Goal: Task Accomplishment & Management: Manage account settings

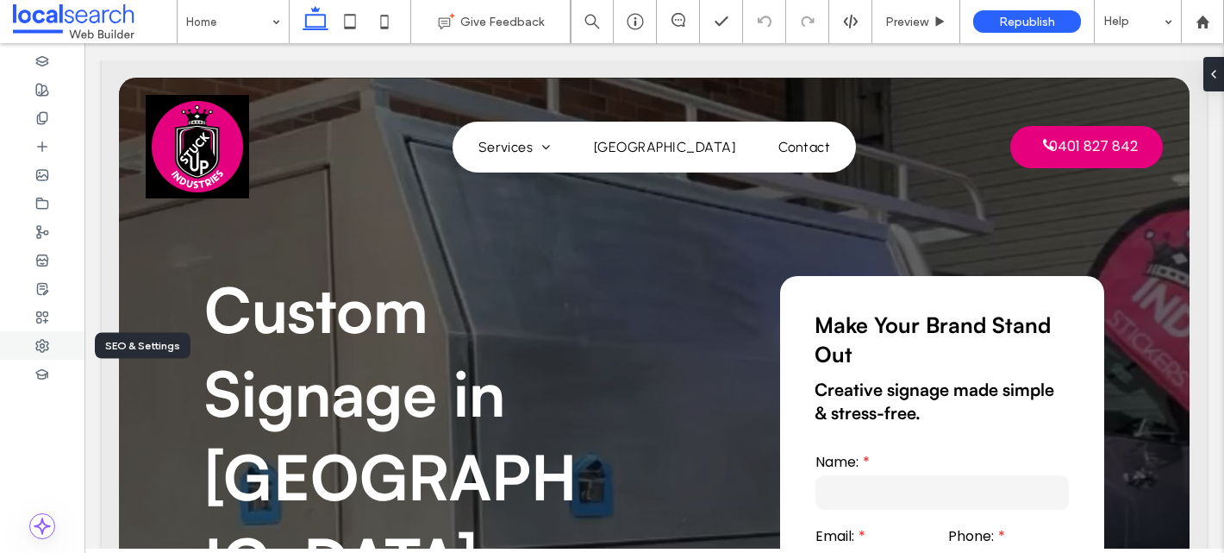
click at [46, 348] on use at bounding box center [42, 346] width 12 height 12
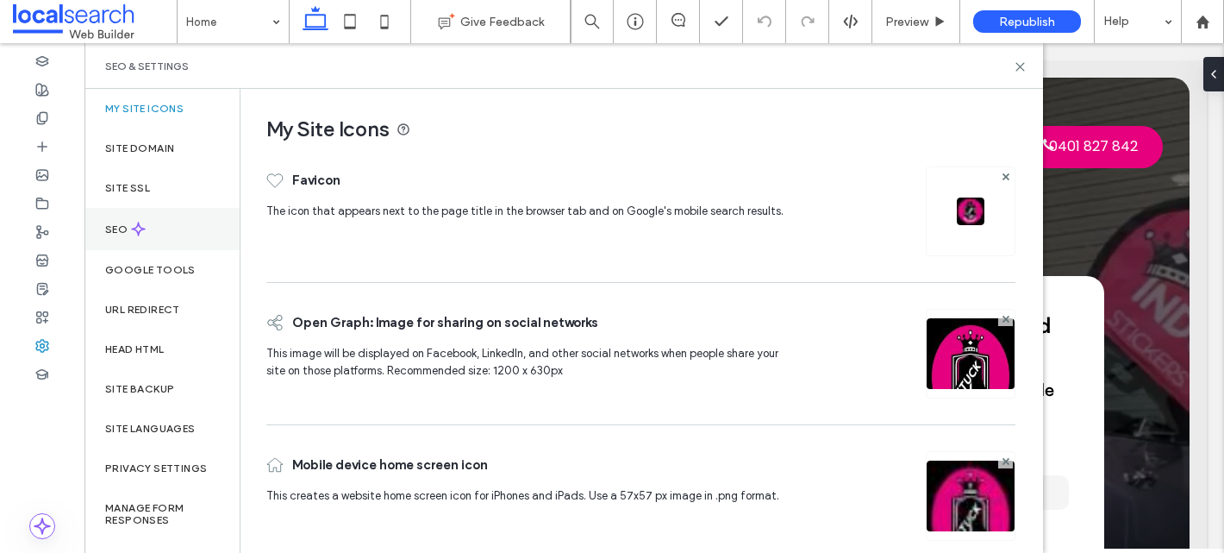
click at [156, 215] on div "SEO" at bounding box center [161, 229] width 155 height 42
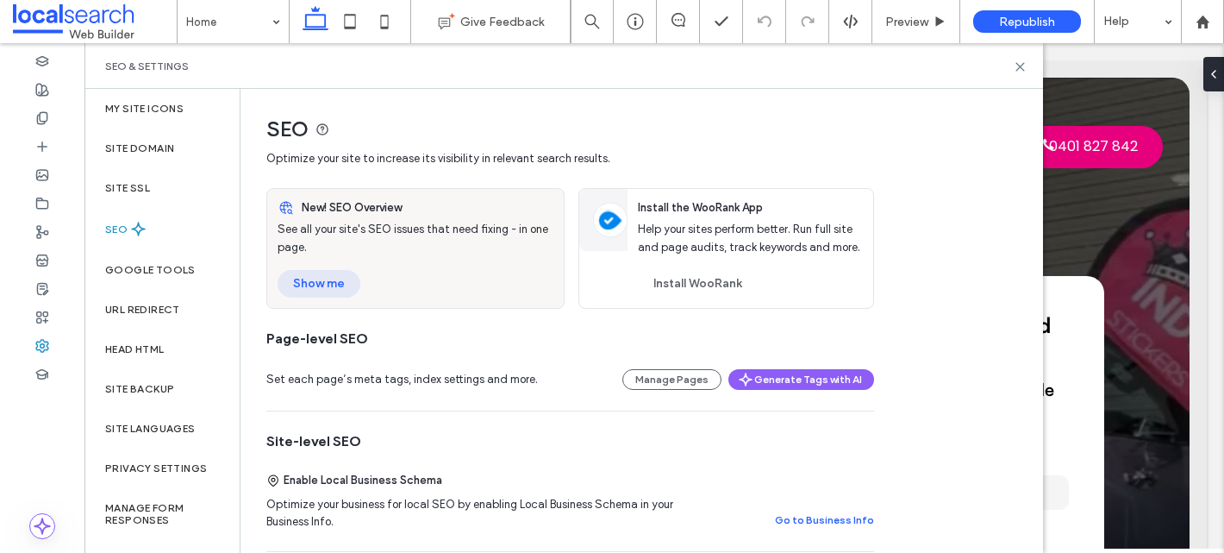
click at [303, 282] on button "Show me" at bounding box center [319, 284] width 83 height 28
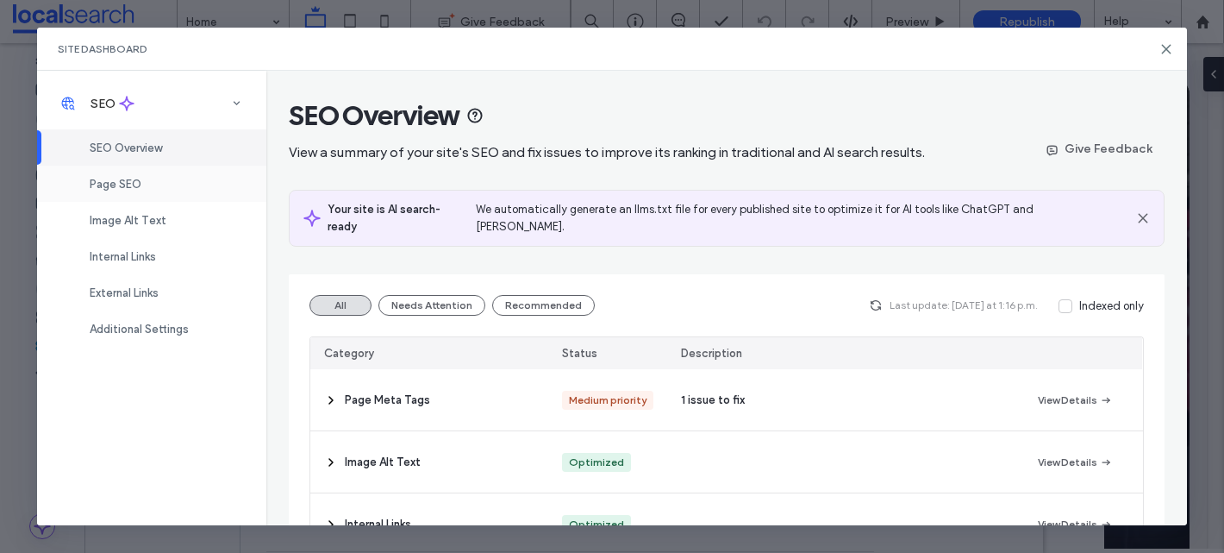
click at [115, 193] on div "Page SEO" at bounding box center [151, 184] width 229 height 36
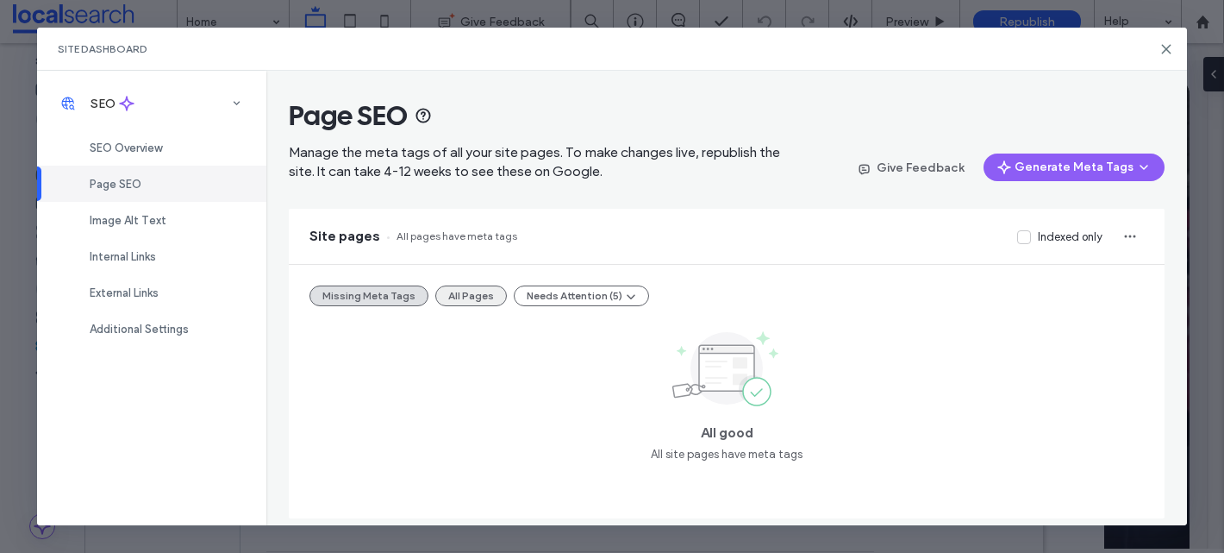
click at [454, 298] on button "All Pages" at bounding box center [471, 295] width 72 height 21
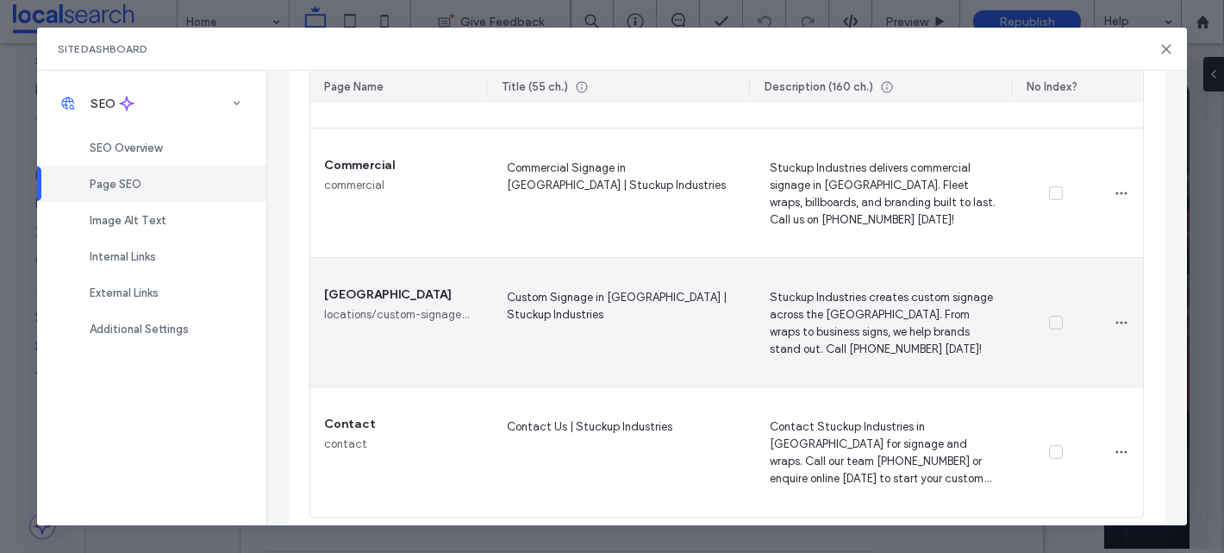
scroll to position [1279, 0]
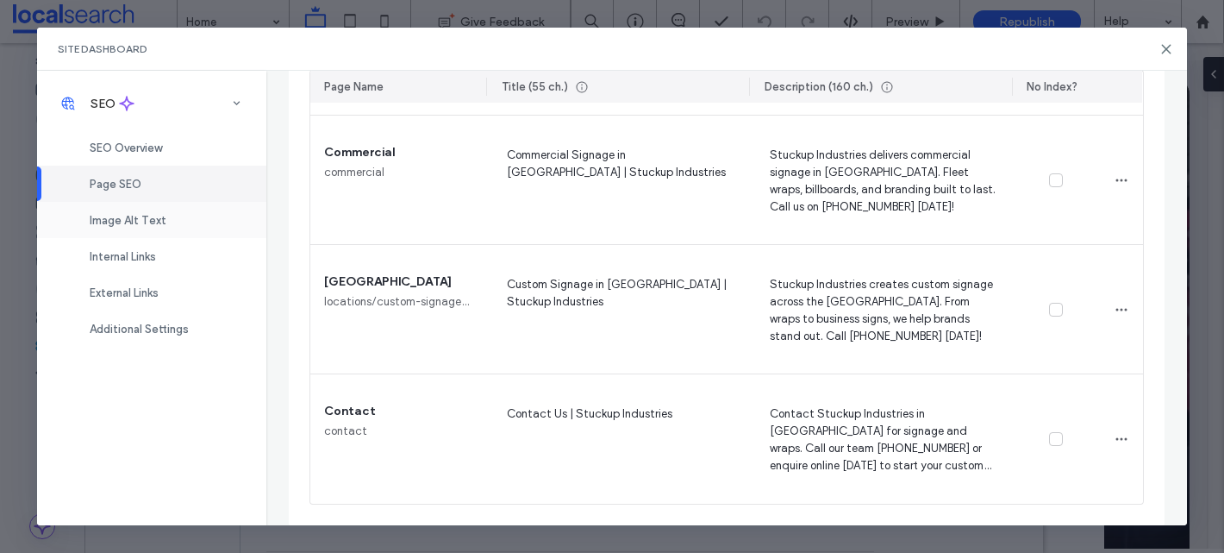
click at [127, 219] on span "Image Alt Text" at bounding box center [128, 220] width 77 height 13
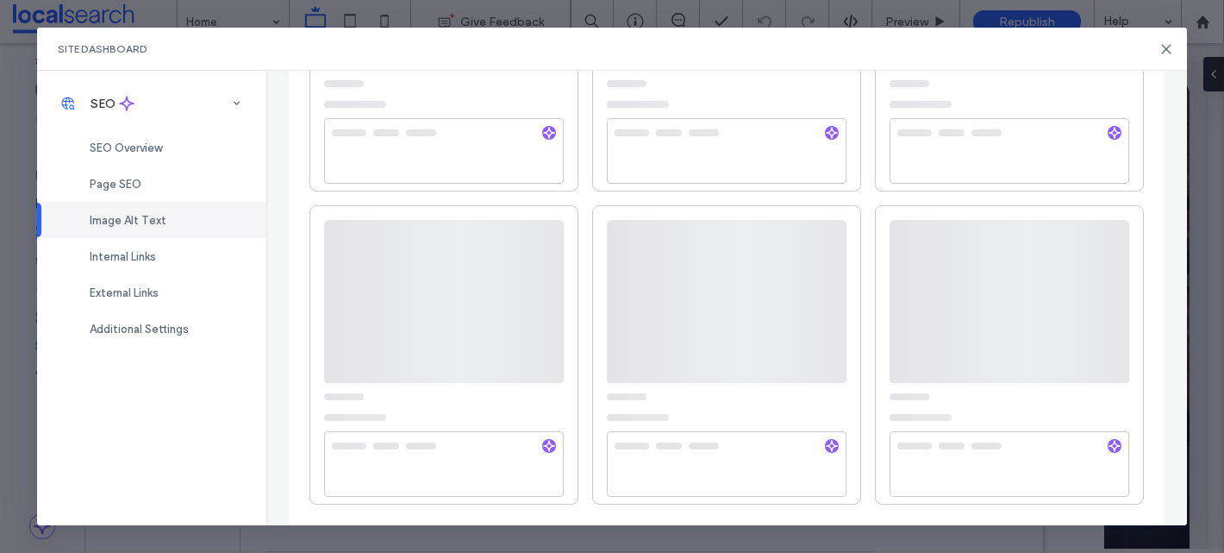
scroll to position [0, 0]
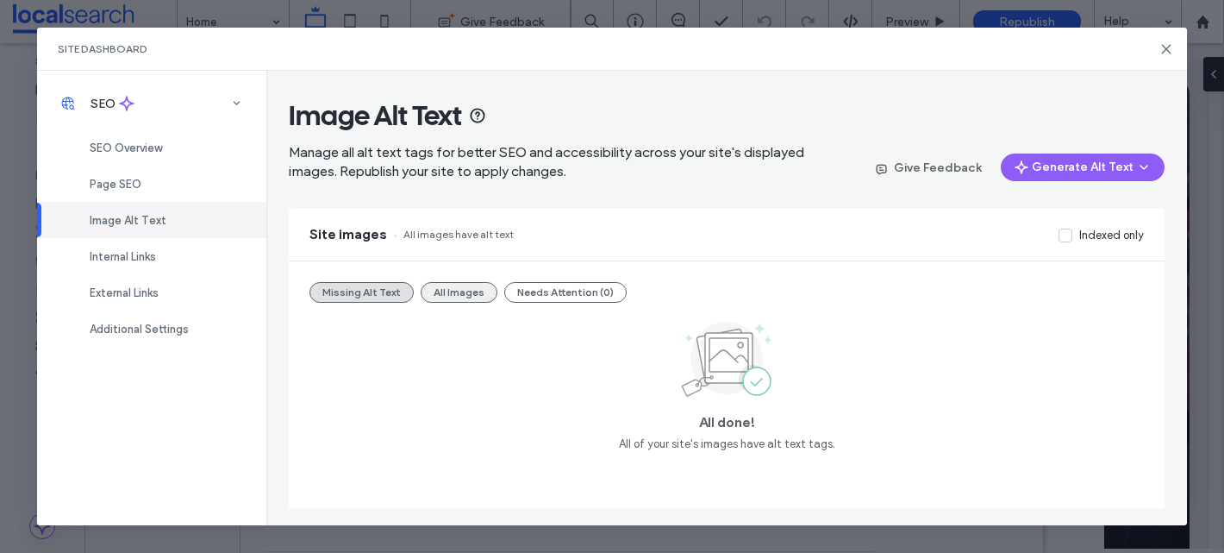
click at [442, 289] on button "All Images" at bounding box center [459, 292] width 77 height 21
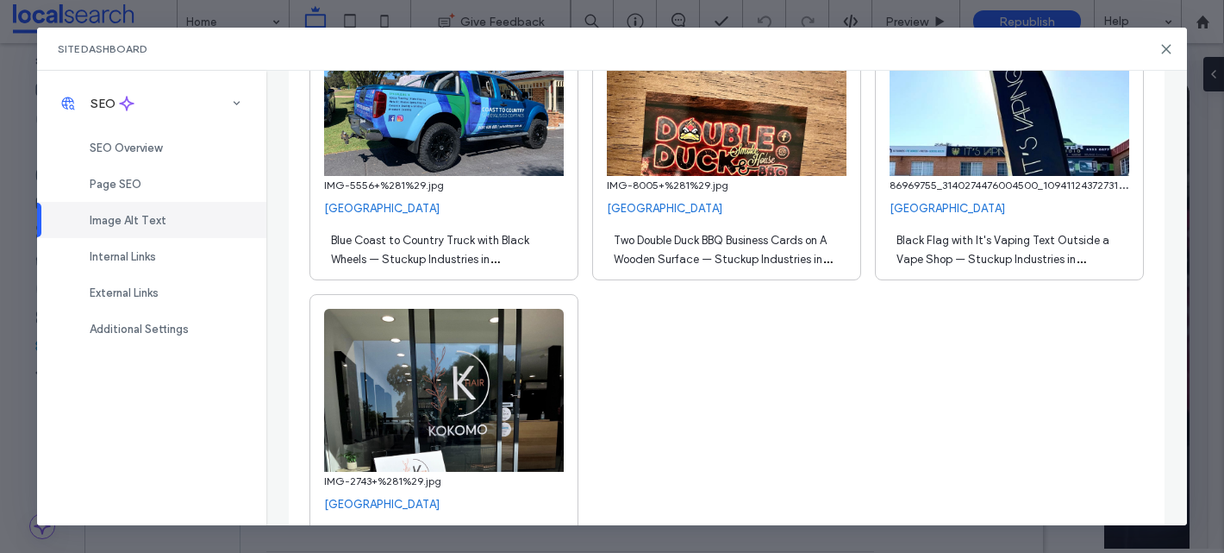
scroll to position [3636, 0]
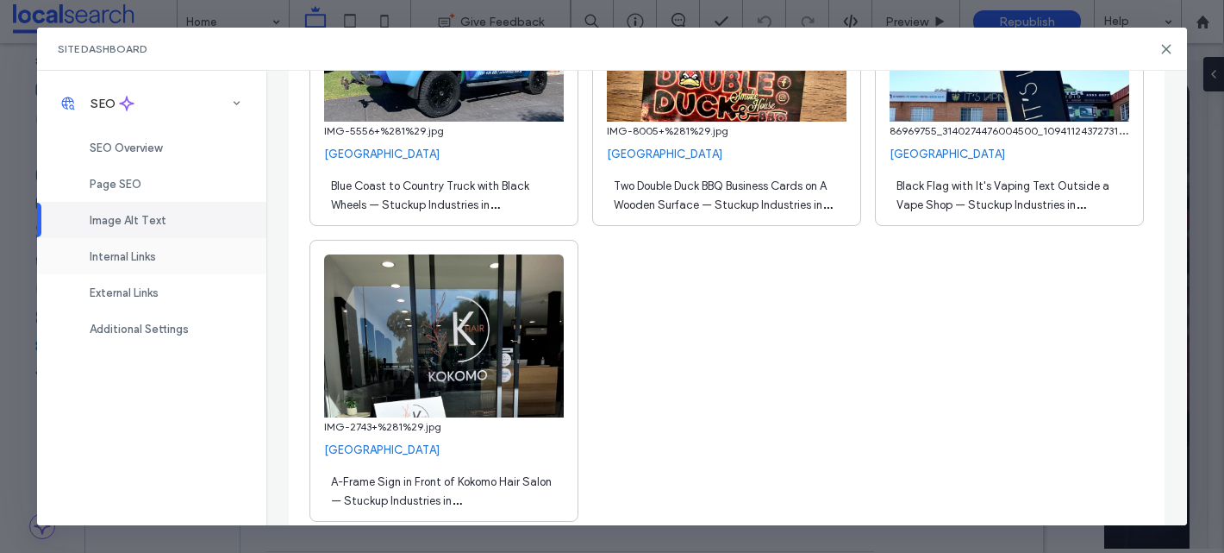
click at [156, 257] on span "Internal Links" at bounding box center [123, 256] width 66 height 13
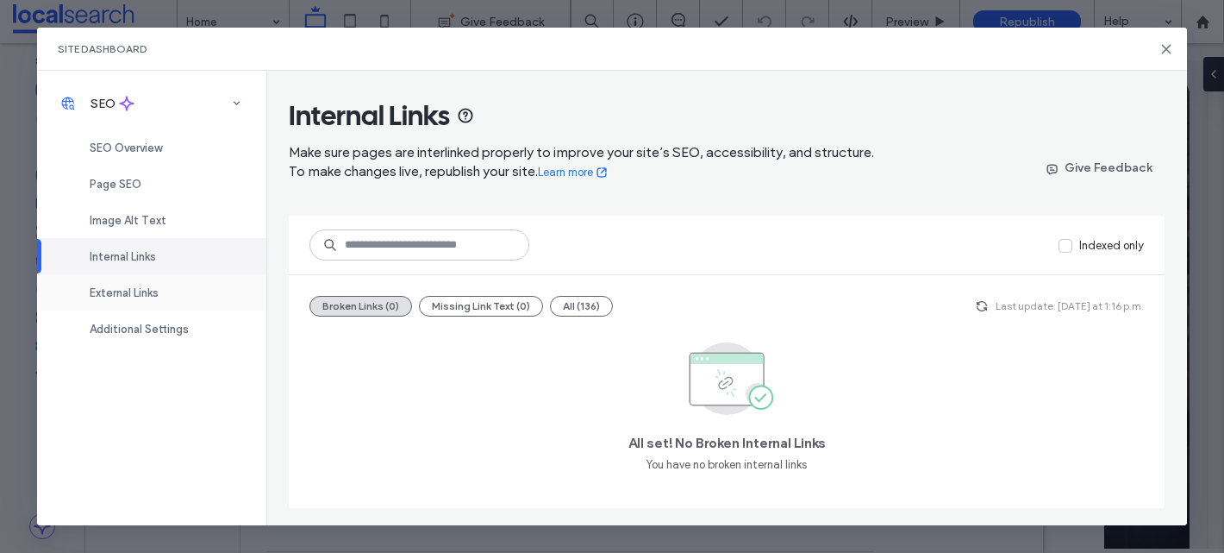
click at [160, 303] on div "External Links" at bounding box center [151, 292] width 229 height 36
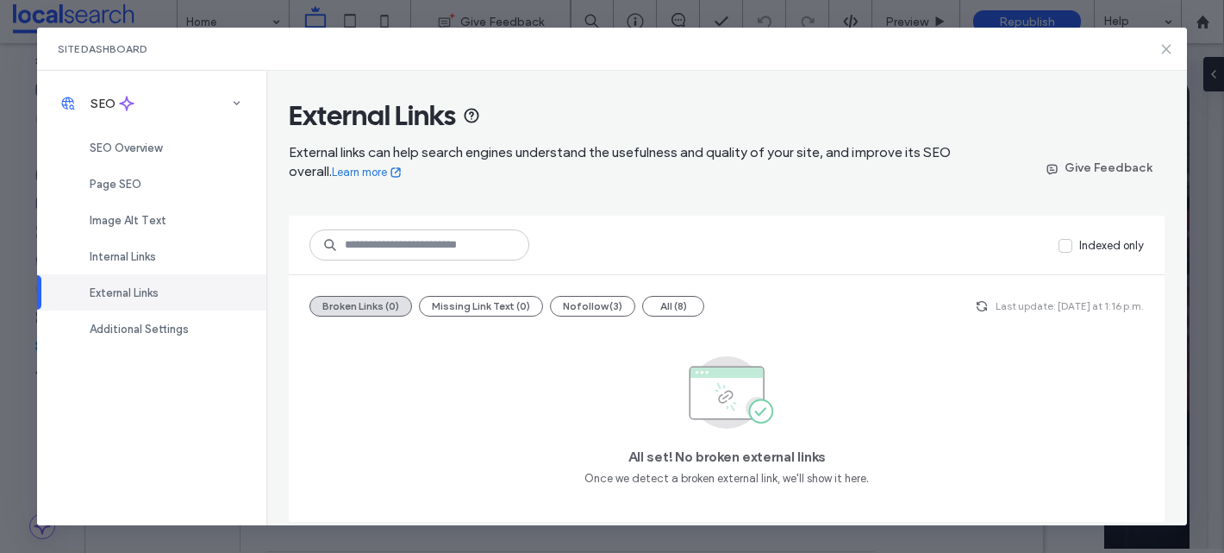
click at [1168, 54] on icon at bounding box center [1167, 49] width 14 height 14
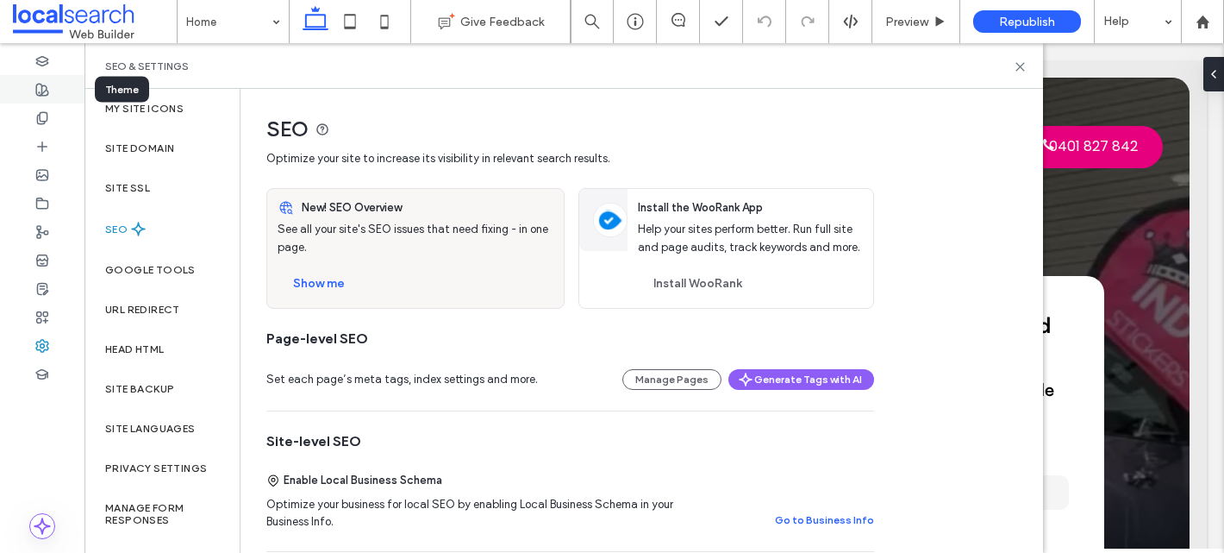
click at [48, 98] on div at bounding box center [42, 89] width 84 height 28
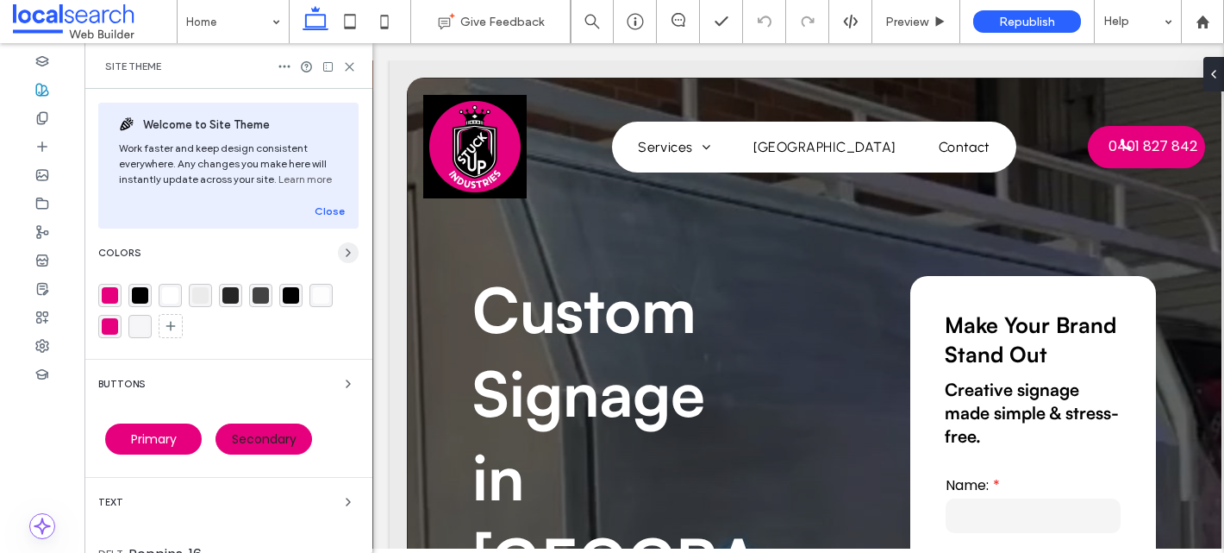
click at [347, 253] on use "button" at bounding box center [348, 252] width 3 height 7
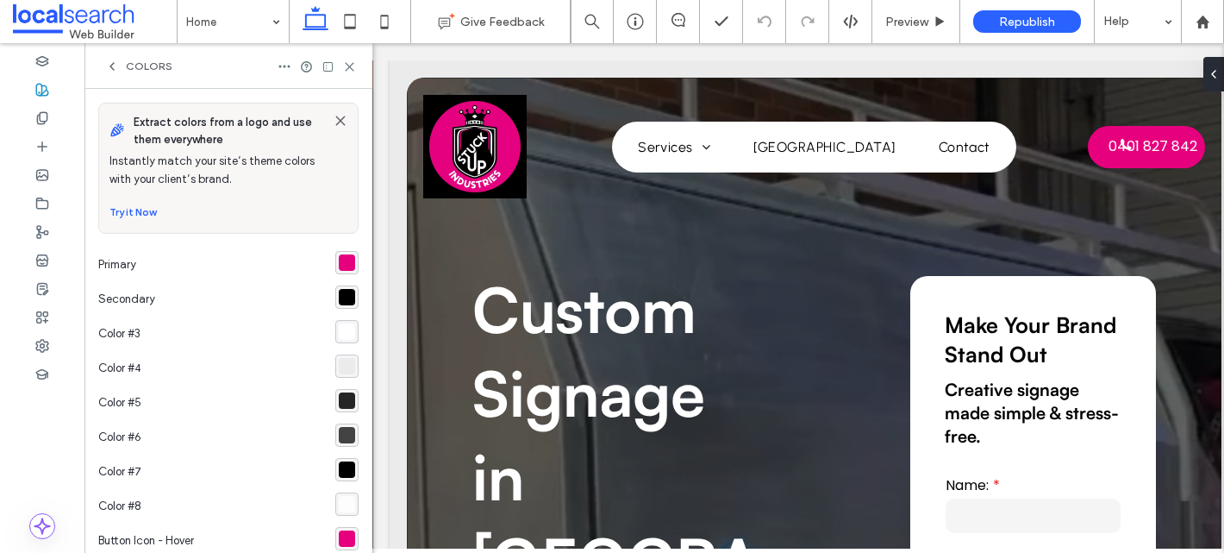
click at [339, 267] on div "rgba(230,0,125,1)" at bounding box center [347, 262] width 16 height 16
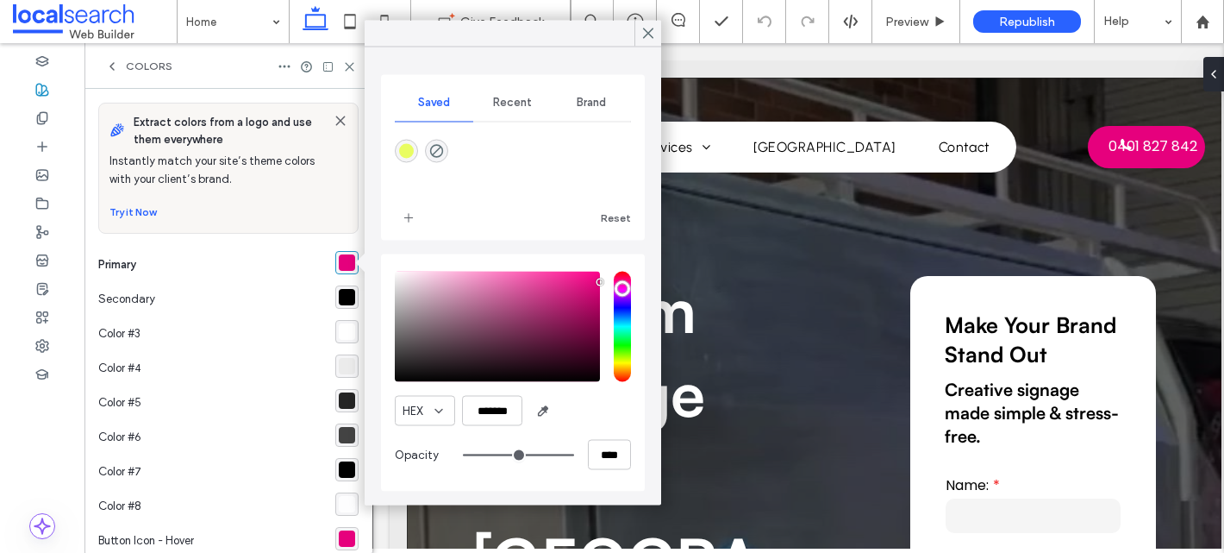
click at [339, 297] on div "rgba(0,0,0,1)" at bounding box center [347, 297] width 16 height 16
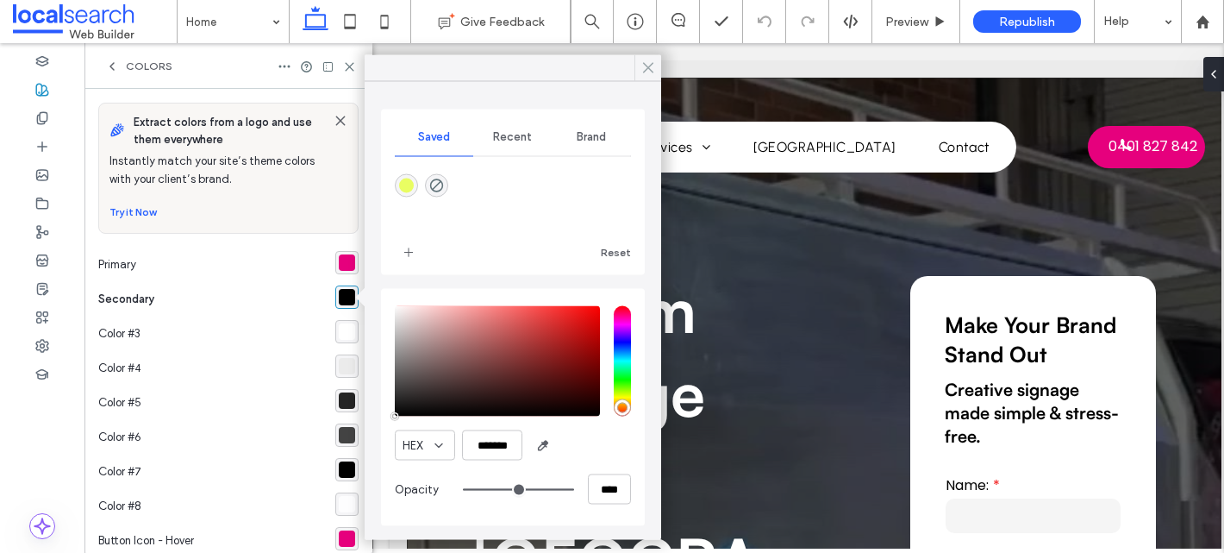
click at [651, 68] on icon at bounding box center [649, 68] width 16 height 16
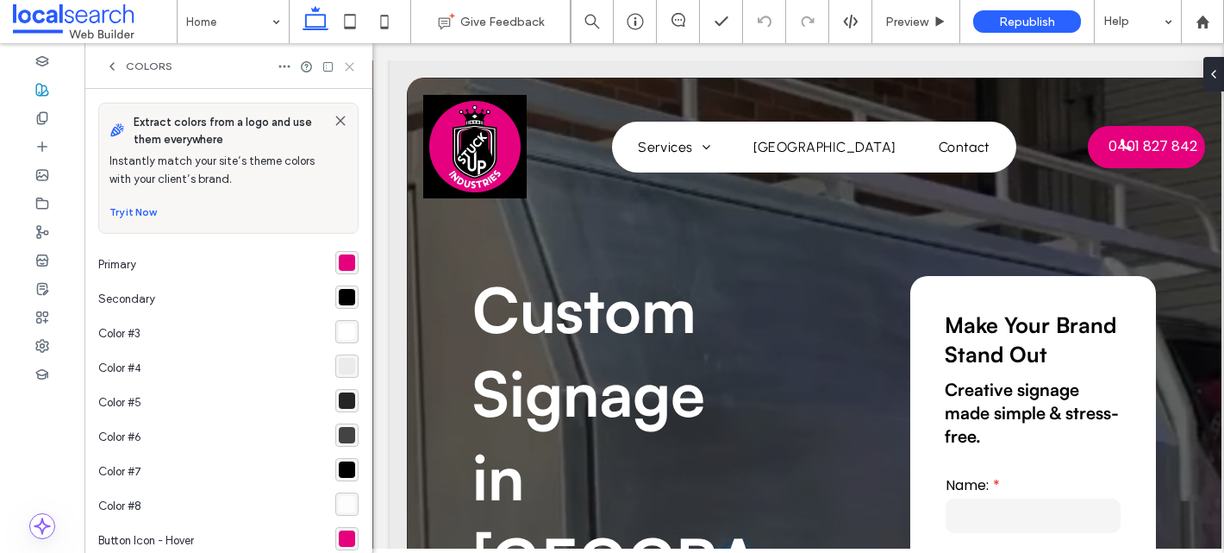
click at [349, 63] on icon at bounding box center [349, 66] width 13 height 13
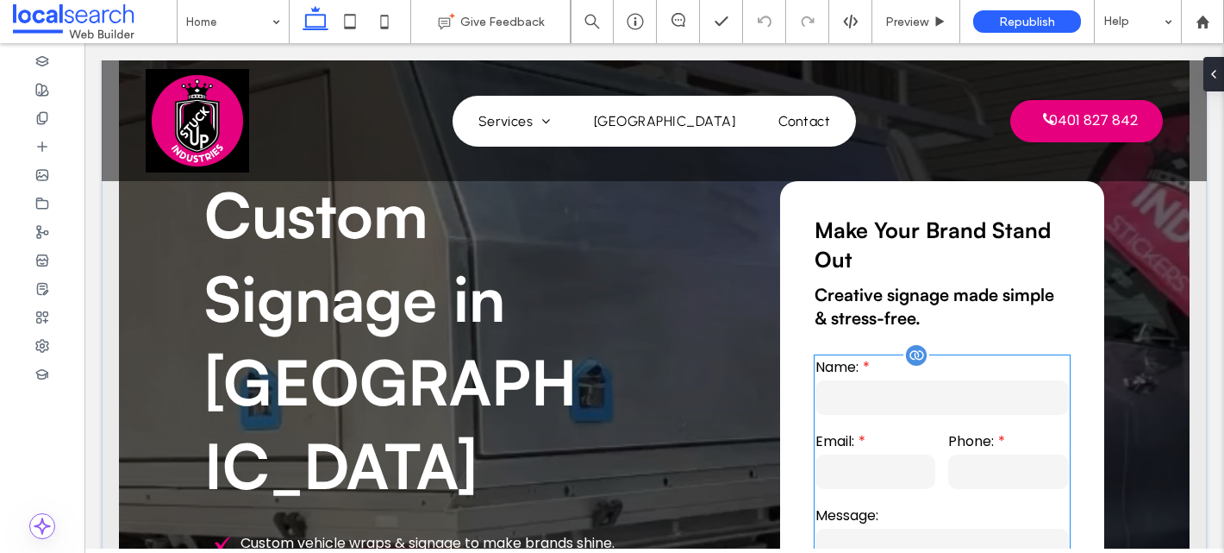
scroll to position [185, 0]
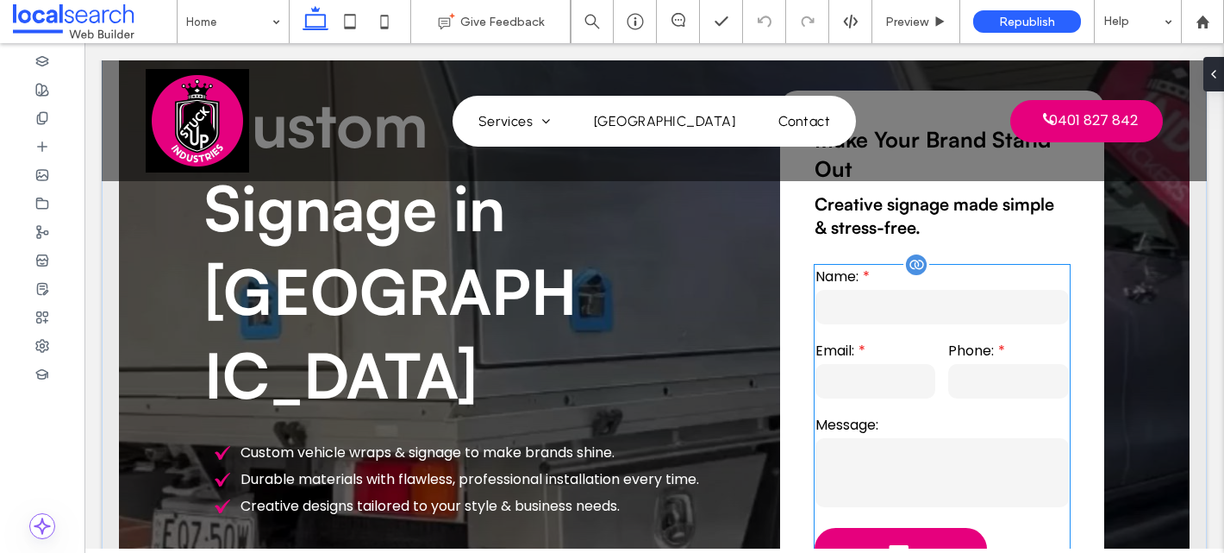
click at [920, 347] on label "Email:" at bounding box center [876, 351] width 120 height 22
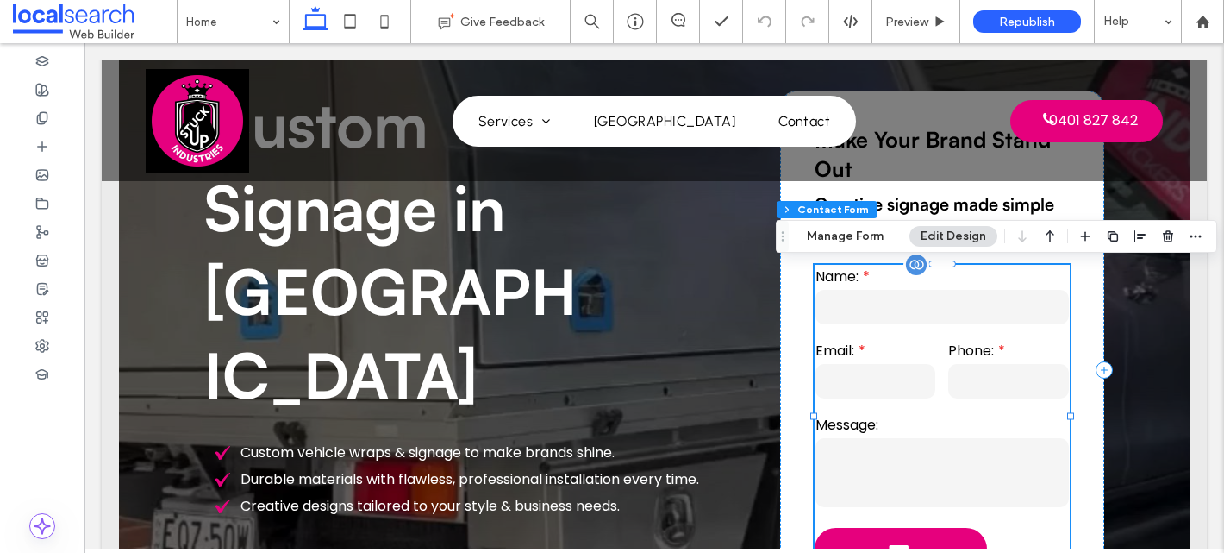
type input "**"
type input "*"
type input "***"
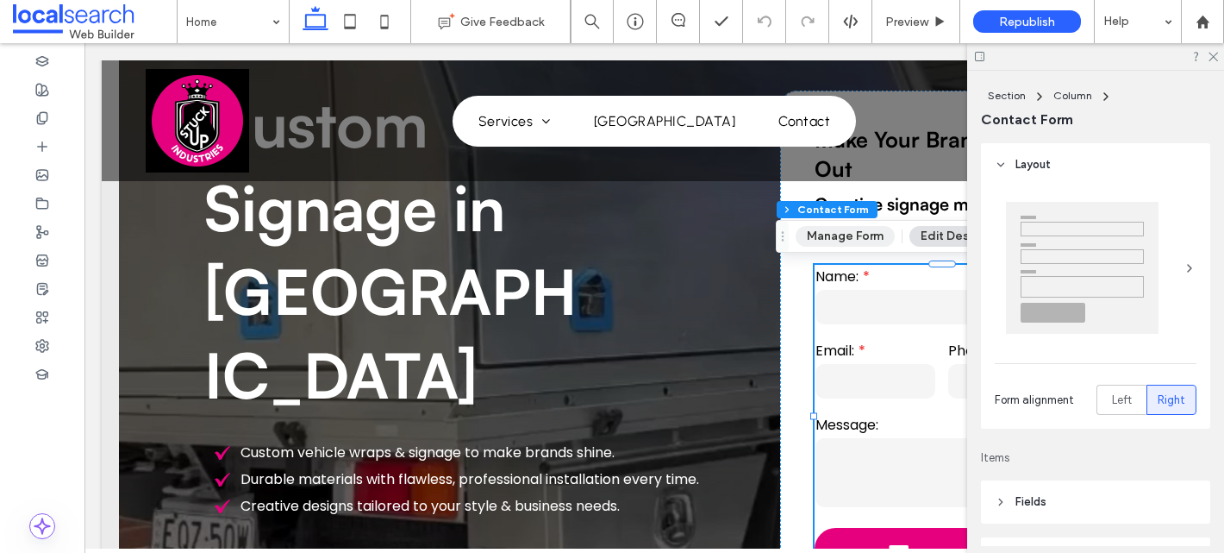
click at [826, 240] on button "Manage Form" at bounding box center [845, 236] width 99 height 21
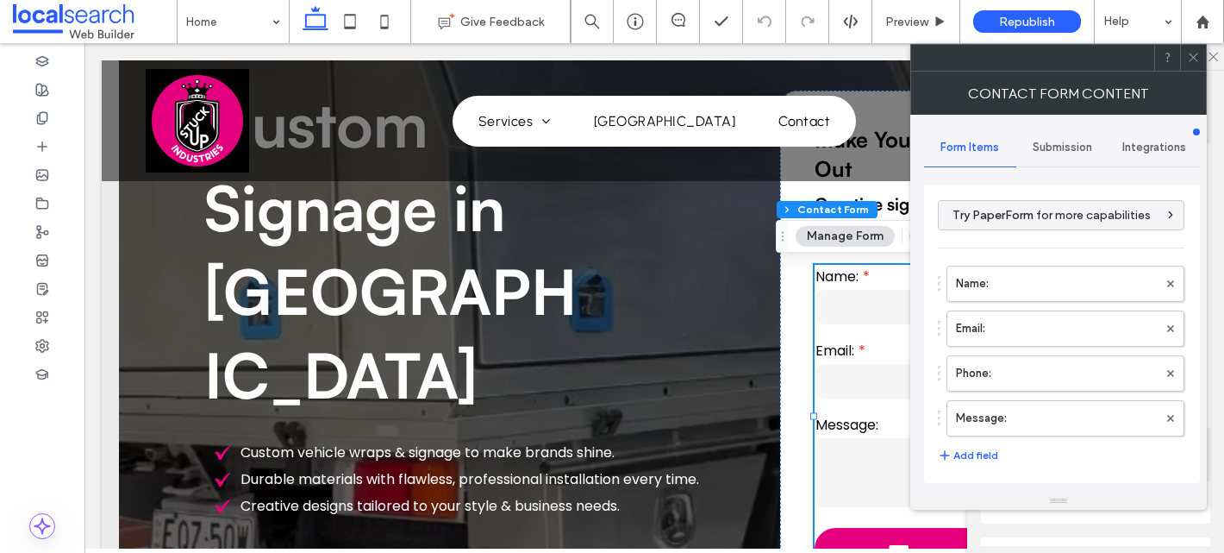
click at [1044, 150] on span "Submission" at bounding box center [1062, 148] width 59 height 14
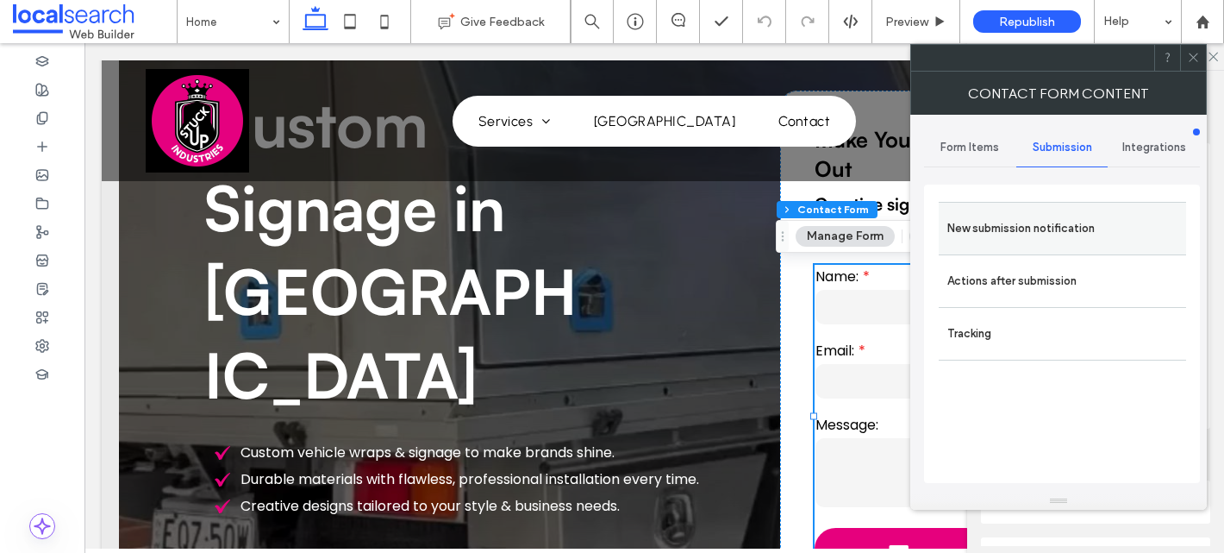
click at [1012, 215] on label "New submission notification" at bounding box center [1063, 228] width 230 height 34
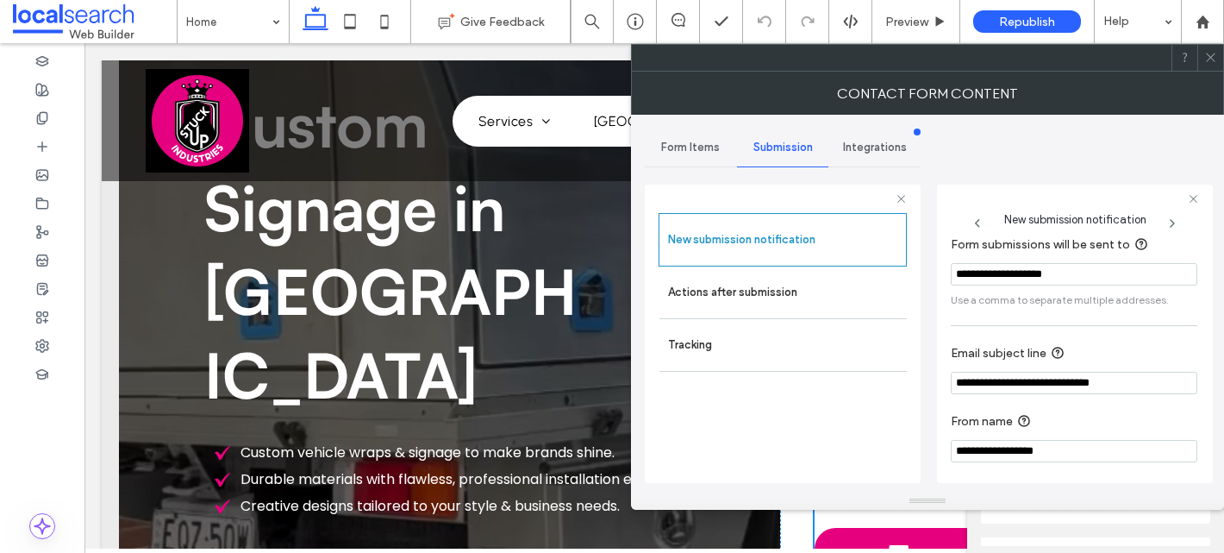
scroll to position [81, 0]
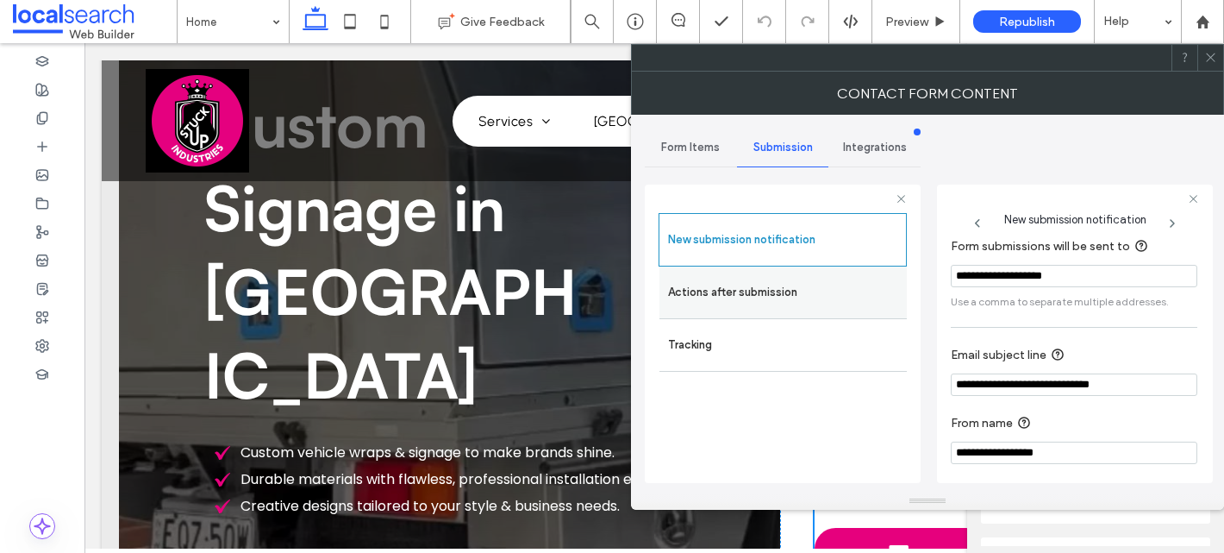
click at [751, 292] on label "Actions after submission" at bounding box center [783, 292] width 230 height 34
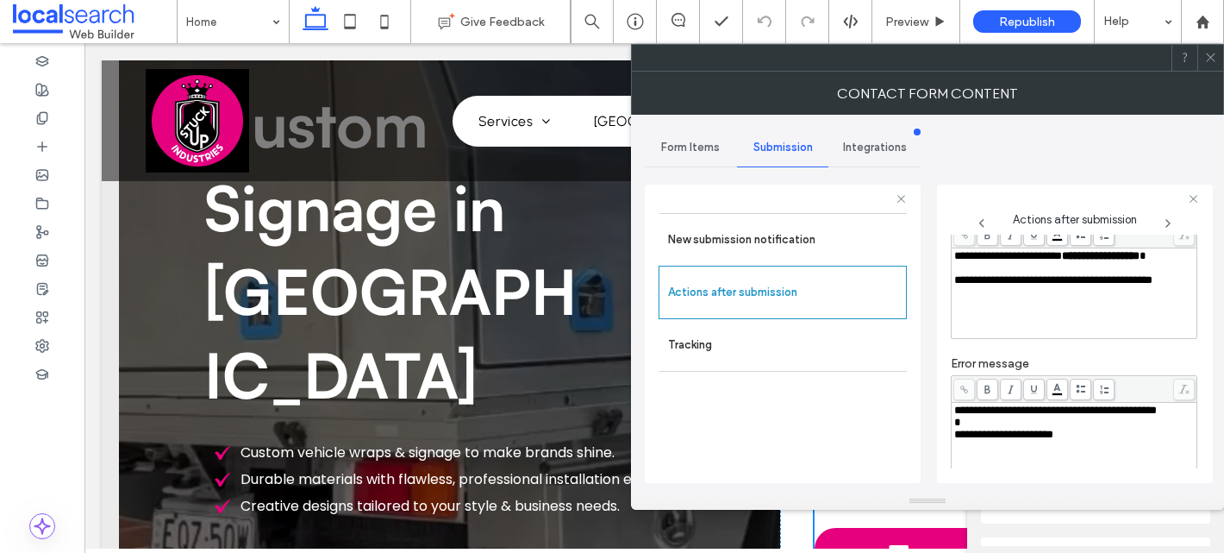
scroll to position [297, 0]
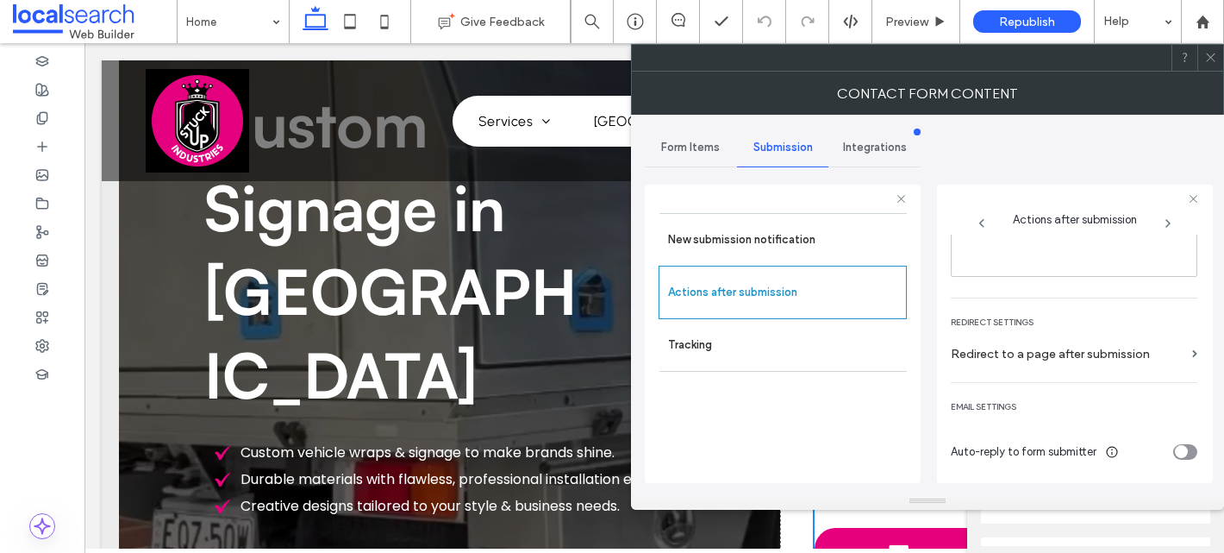
click at [1203, 58] on div at bounding box center [1211, 58] width 26 height 26
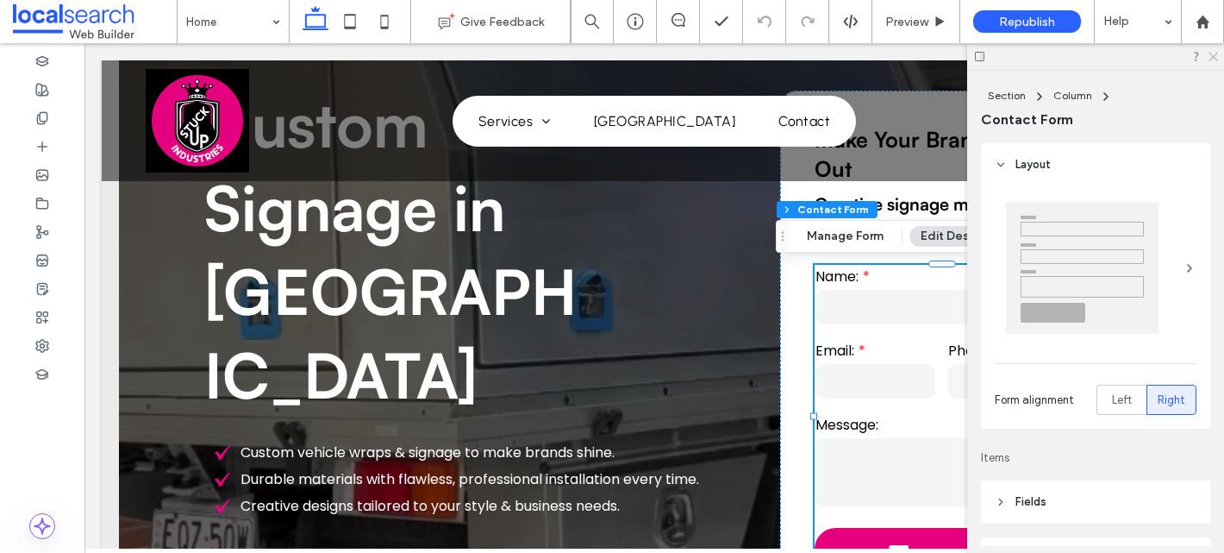
click at [1217, 57] on icon at bounding box center [1212, 55] width 11 height 11
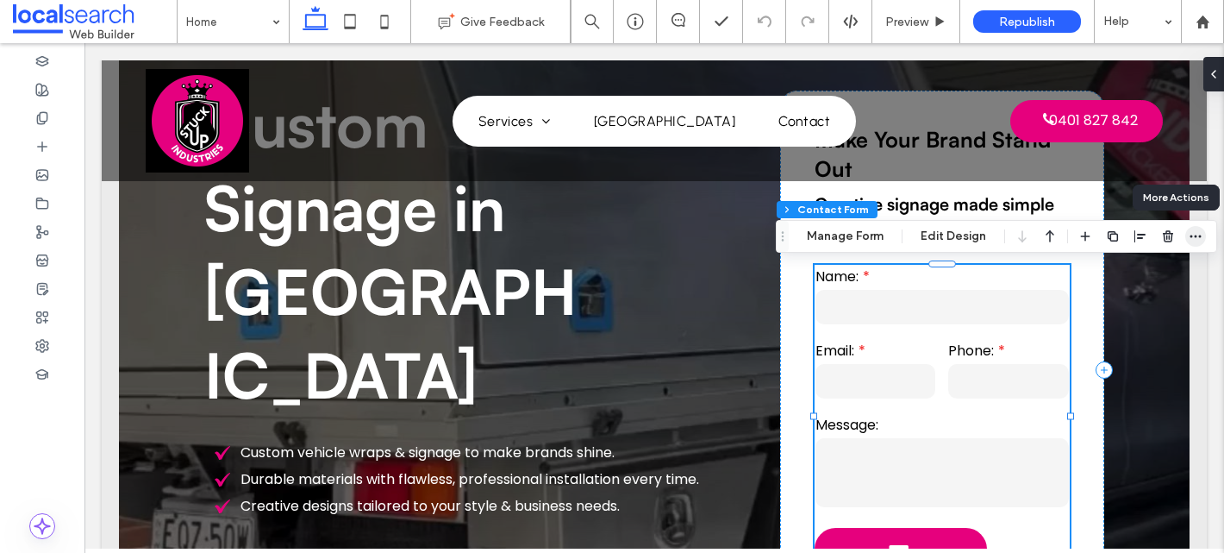
click at [1189, 233] on icon "button" at bounding box center [1196, 236] width 14 height 14
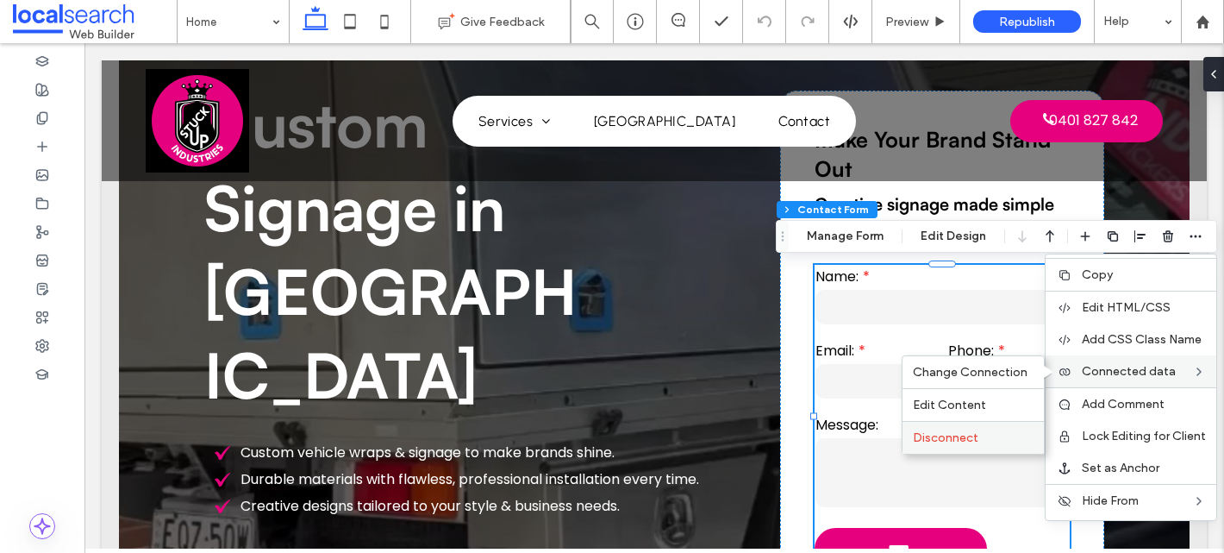
click at [947, 435] on span "Disconnect" at bounding box center [946, 437] width 66 height 15
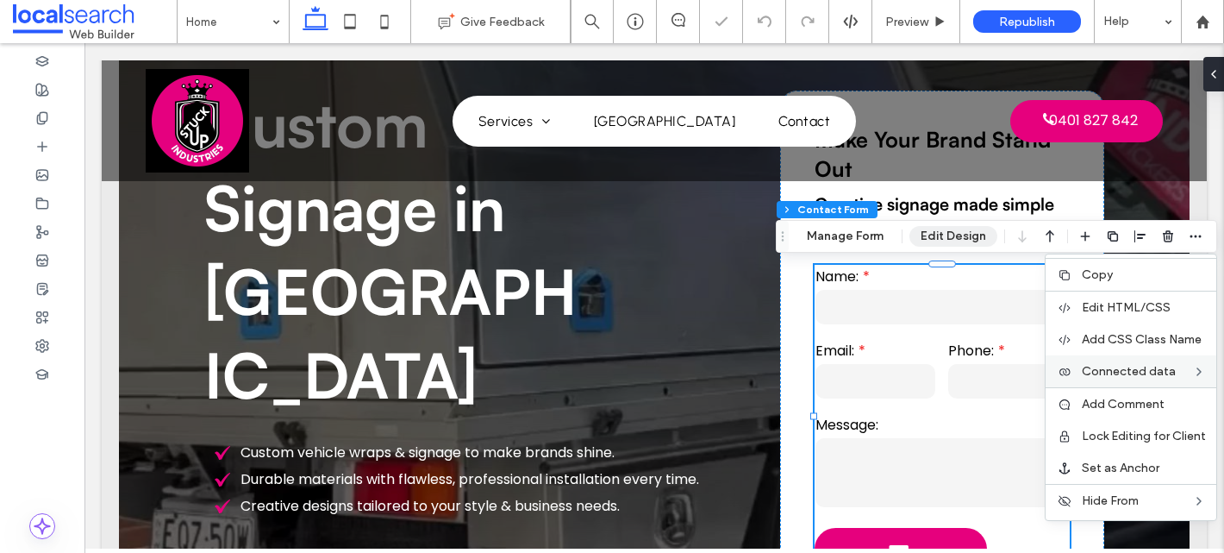
type input "***"
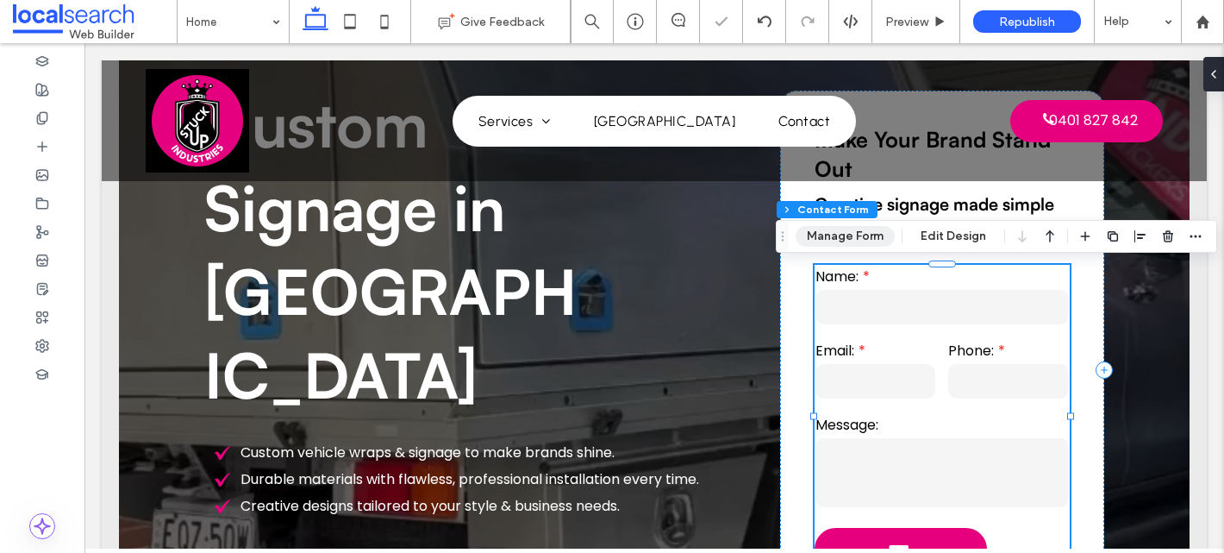
click at [825, 228] on button "Manage Form" at bounding box center [845, 236] width 99 height 21
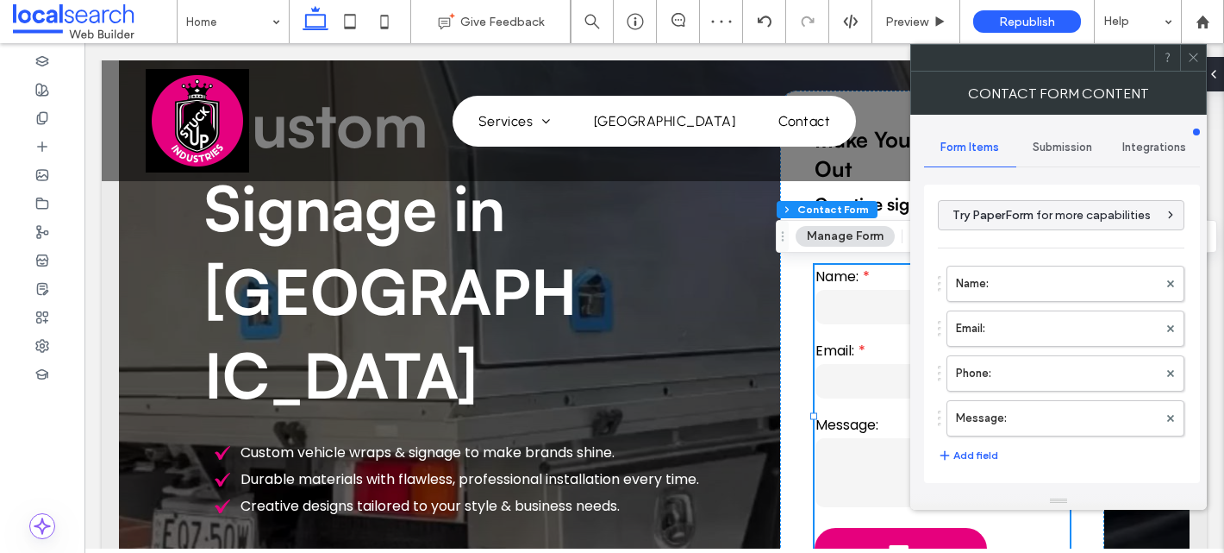
click at [1062, 135] on div "Submission" at bounding box center [1063, 147] width 92 height 38
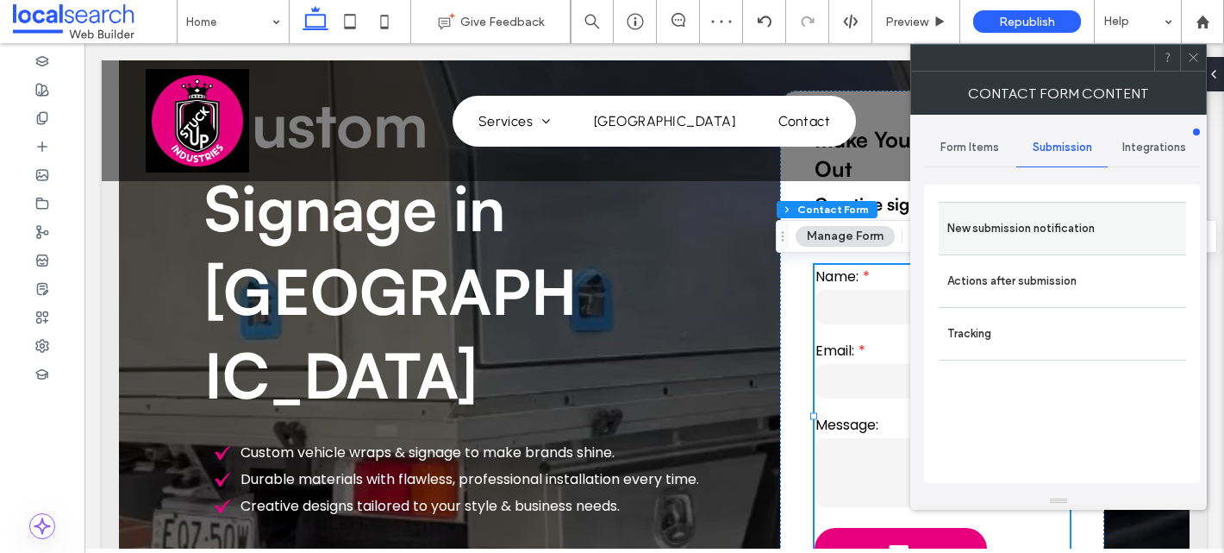
click at [1049, 221] on label "New submission notification" at bounding box center [1063, 228] width 230 height 34
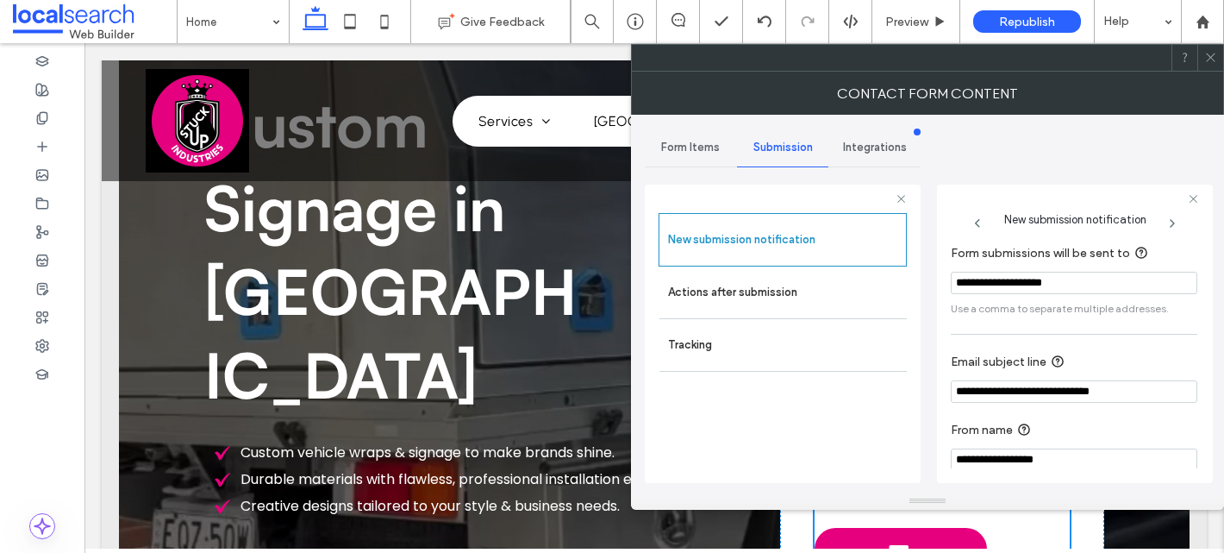
drag, startPoint x: 1089, startPoint y: 285, endPoint x: 935, endPoint y: 280, distance: 153.5
click at [935, 280] on div "**********" at bounding box center [928, 304] width 566 height 378
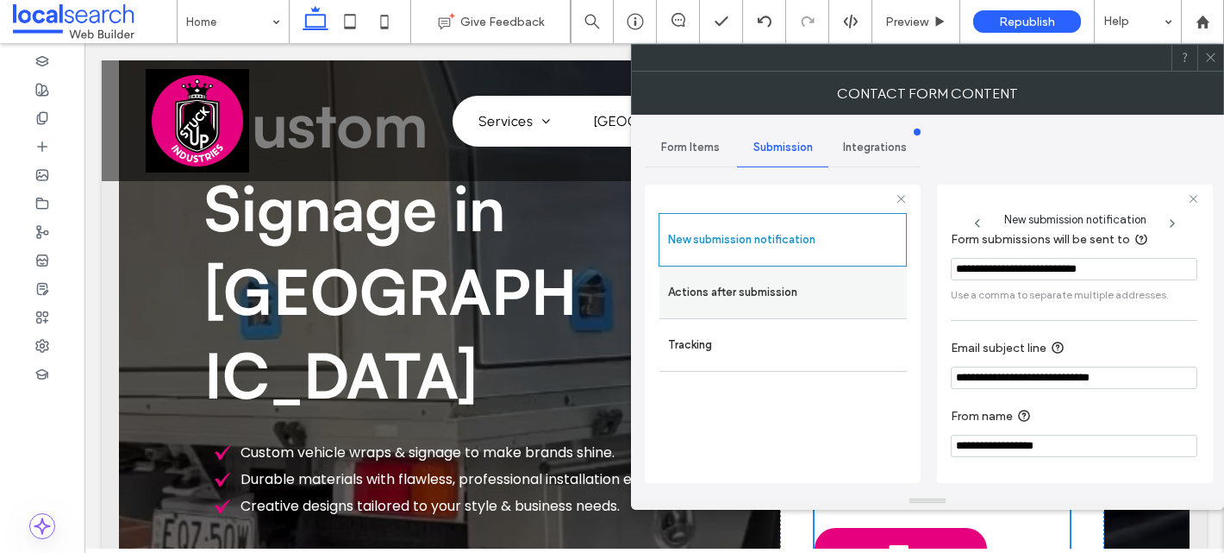
type input "**********"
click at [746, 291] on label "Actions after submission" at bounding box center [783, 292] width 230 height 34
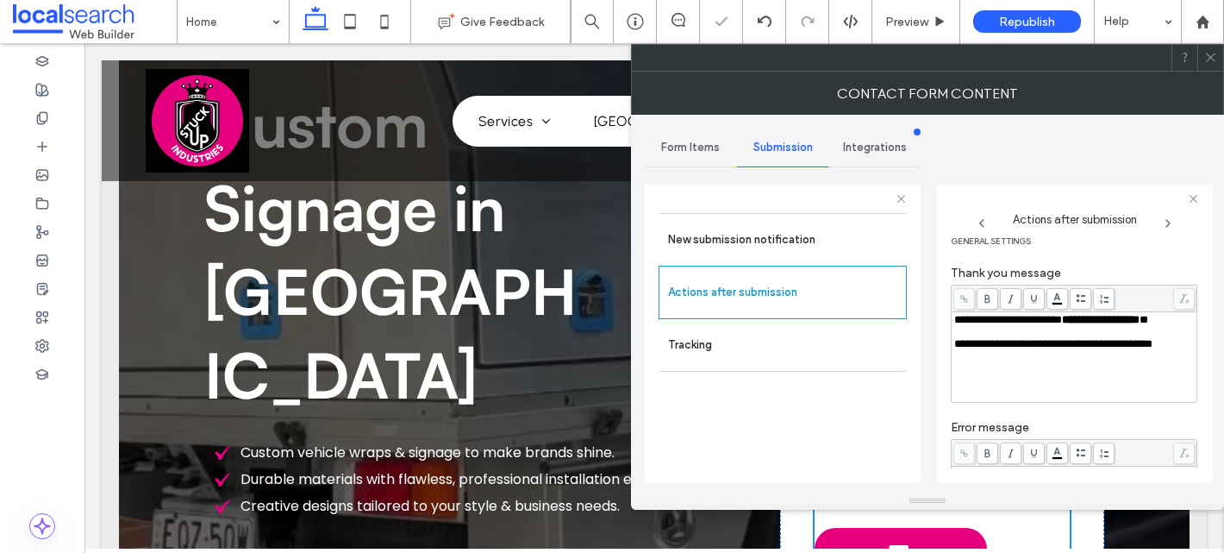
click at [1140, 325] on span "*" at bounding box center [1144, 319] width 9 height 11
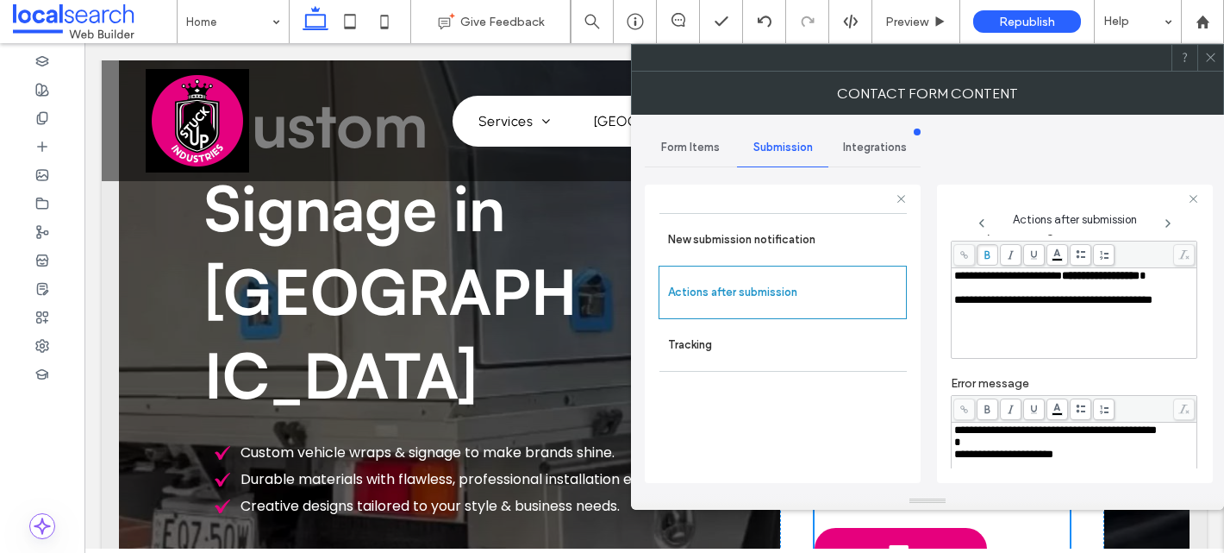
scroll to position [0, 0]
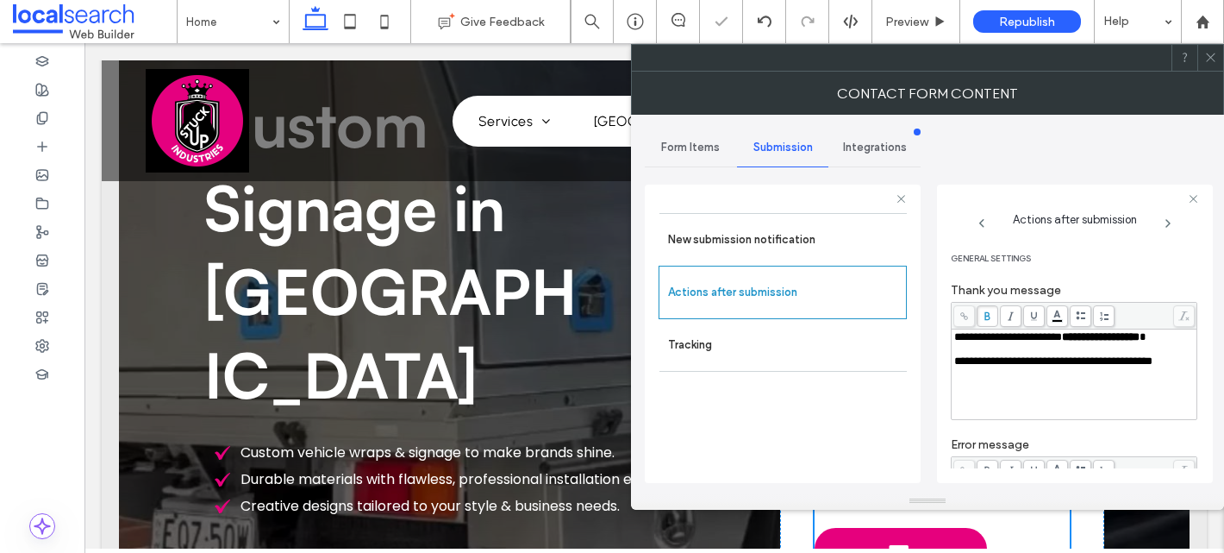
click at [1210, 61] on icon at bounding box center [1210, 57] width 13 height 13
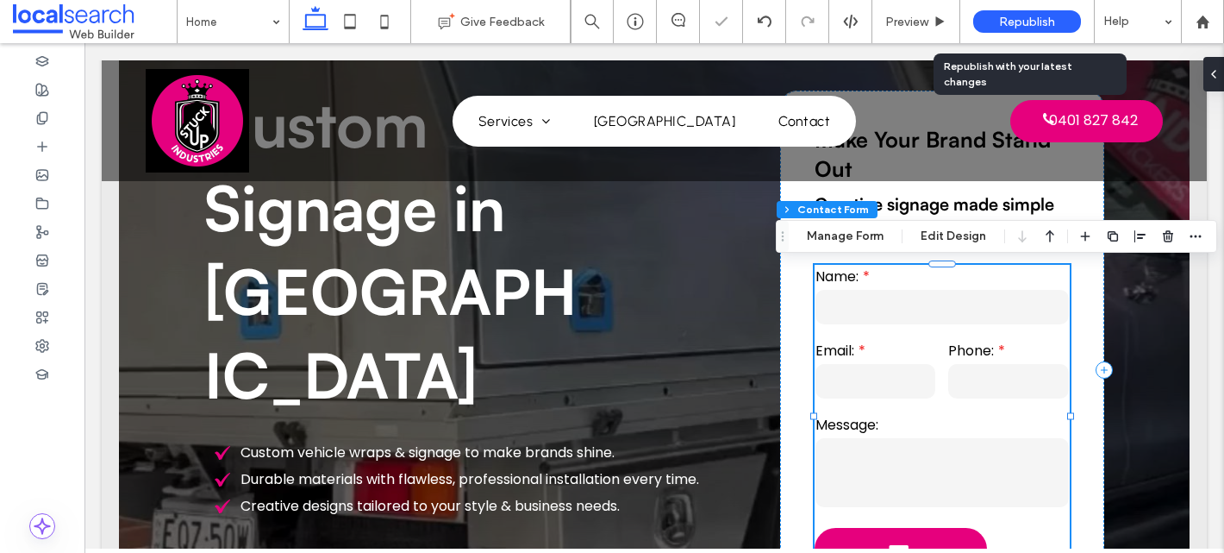
click at [1035, 12] on div "Republish" at bounding box center [1027, 21] width 108 height 22
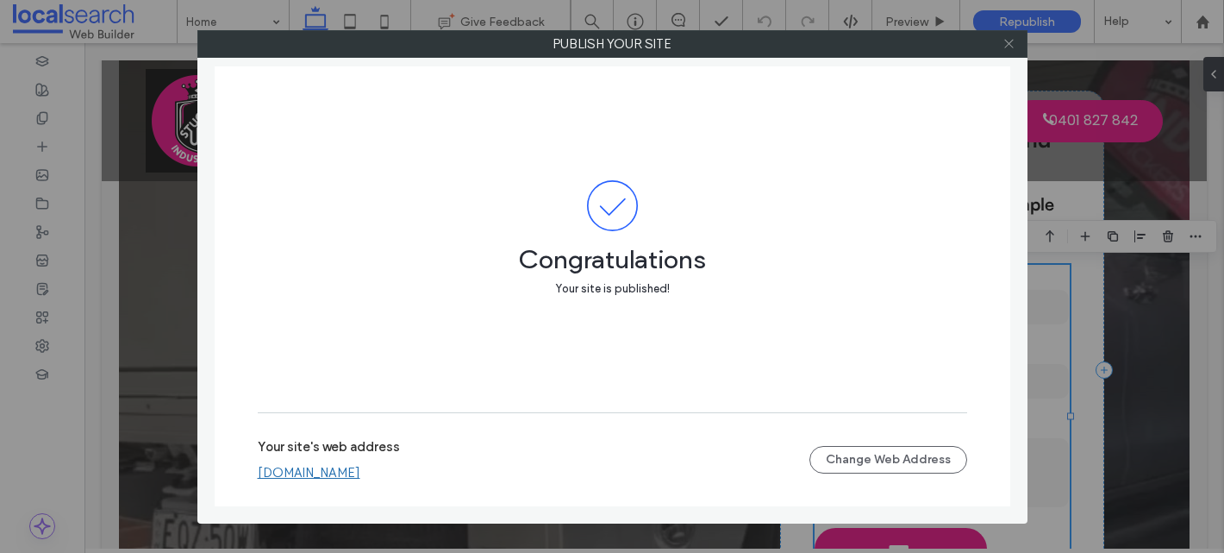
click at [1011, 45] on use at bounding box center [1008, 44] width 9 height 9
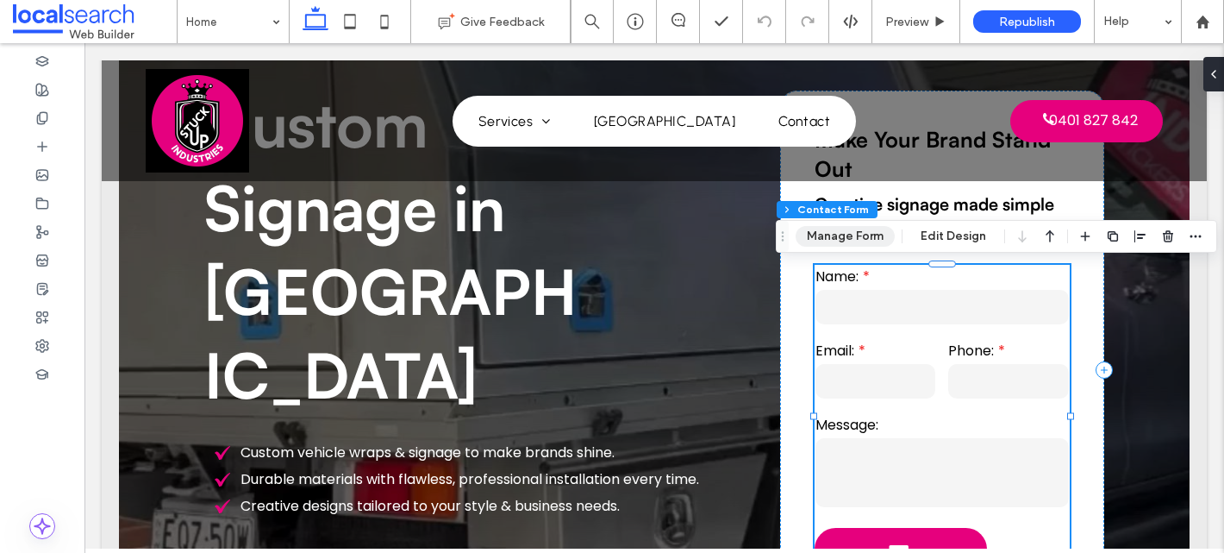
click at [848, 241] on button "Manage Form" at bounding box center [845, 236] width 99 height 21
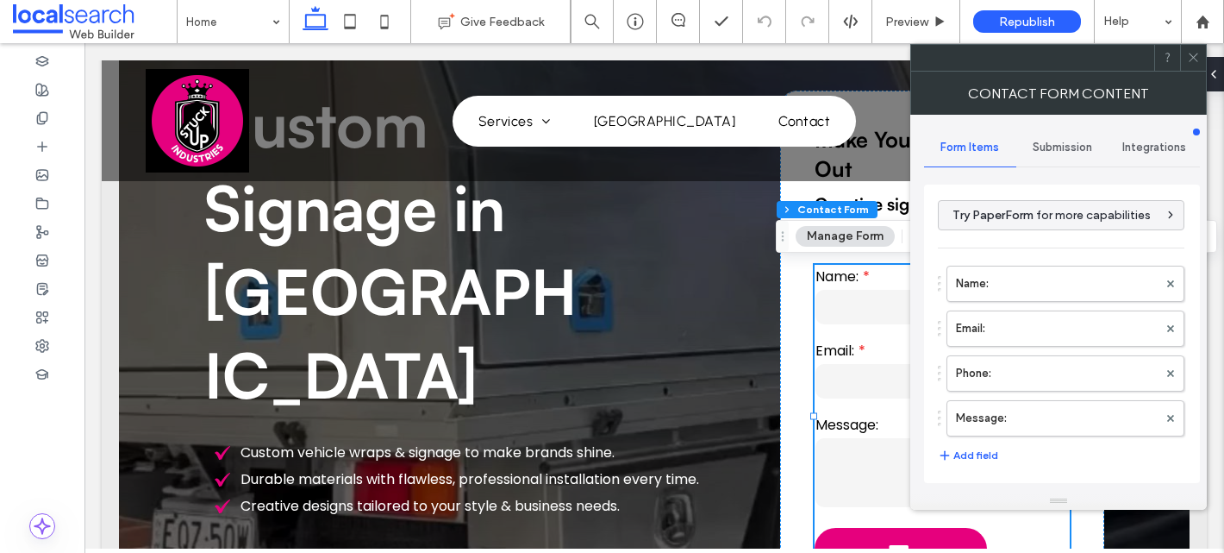
click at [1053, 141] on span "Submission" at bounding box center [1062, 148] width 59 height 14
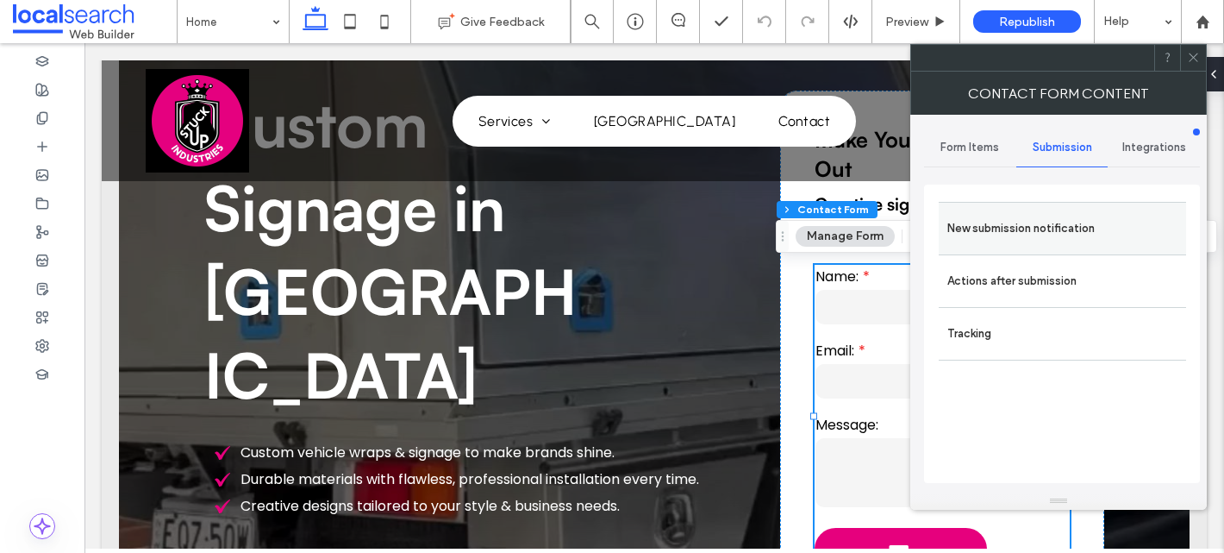
click at [996, 241] on label "New submission notification" at bounding box center [1063, 228] width 230 height 34
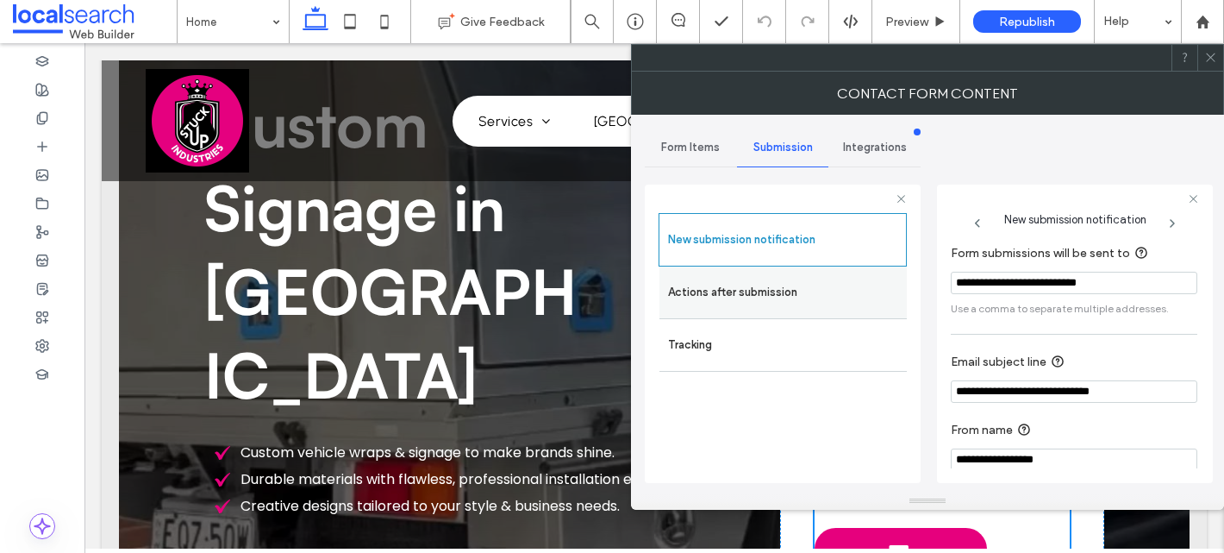
drag, startPoint x: 1115, startPoint y: 284, endPoint x: 904, endPoint y: 272, distance: 210.7
click at [904, 272] on div "**********" at bounding box center [783, 331] width 276 height 321
paste input "Form submissions will be sent to"
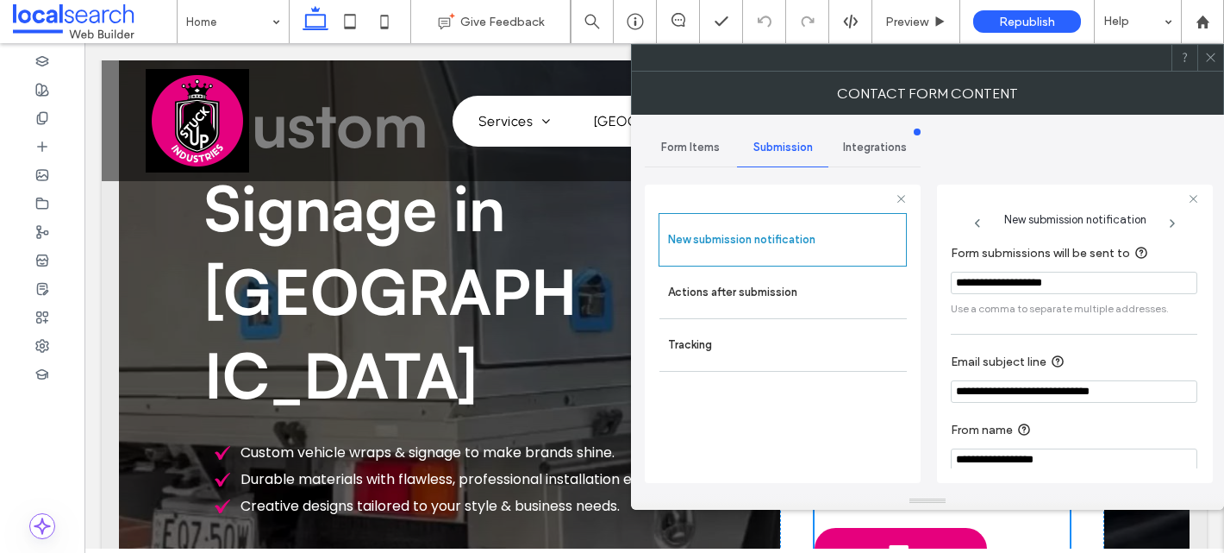
type input "**********"
click at [1213, 55] on icon at bounding box center [1210, 57] width 13 height 13
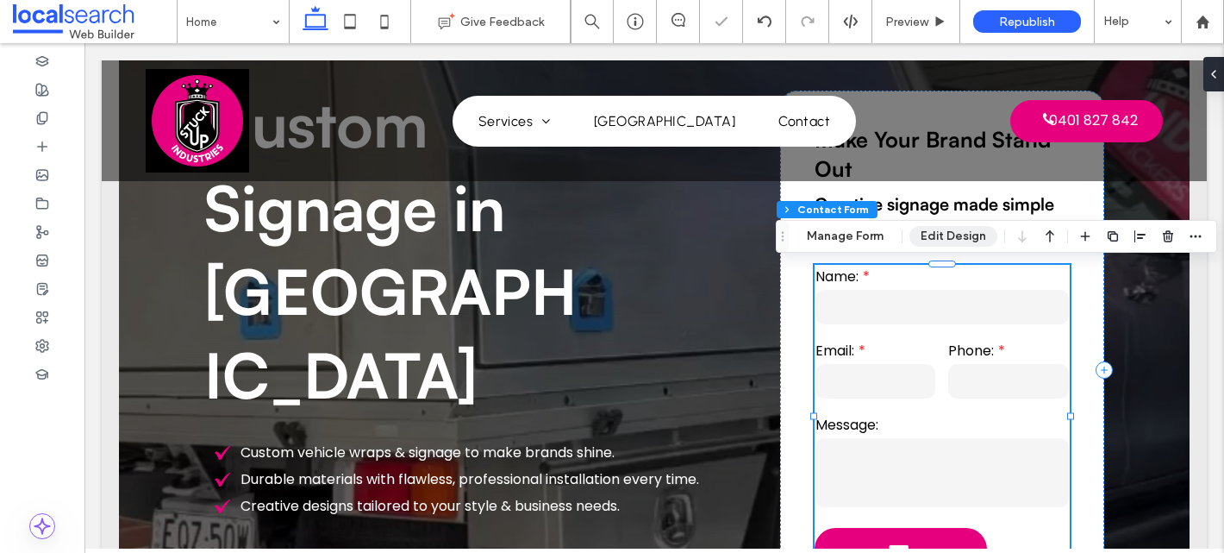
click at [945, 245] on button "Edit Design" at bounding box center [954, 236] width 88 height 21
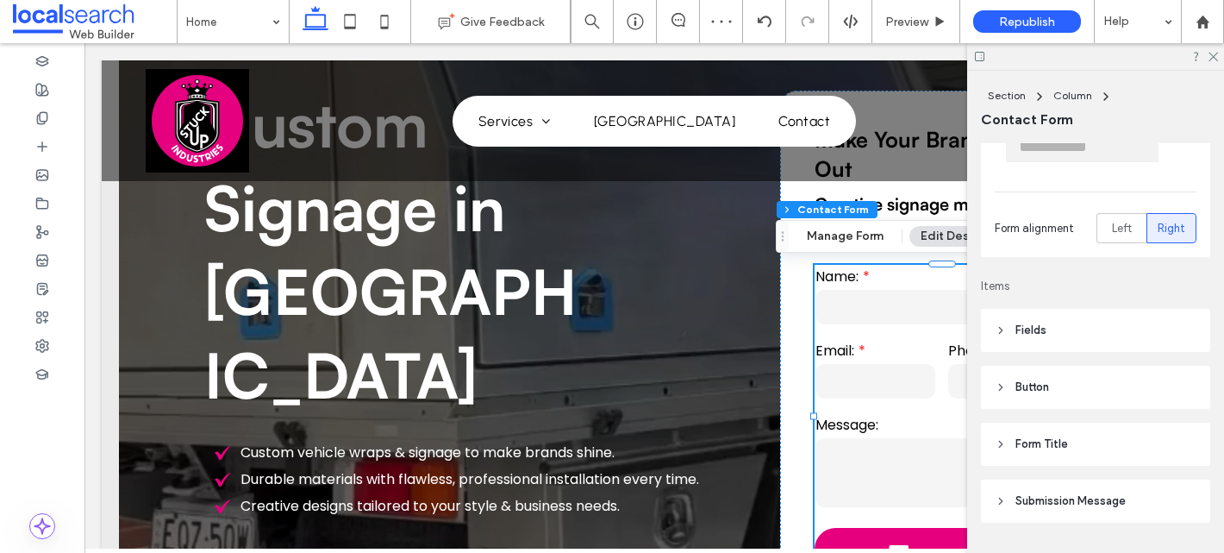
scroll to position [178, 0]
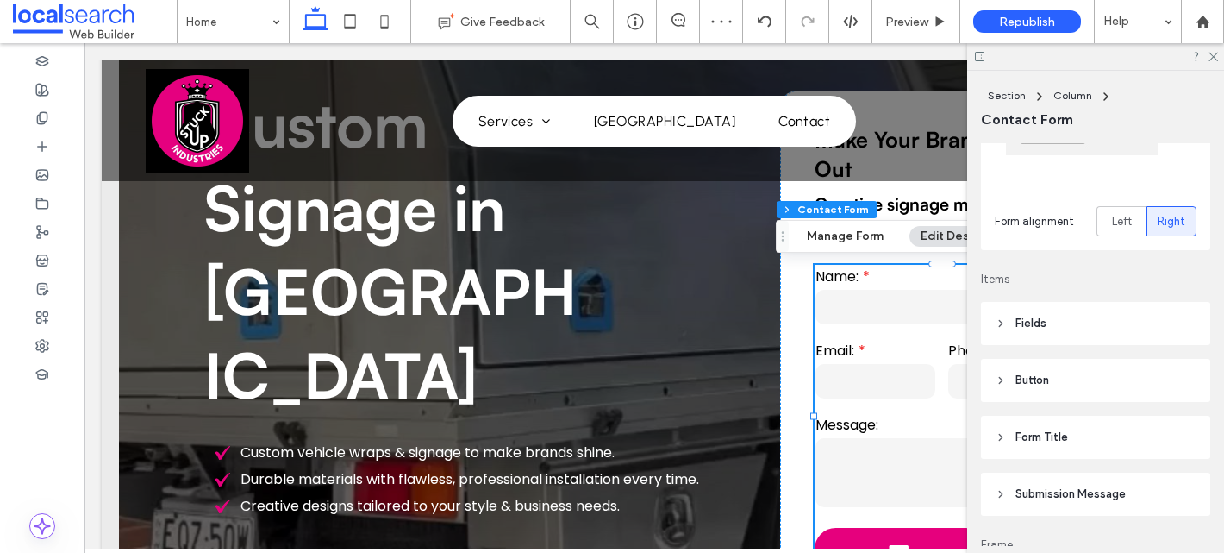
click at [1063, 479] on header "Submission Message" at bounding box center [1095, 493] width 229 height 43
click at [1213, 50] on icon at bounding box center [1212, 55] width 11 height 11
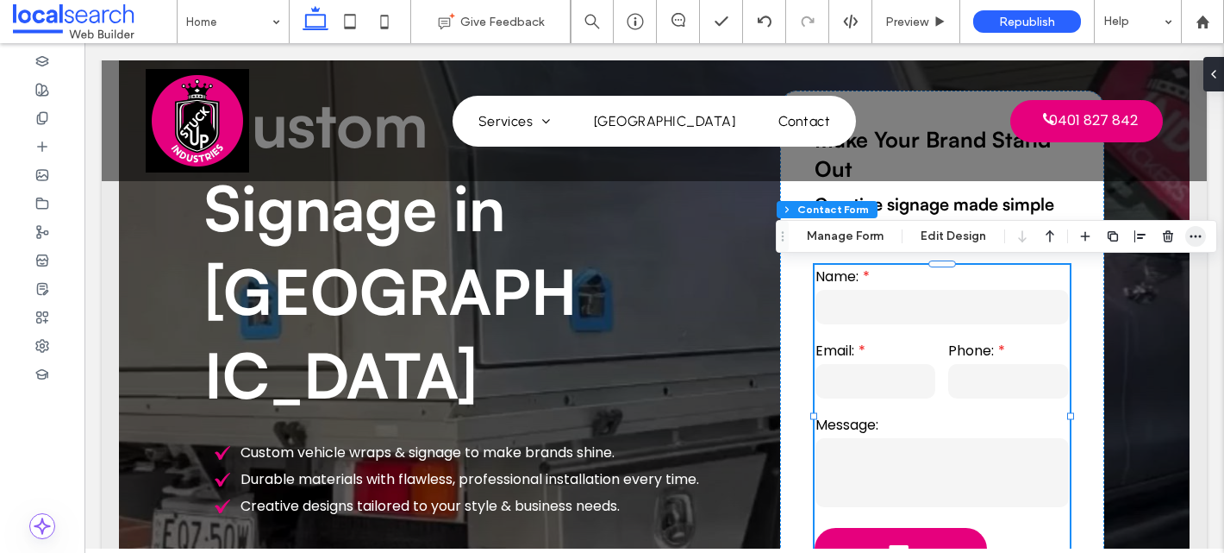
click at [1200, 235] on icon "button" at bounding box center [1196, 236] width 14 height 14
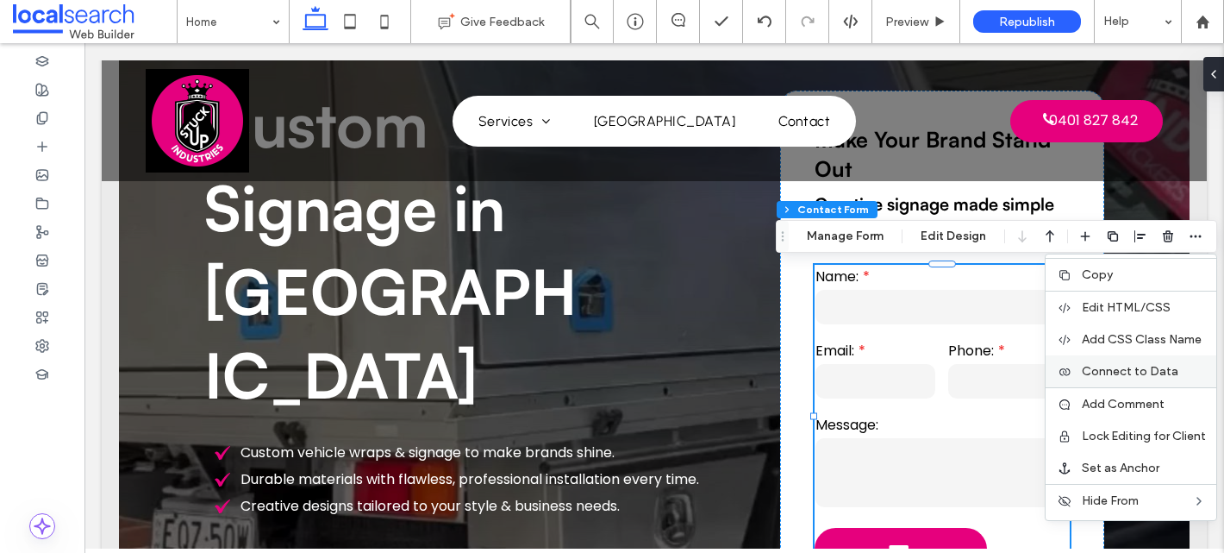
click at [1115, 360] on div "Connect to Data" at bounding box center [1131, 371] width 171 height 32
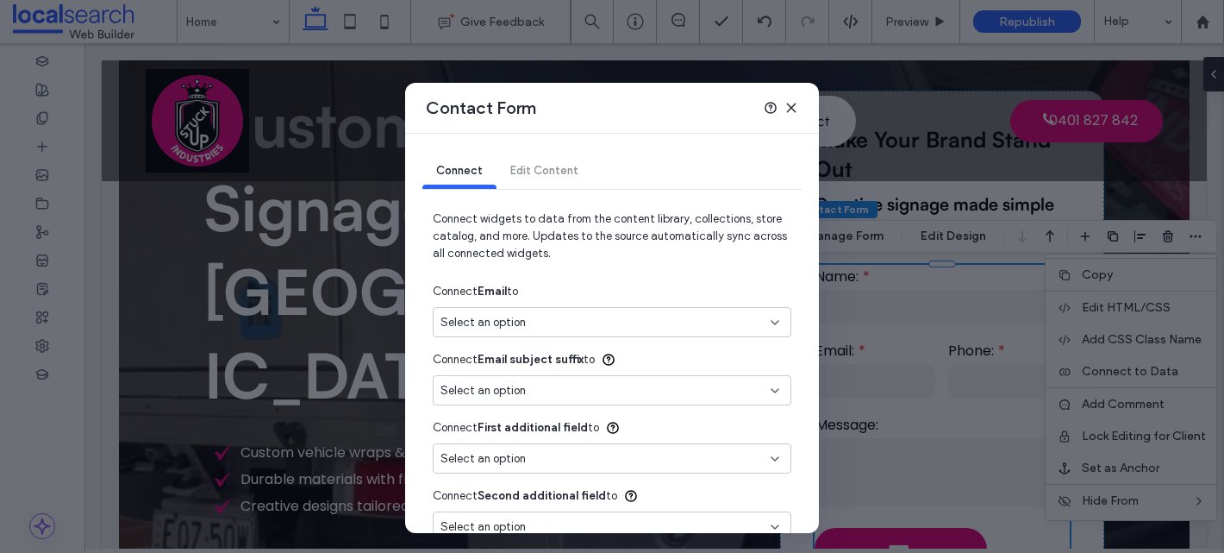
click at [601, 315] on div "Select an option" at bounding box center [602, 322] width 322 height 17
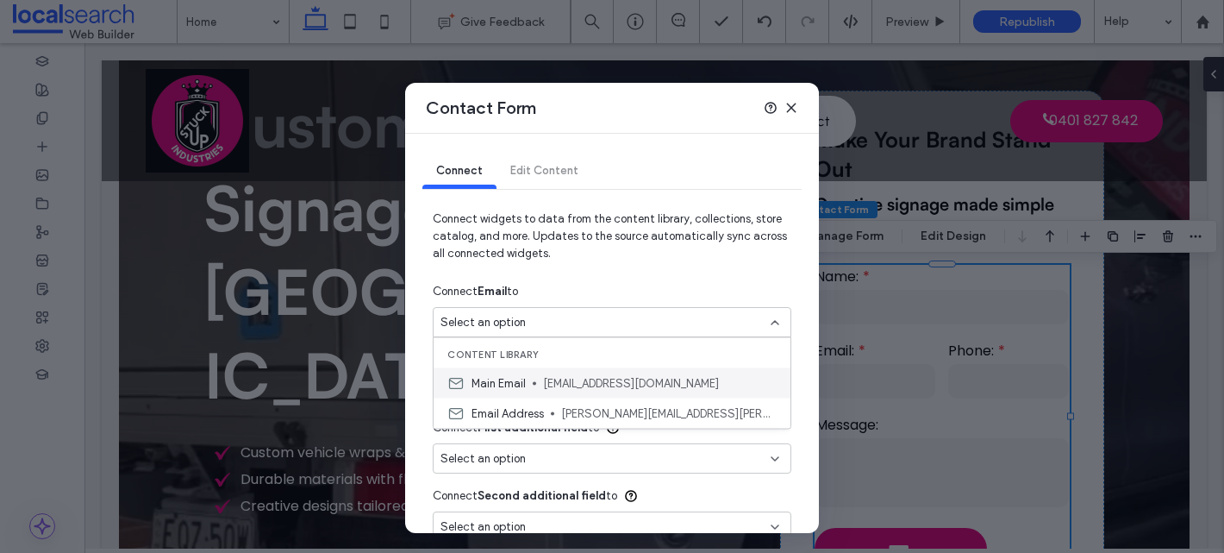
click at [597, 374] on span "[EMAIL_ADDRESS][DOMAIN_NAME]" at bounding box center [660, 382] width 234 height 17
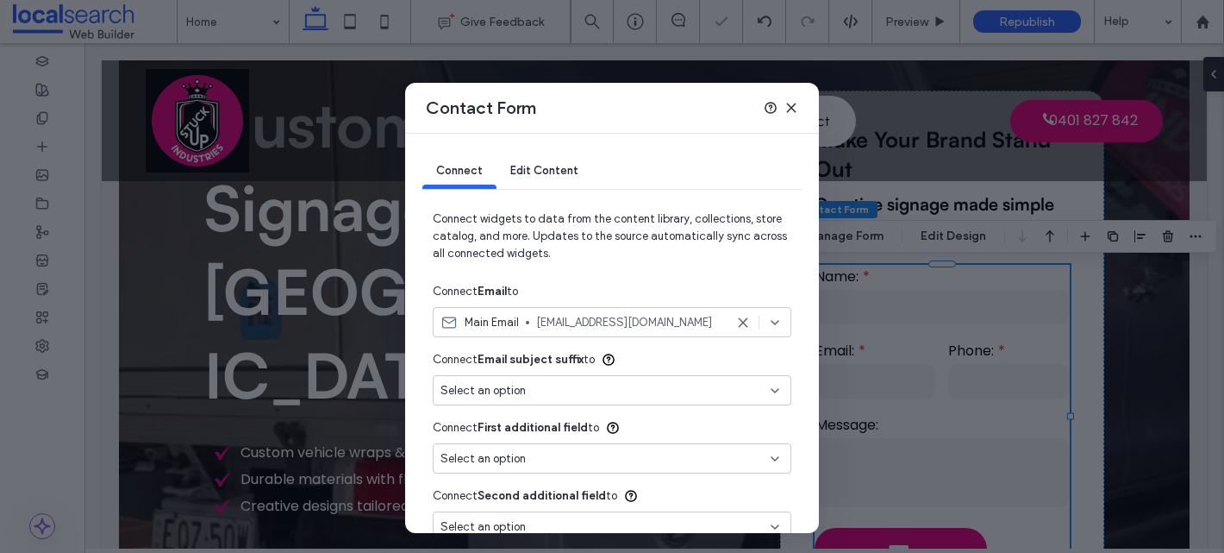
click at [788, 108] on icon at bounding box center [792, 108] width 14 height 14
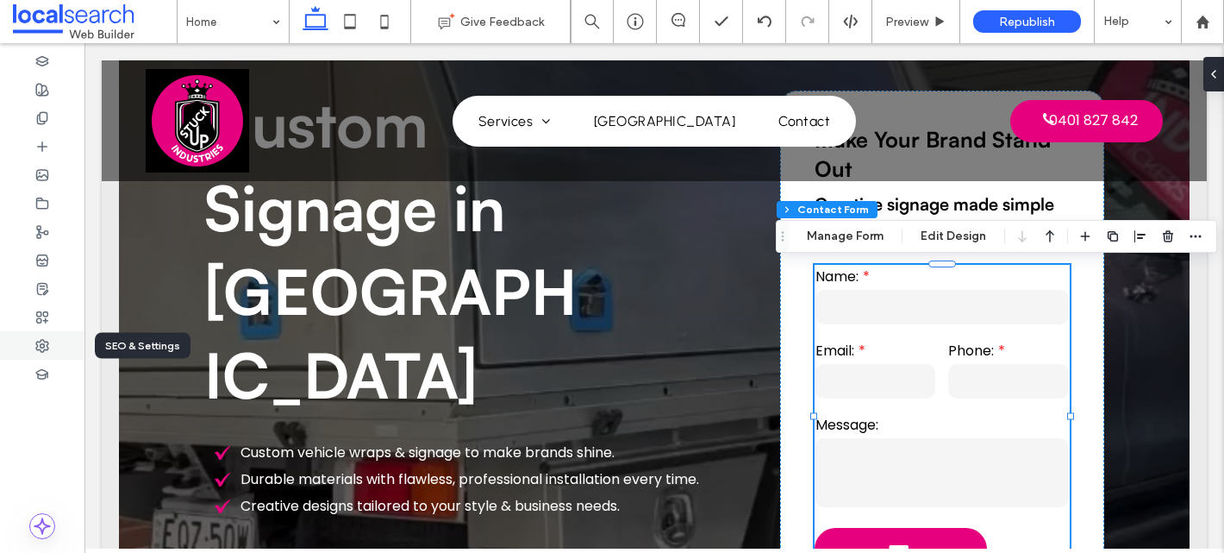
click at [47, 350] on icon at bounding box center [42, 346] width 14 height 14
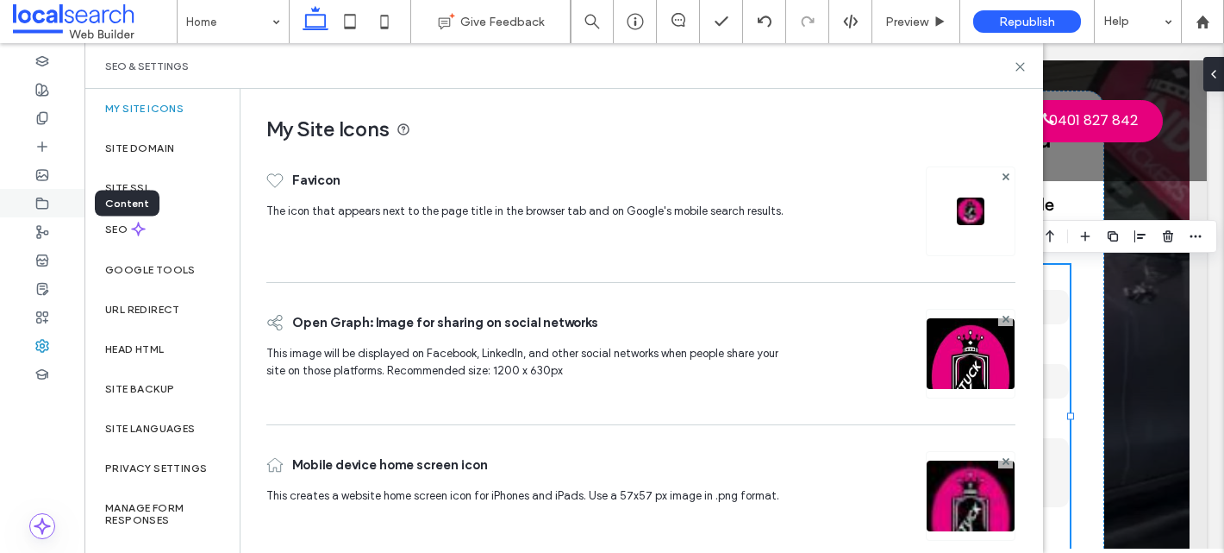
click at [41, 195] on div at bounding box center [42, 203] width 84 height 28
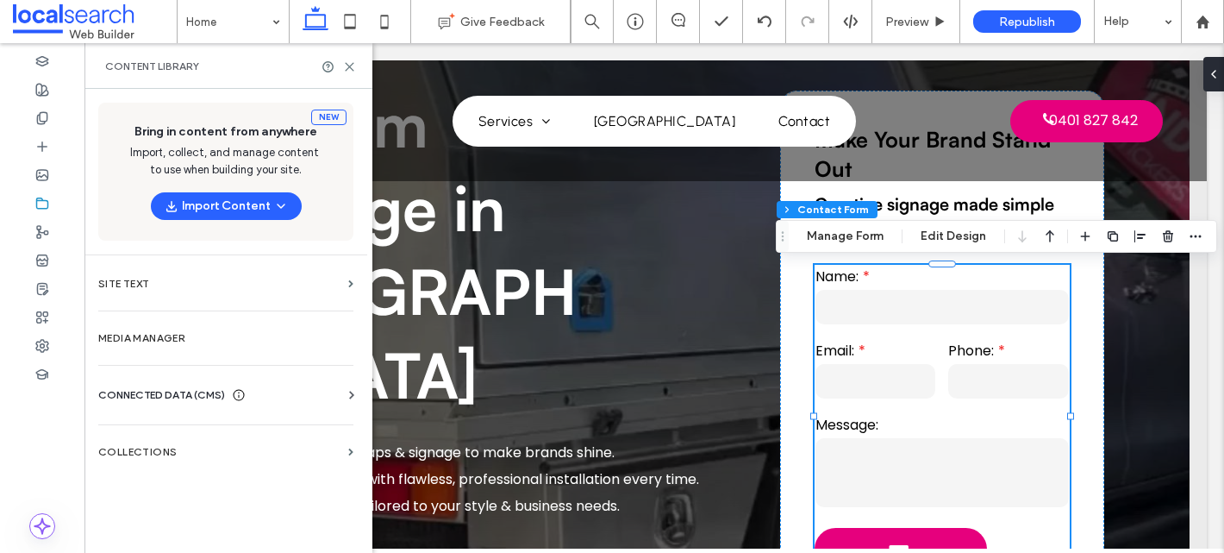
click at [209, 394] on span "CONNECTED DATA (CMS)" at bounding box center [161, 394] width 127 height 17
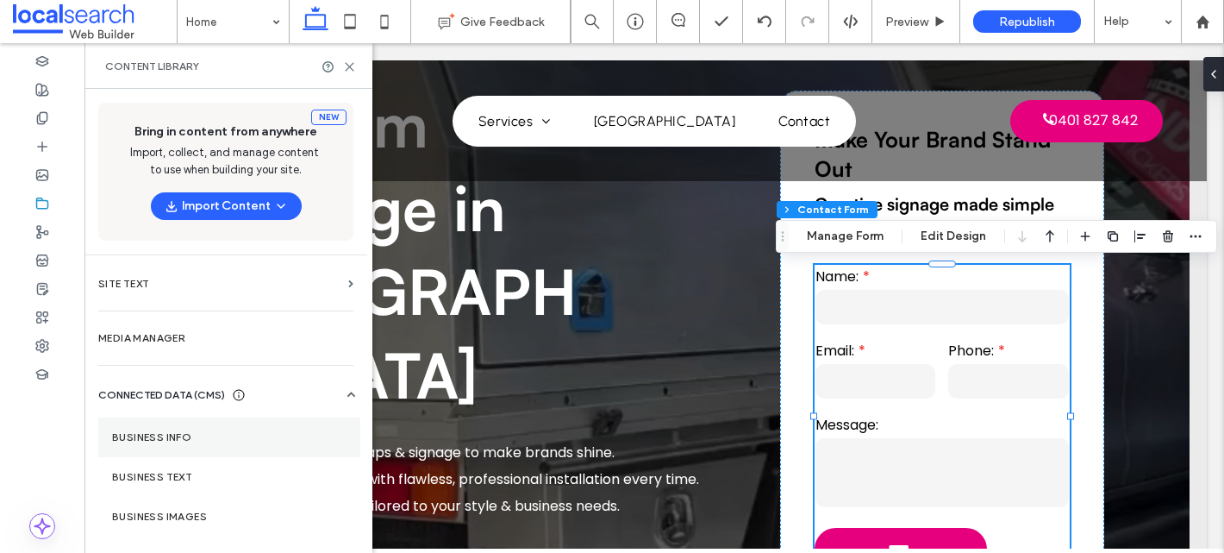
click at [166, 429] on section "Business Info" at bounding box center [229, 437] width 262 height 40
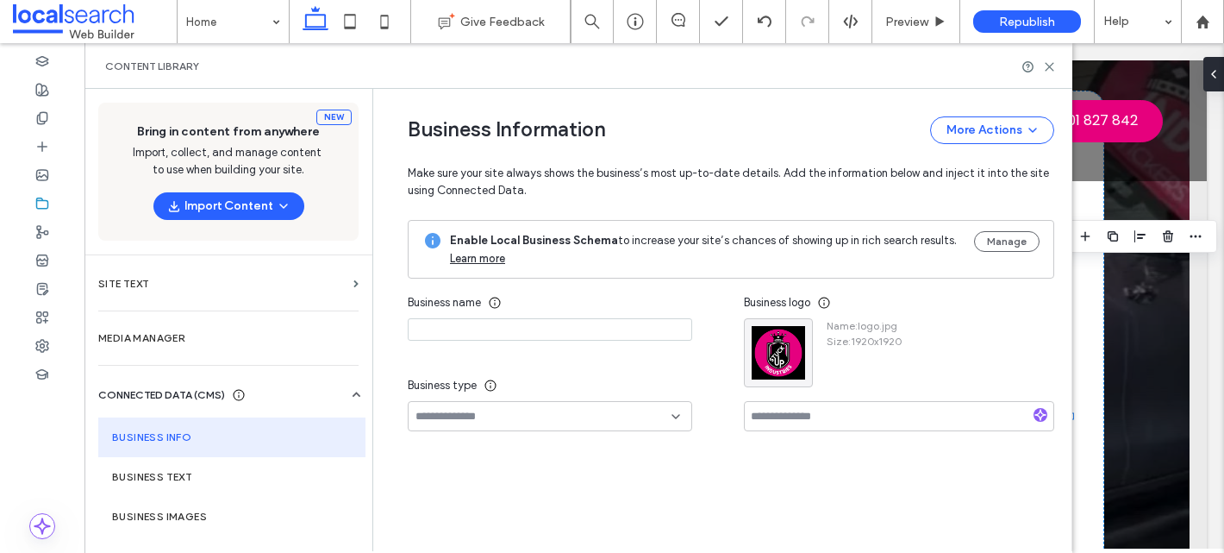
type input "**********"
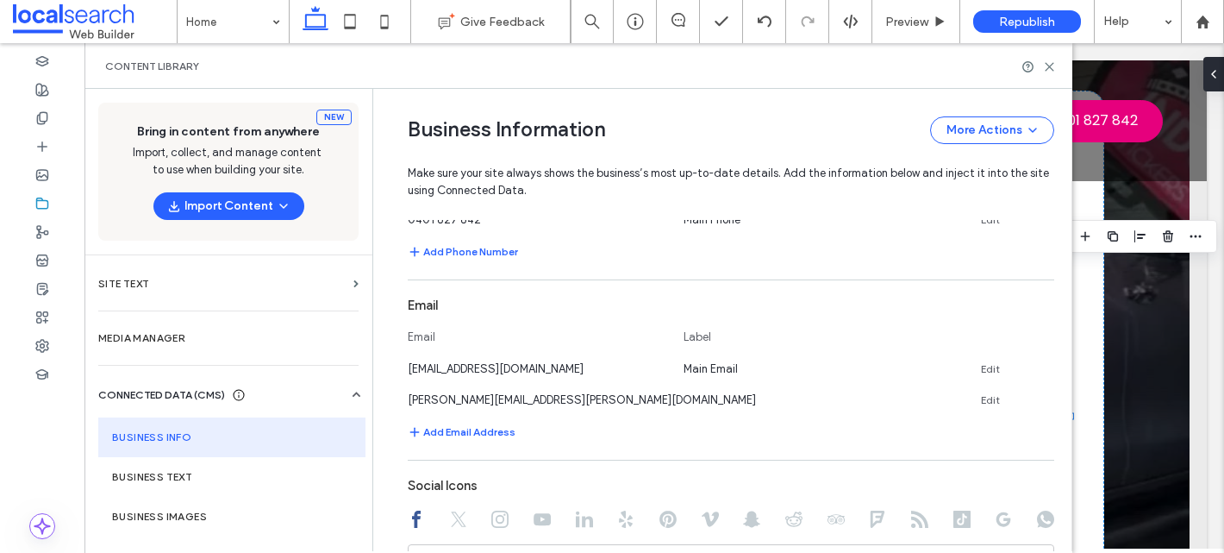
scroll to position [661, 0]
click at [1041, 401] on icon at bounding box center [1048, 395] width 14 height 14
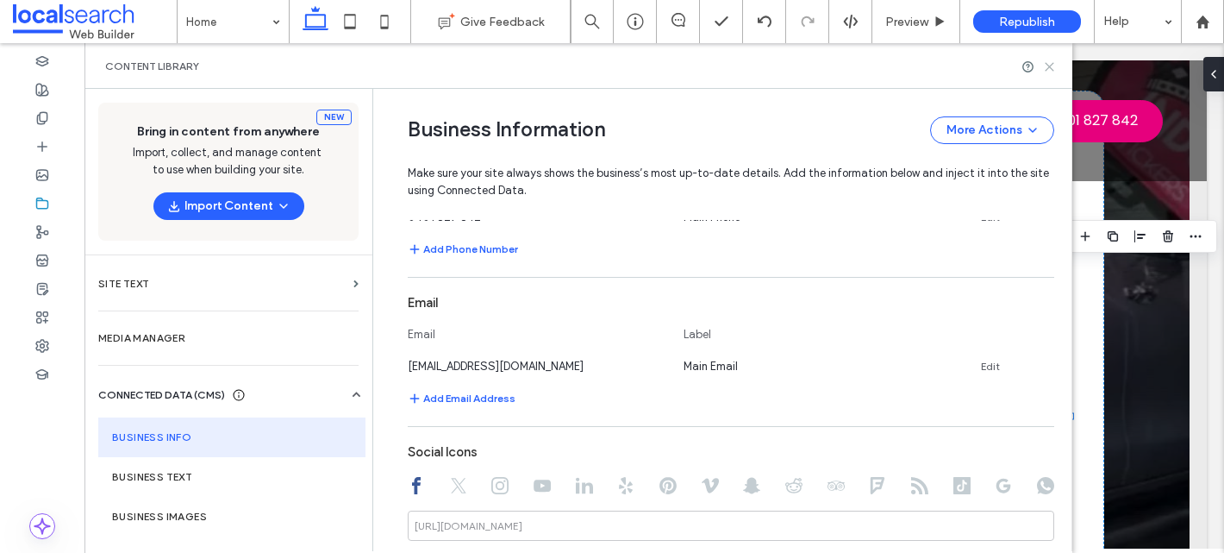
click at [1049, 66] on use at bounding box center [1050, 67] width 8 height 8
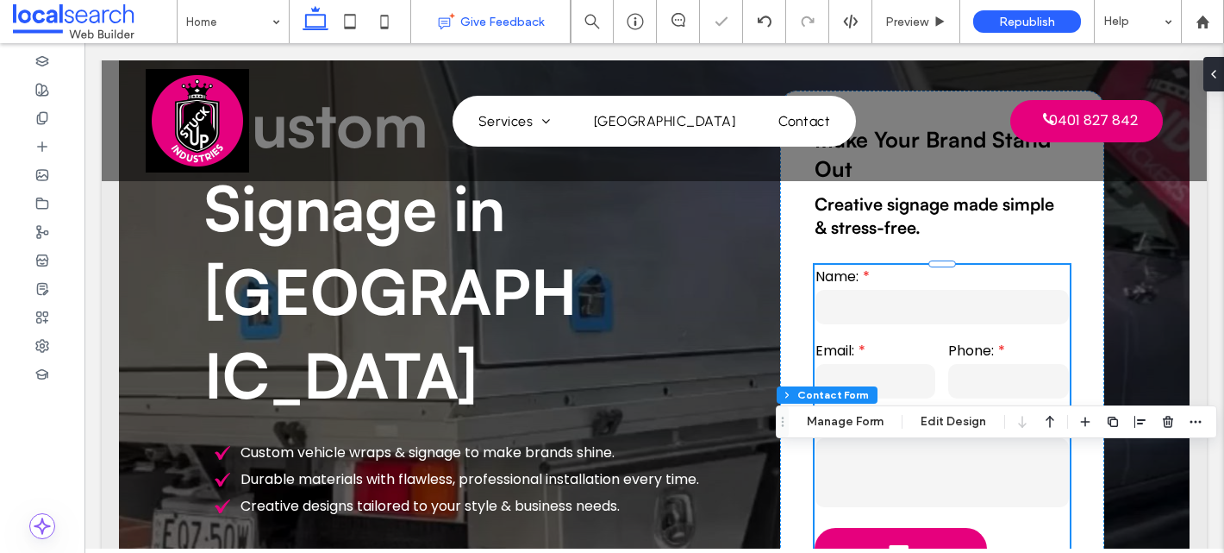
type input "**"
type input "*"
type input "***"
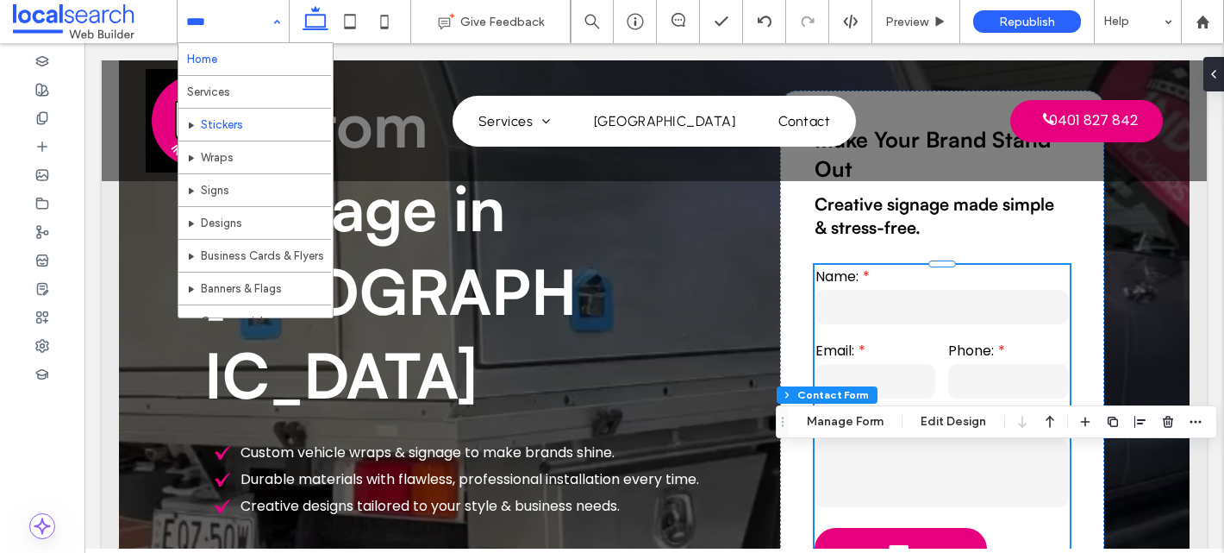
scroll to position [93, 0]
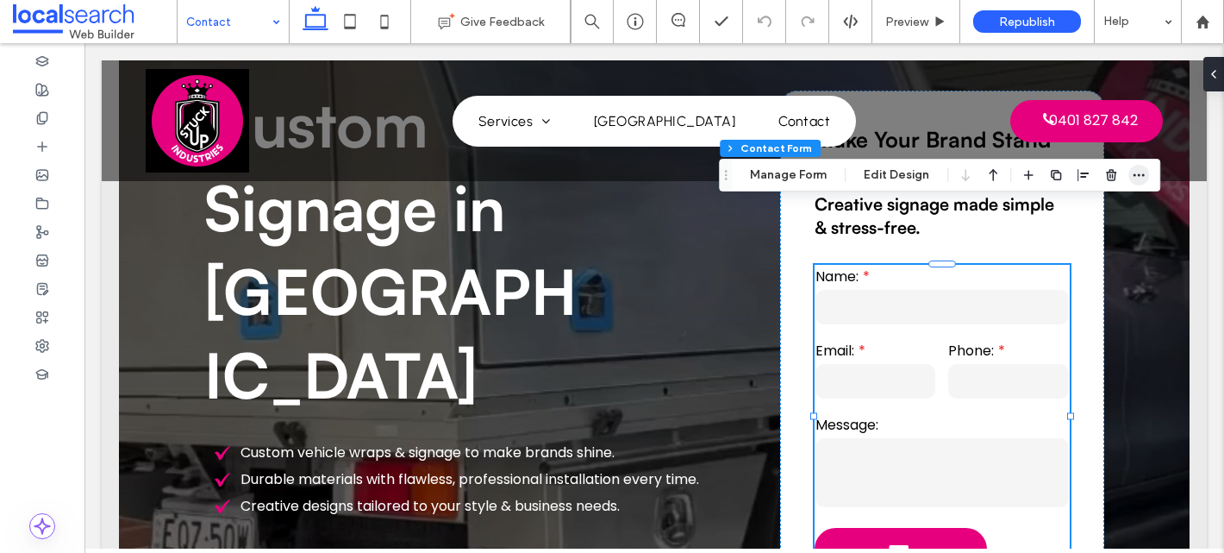
click at [1134, 172] on icon "button" at bounding box center [1139, 175] width 14 height 14
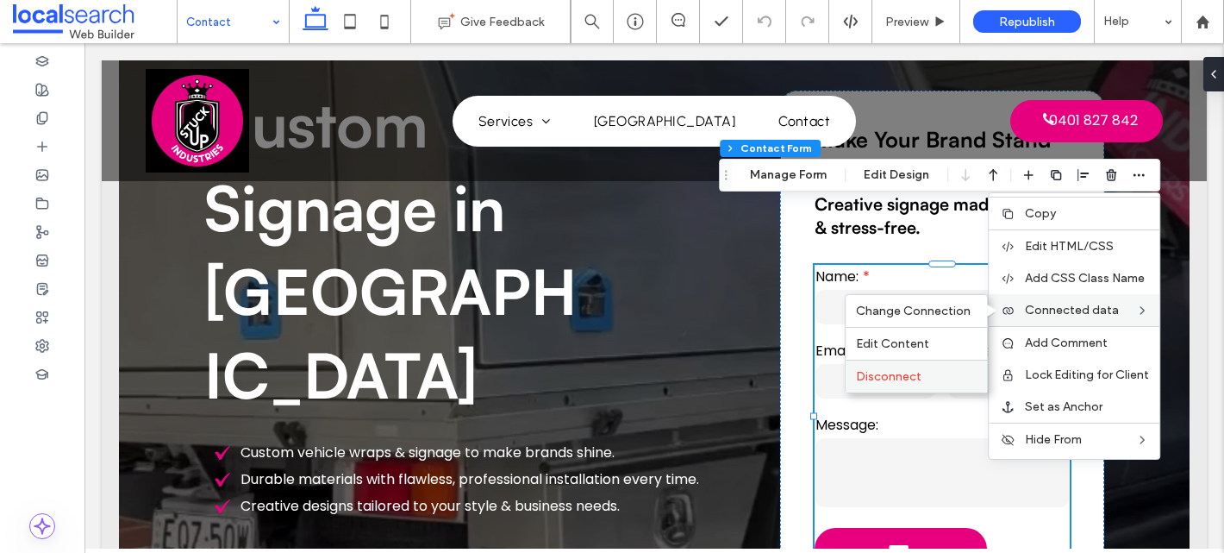
click at [875, 373] on span "Disconnect" at bounding box center [889, 376] width 66 height 15
type input "***"
click at [761, 174] on button "Manage Form" at bounding box center [788, 175] width 99 height 21
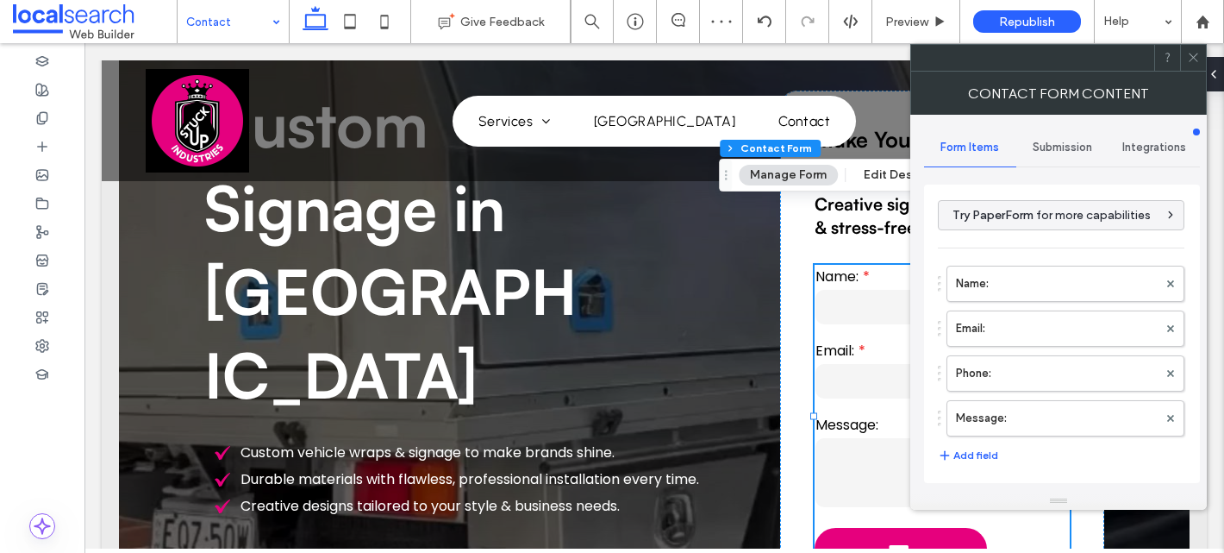
click at [1059, 138] on div "Submission" at bounding box center [1063, 147] width 92 height 38
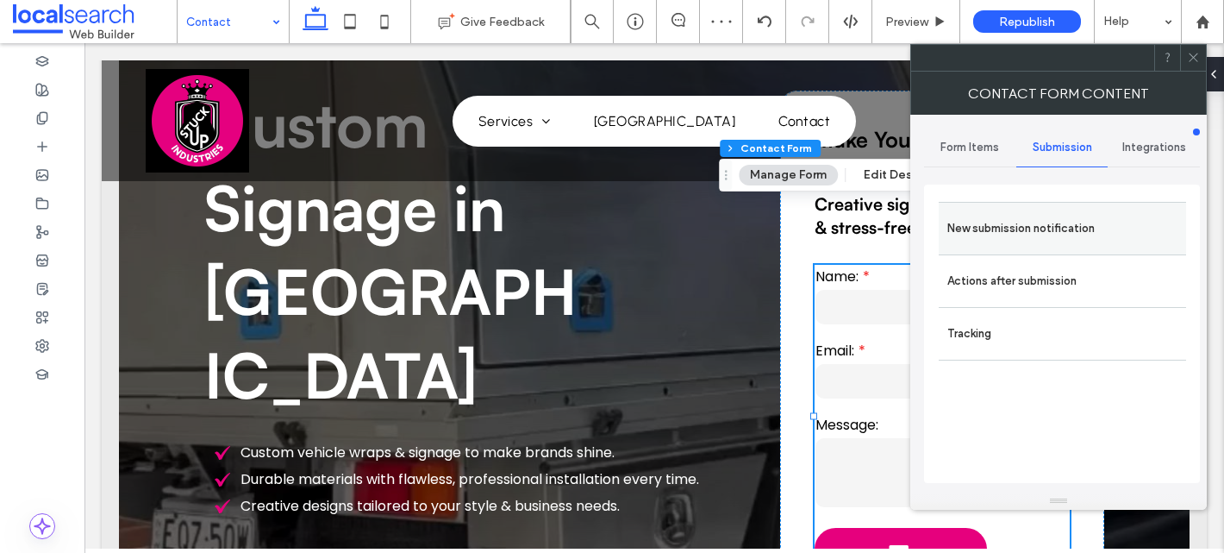
click at [987, 220] on label "New submission notification" at bounding box center [1063, 228] width 230 height 34
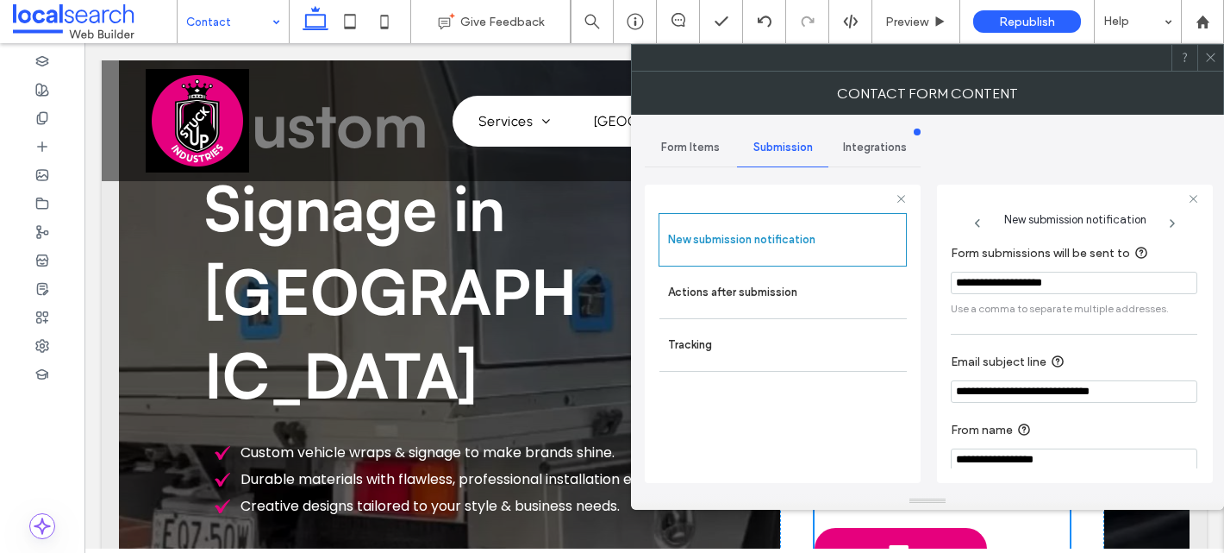
drag, startPoint x: 1087, startPoint y: 281, endPoint x: 941, endPoint y: 278, distance: 146.6
click at [941, 278] on div "**********" at bounding box center [1075, 334] width 276 height 298
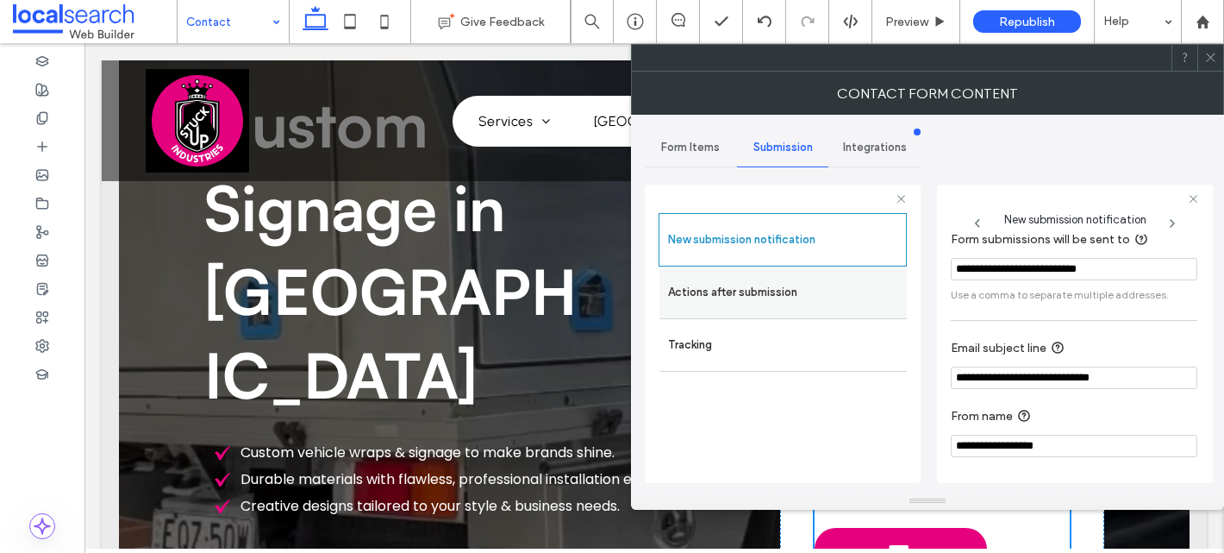
type input "**********"
click at [814, 289] on label "Actions after submission" at bounding box center [783, 292] width 230 height 34
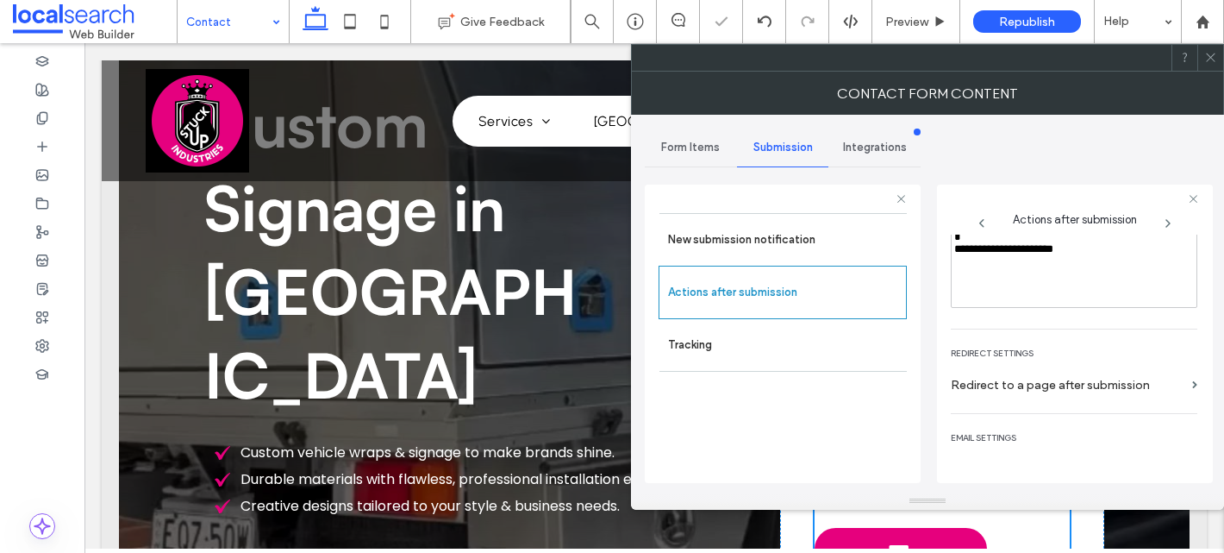
scroll to position [0, 0]
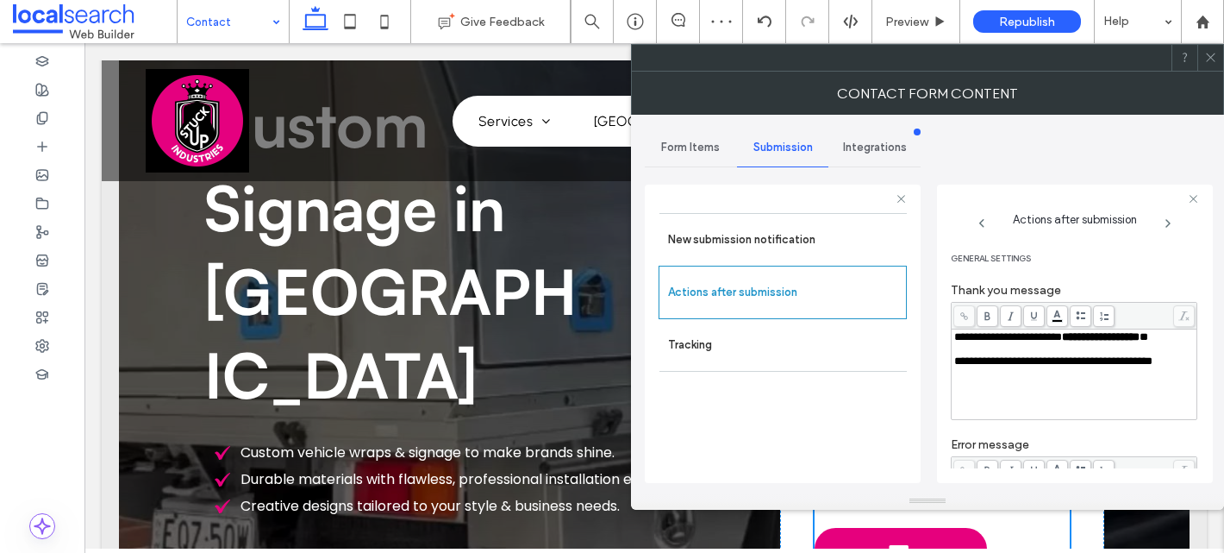
click at [1211, 70] on div at bounding box center [927, 58] width 593 height 28
click at [1214, 51] on icon at bounding box center [1210, 57] width 13 height 13
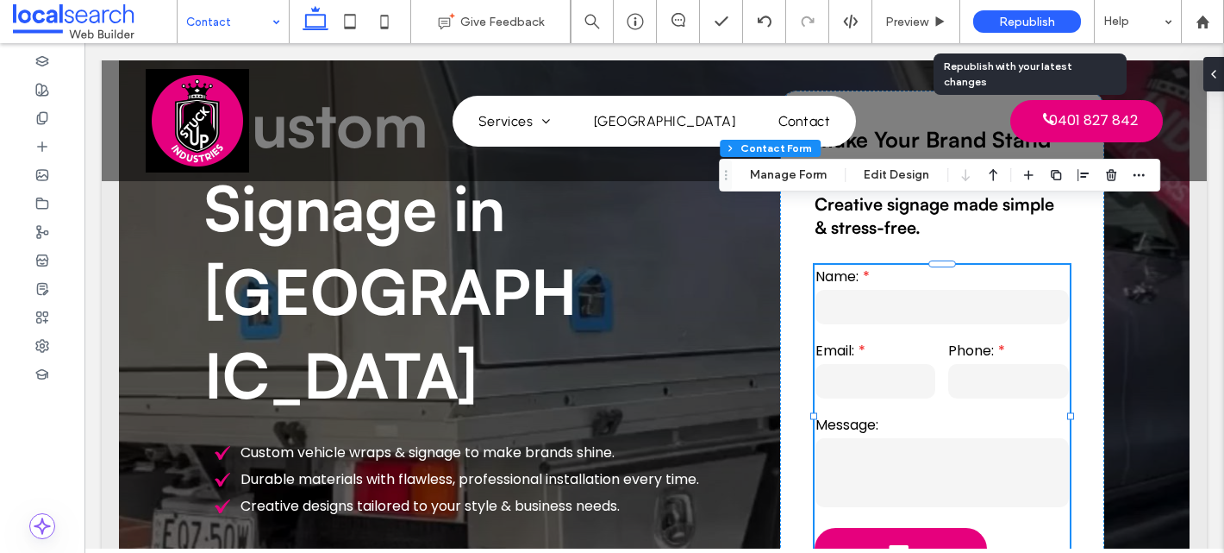
click at [1012, 17] on span "Republish" at bounding box center [1027, 22] width 56 height 15
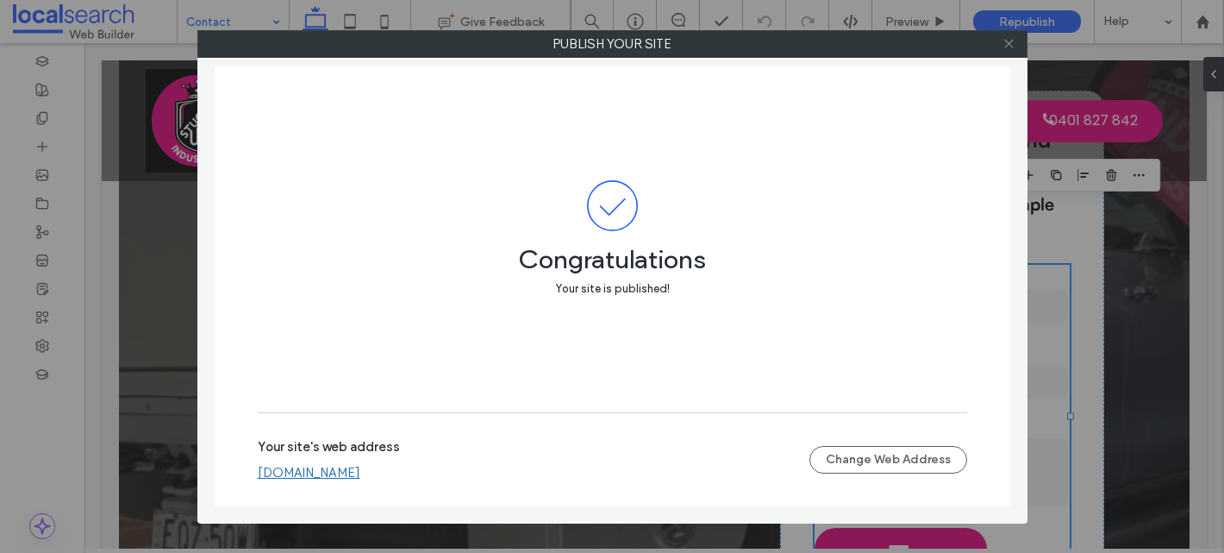
click at [1007, 45] on use at bounding box center [1008, 44] width 9 height 9
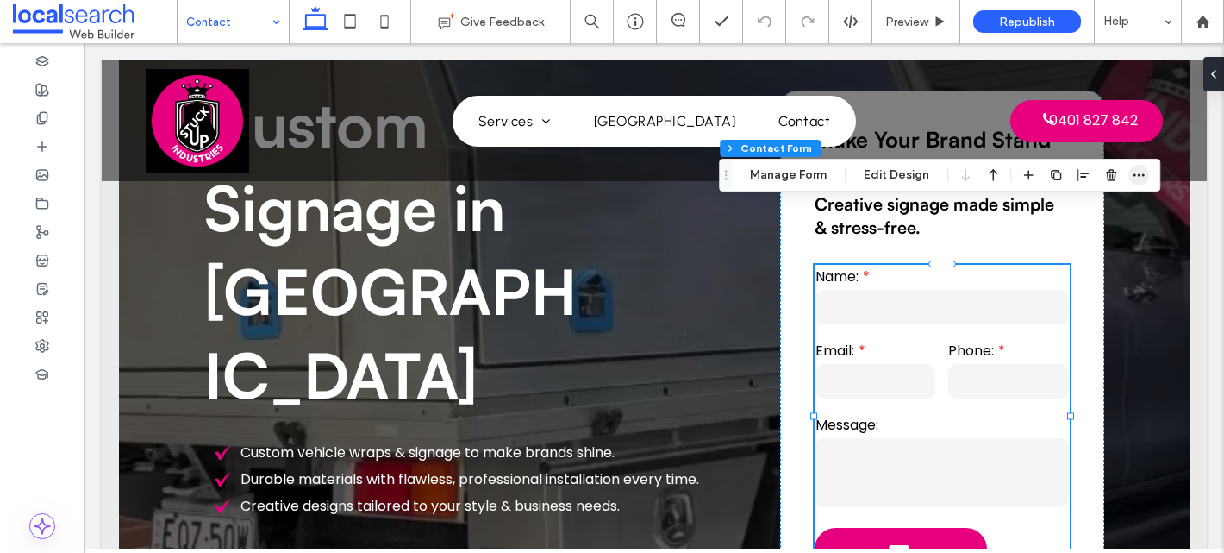
click at [1135, 178] on icon "button" at bounding box center [1139, 175] width 14 height 14
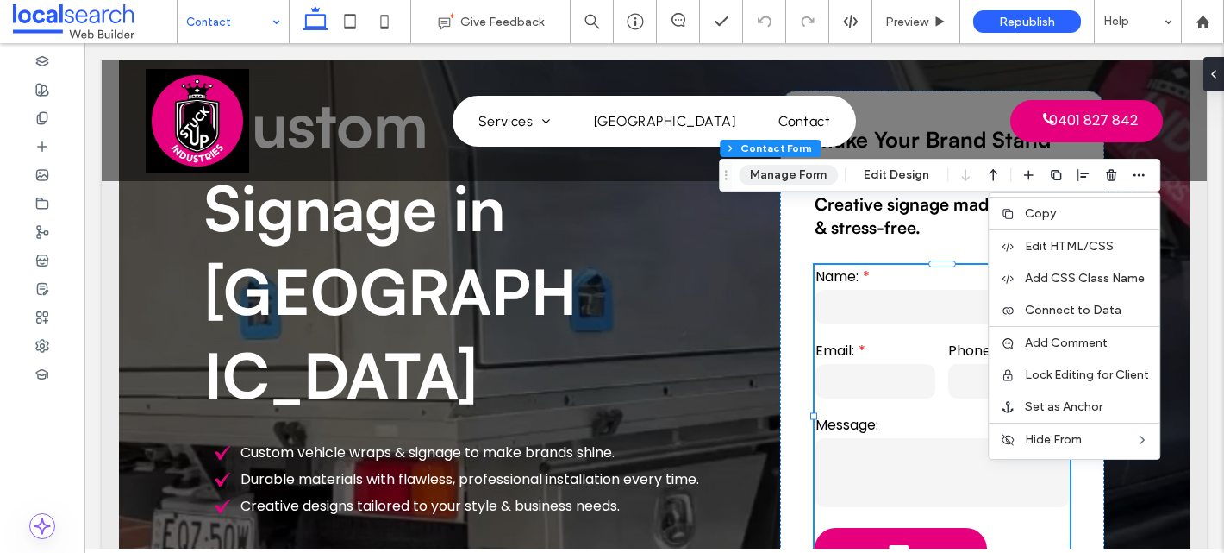
click at [793, 173] on button "Manage Form" at bounding box center [788, 175] width 99 height 21
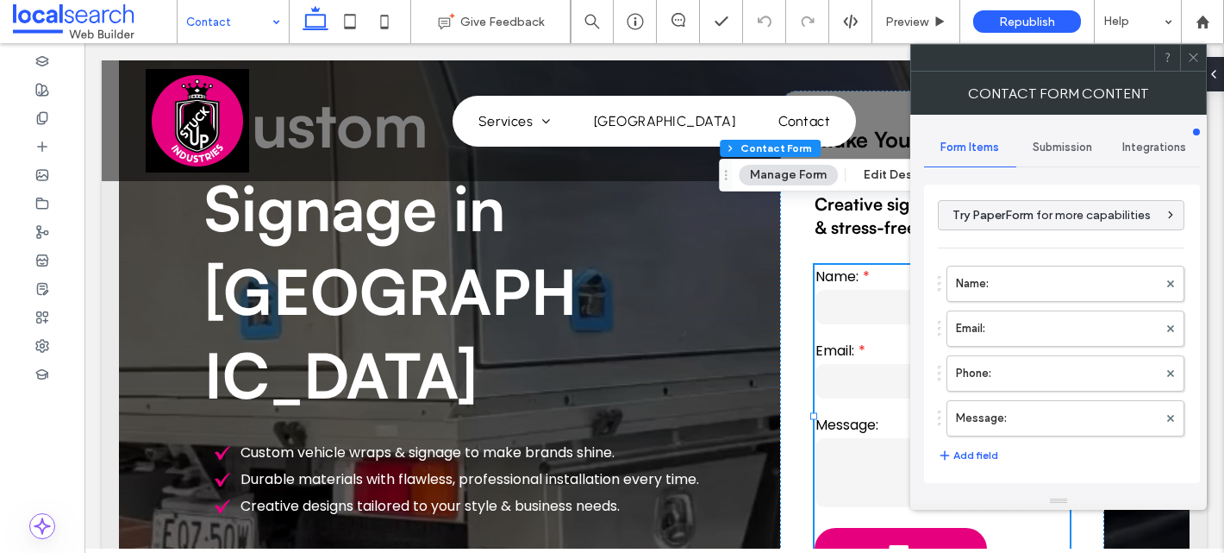
click at [1076, 147] on span "Submission" at bounding box center [1062, 148] width 59 height 14
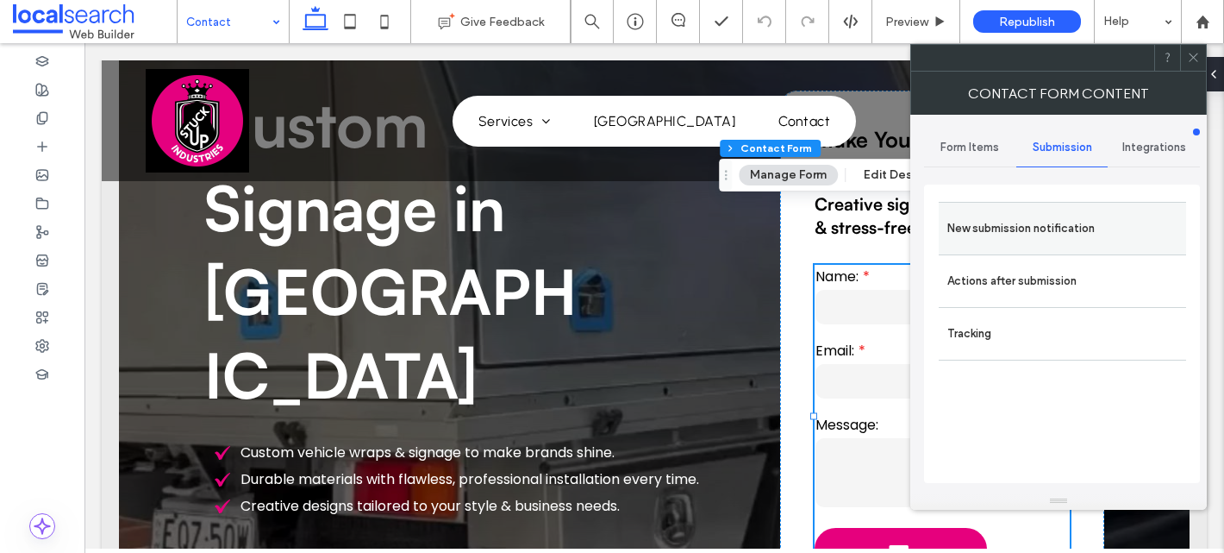
click at [1022, 235] on label "New submission notification" at bounding box center [1063, 228] width 230 height 34
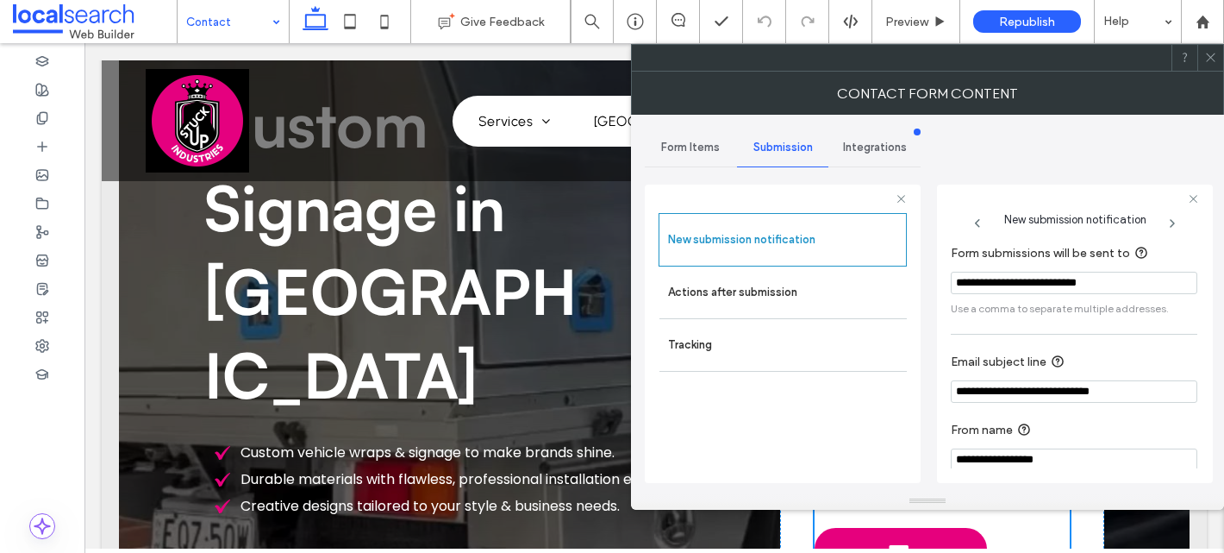
drag, startPoint x: 1128, startPoint y: 284, endPoint x: 942, endPoint y: 279, distance: 185.4
click at [942, 279] on div "**********" at bounding box center [1075, 334] width 276 height 298
paste input "Form submissions will be sent to"
type input "**********"
click at [1207, 58] on icon at bounding box center [1210, 57] width 13 height 13
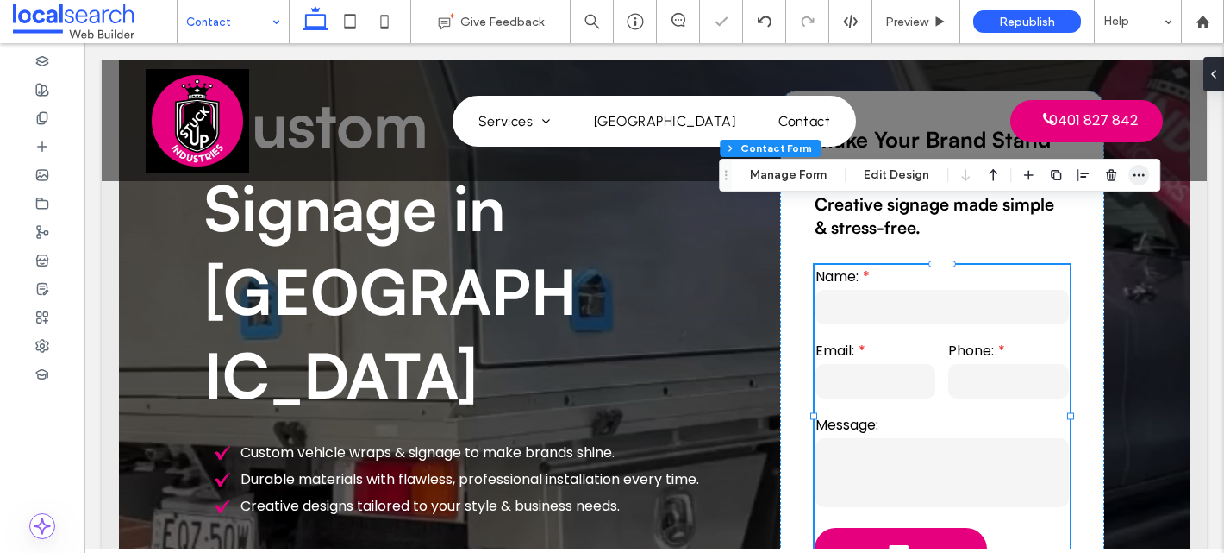
click at [1133, 178] on icon "button" at bounding box center [1139, 175] width 14 height 14
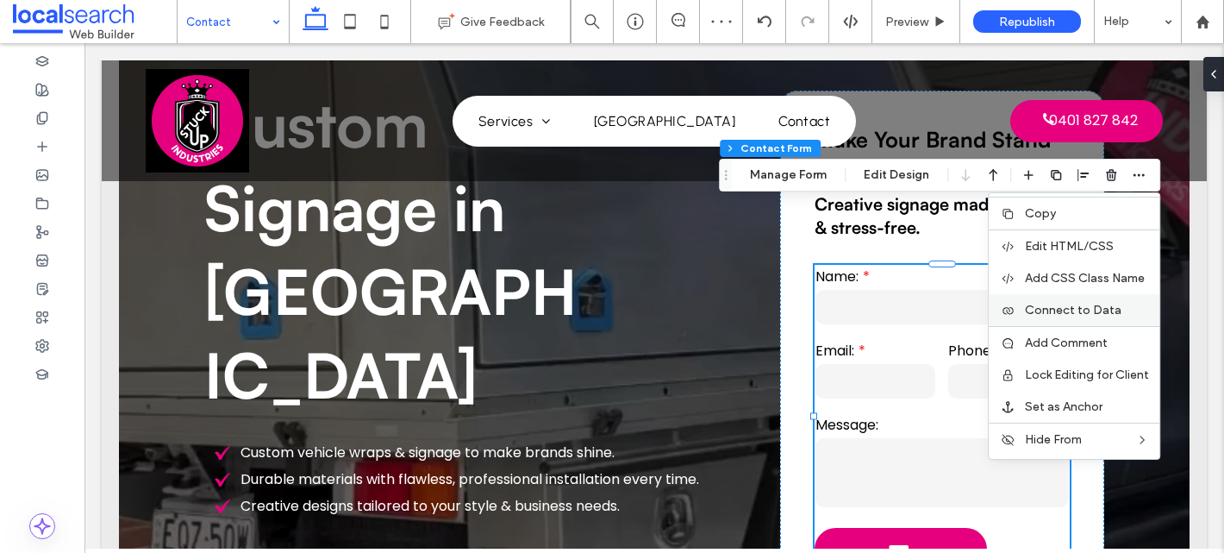
click at [1084, 310] on span "Connect to Data" at bounding box center [1073, 310] width 97 height 15
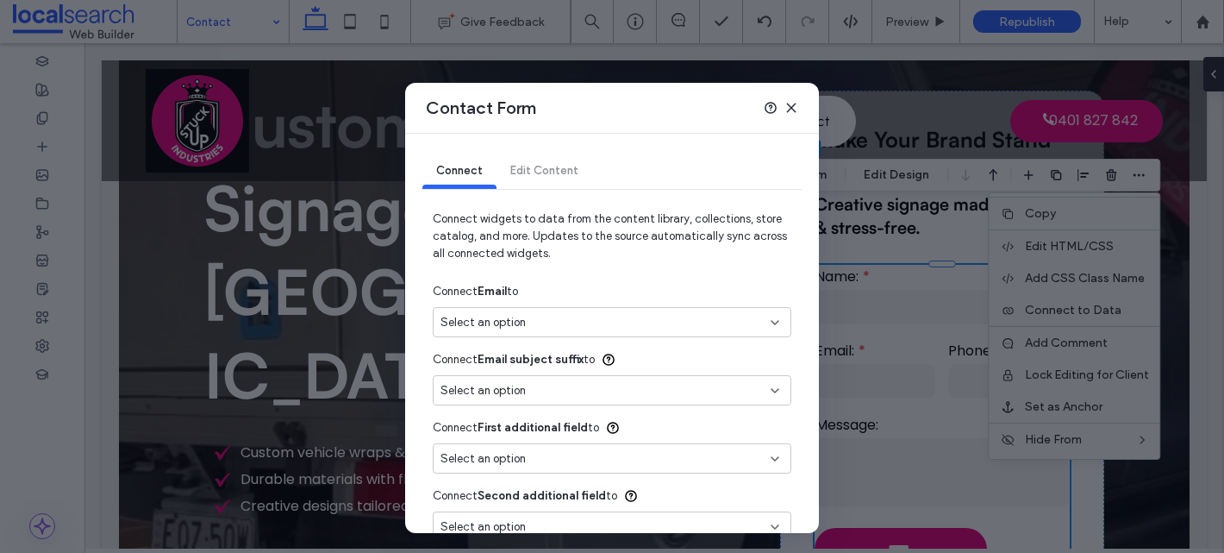
click at [516, 315] on span "Select an option" at bounding box center [483, 322] width 85 height 17
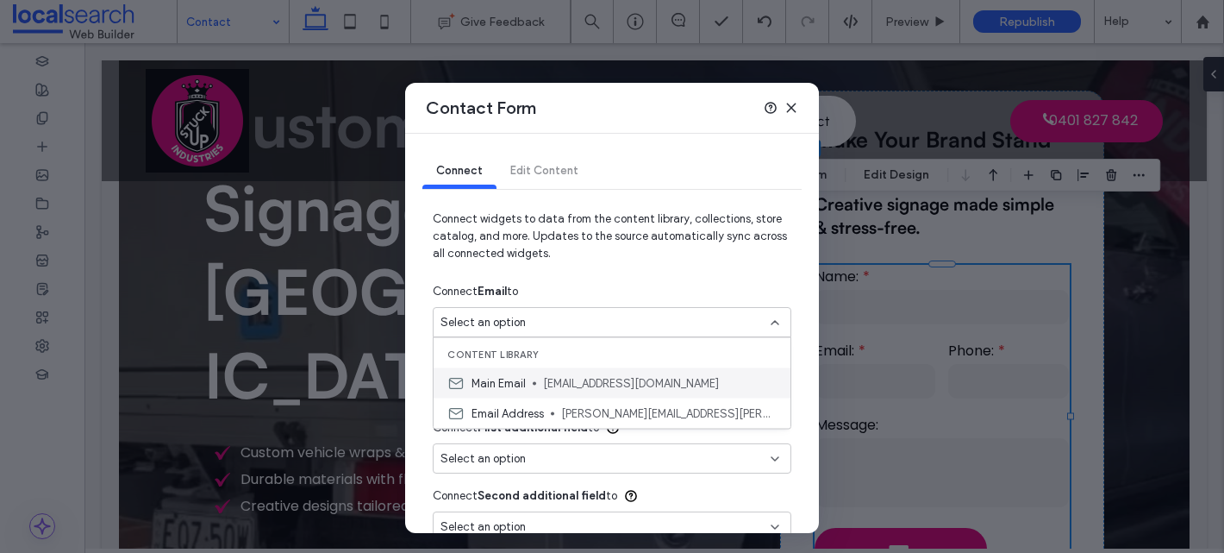
click at [585, 385] on span "[EMAIL_ADDRESS][DOMAIN_NAME]" at bounding box center [660, 382] width 234 height 17
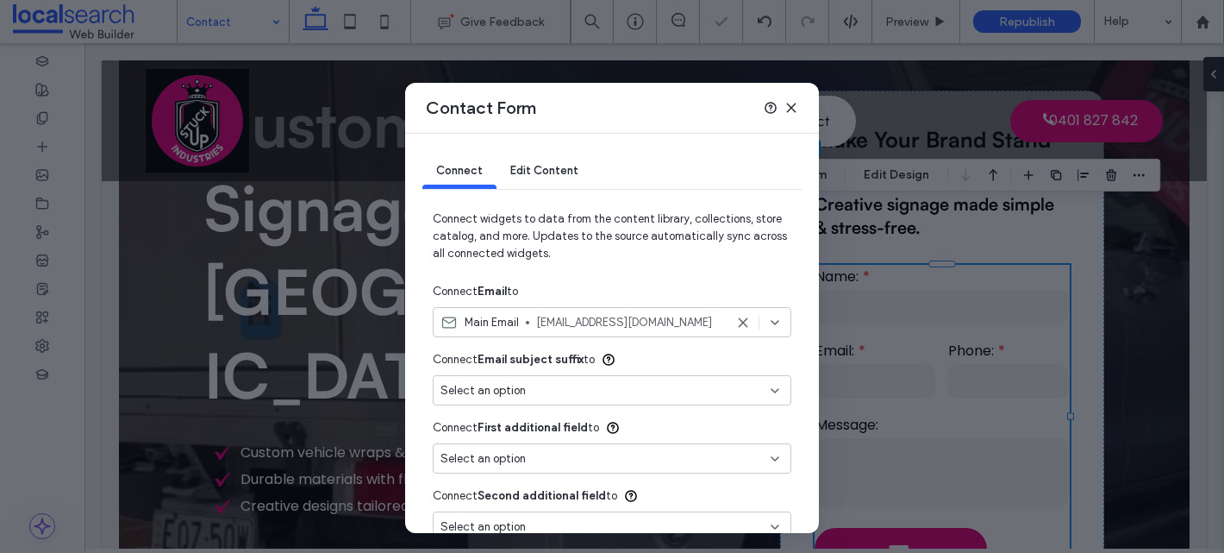
click at [792, 108] on icon at bounding box center [792, 108] width 14 height 14
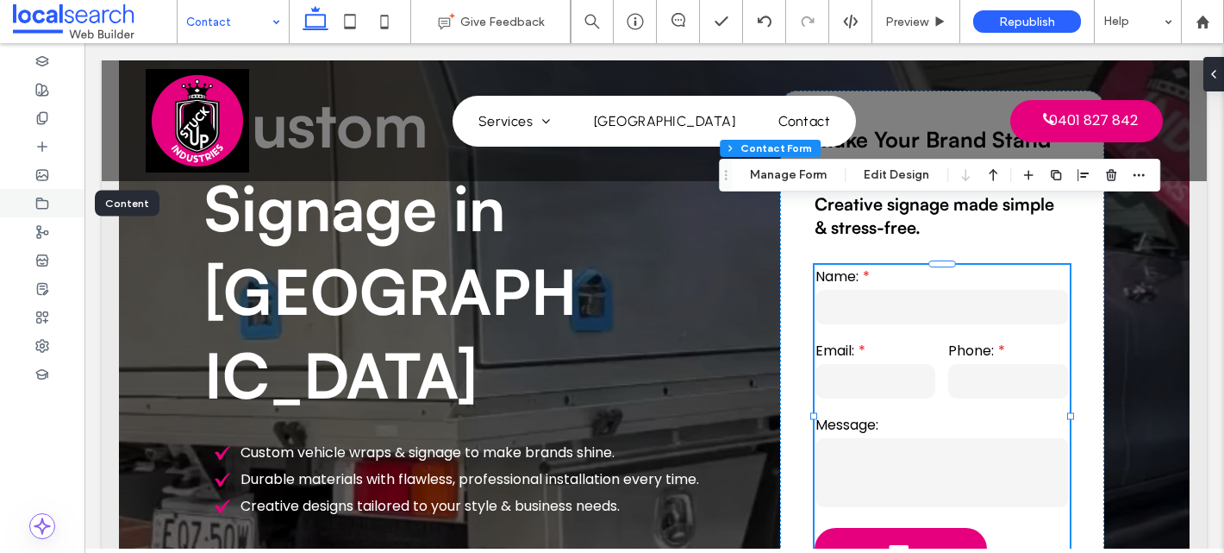
click at [47, 203] on use at bounding box center [42, 202] width 11 height 10
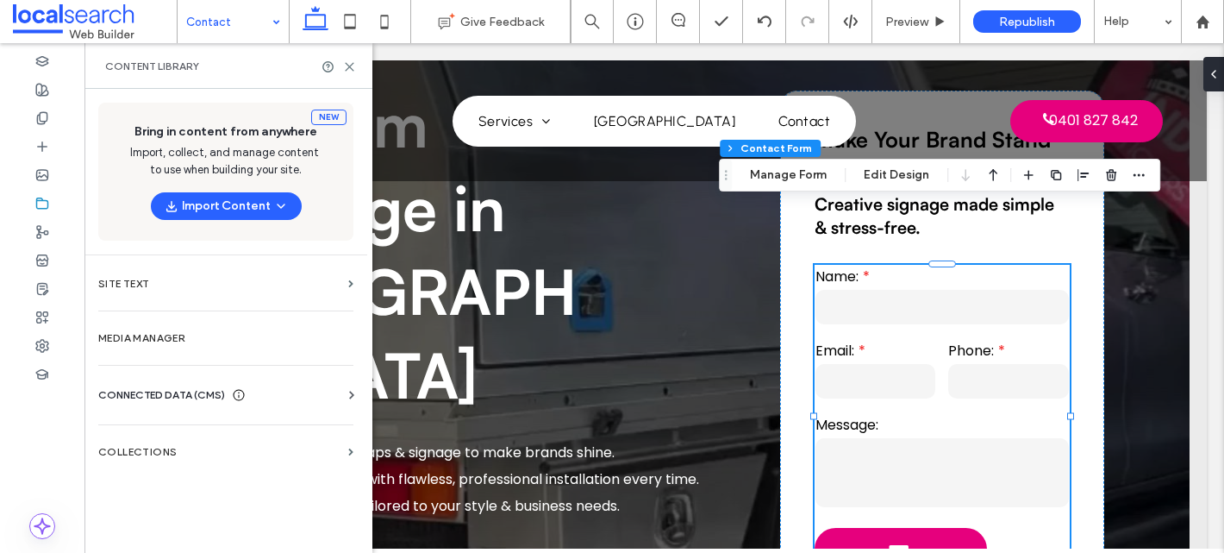
click at [197, 386] on span "CONNECTED DATA (CMS)" at bounding box center [161, 394] width 127 height 17
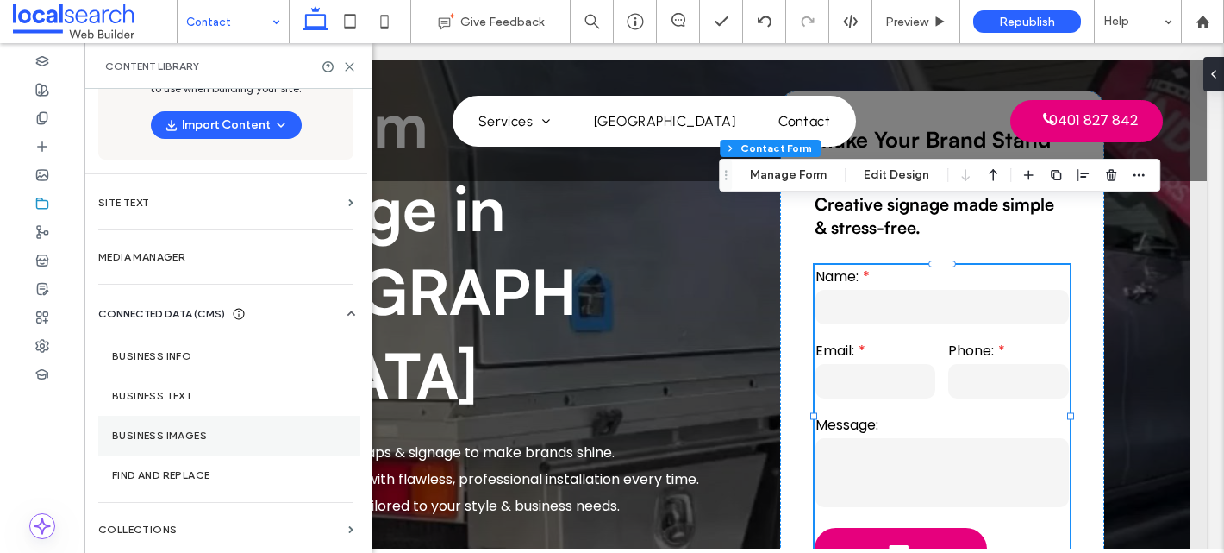
click at [158, 441] on section "Business Images" at bounding box center [229, 436] width 262 height 40
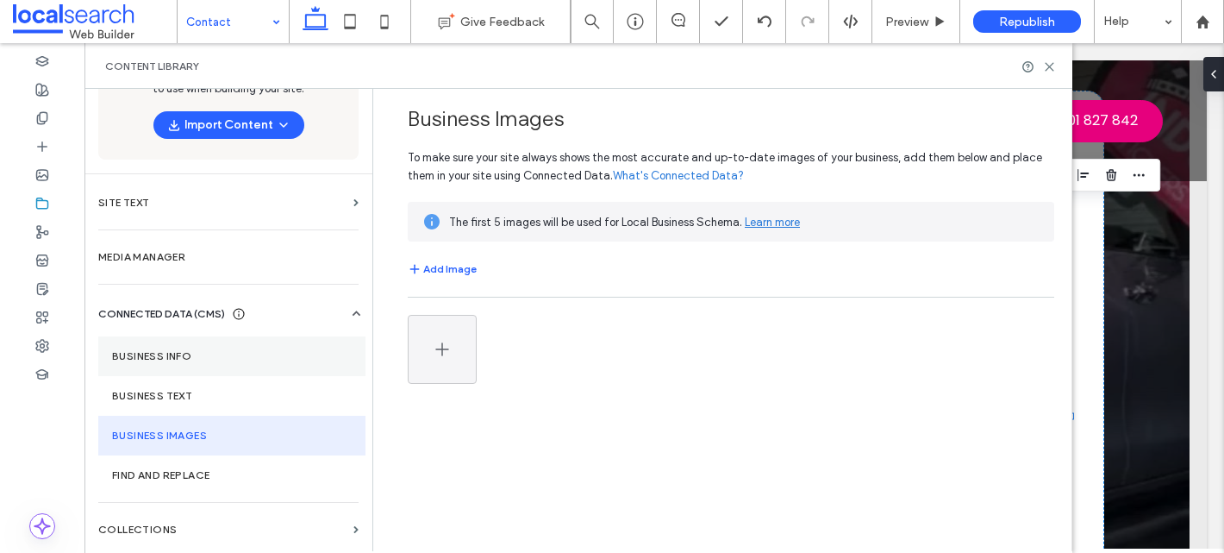
click at [181, 354] on label "Business Info" at bounding box center [232, 356] width 240 height 12
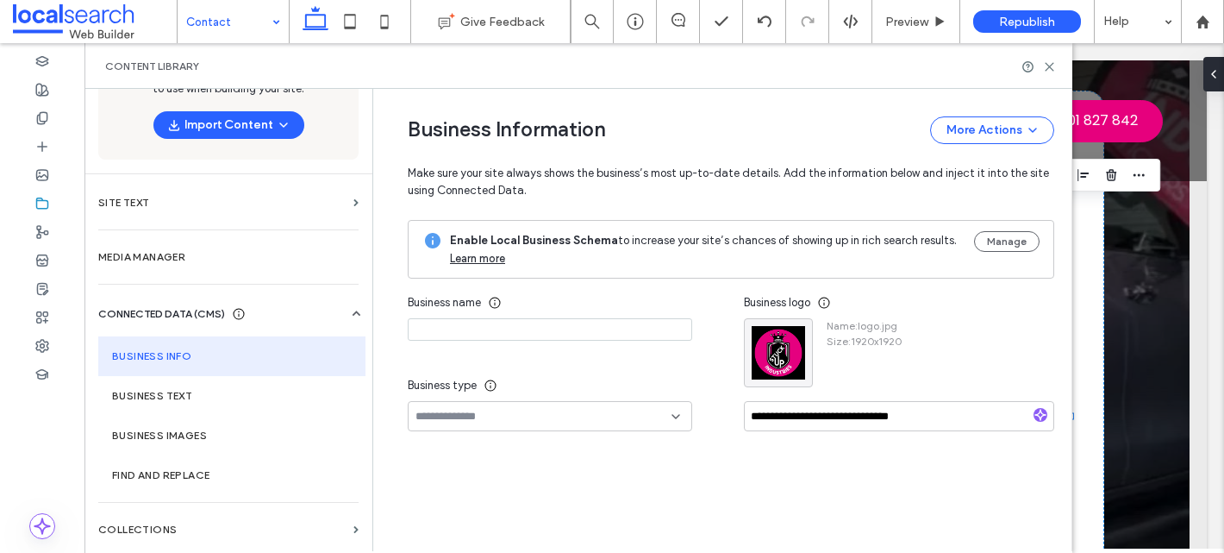
type input "**********"
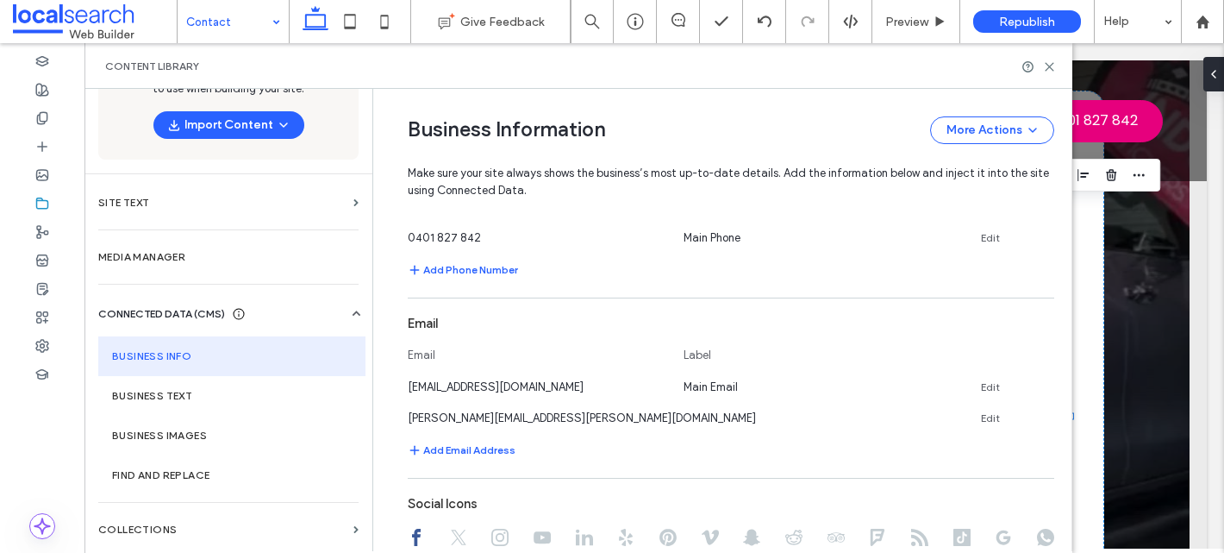
scroll to position [648, 0]
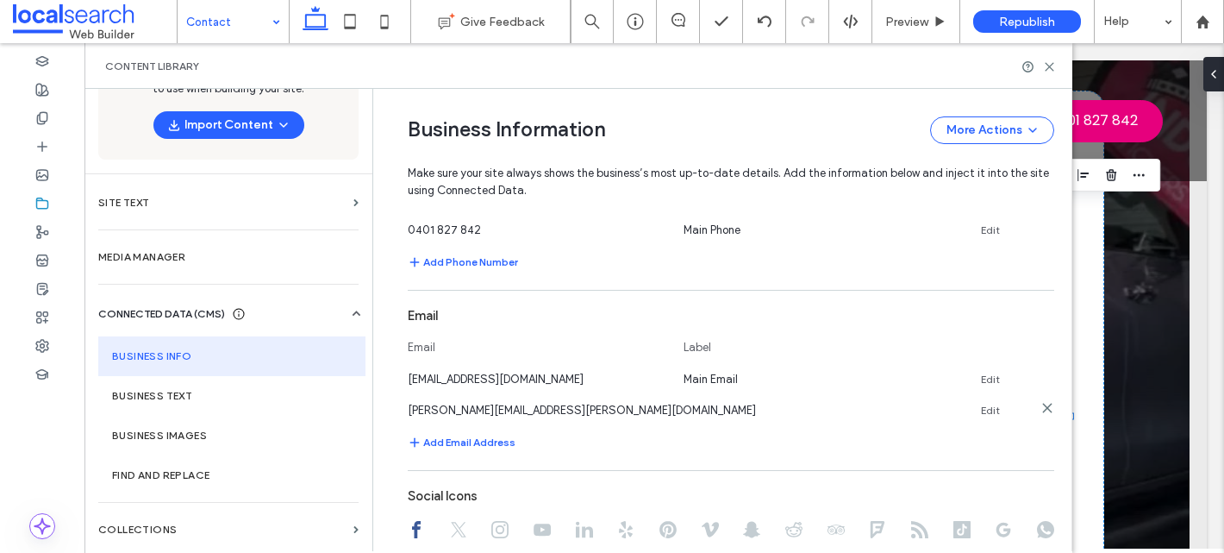
click at [1041, 412] on icon at bounding box center [1048, 408] width 14 height 14
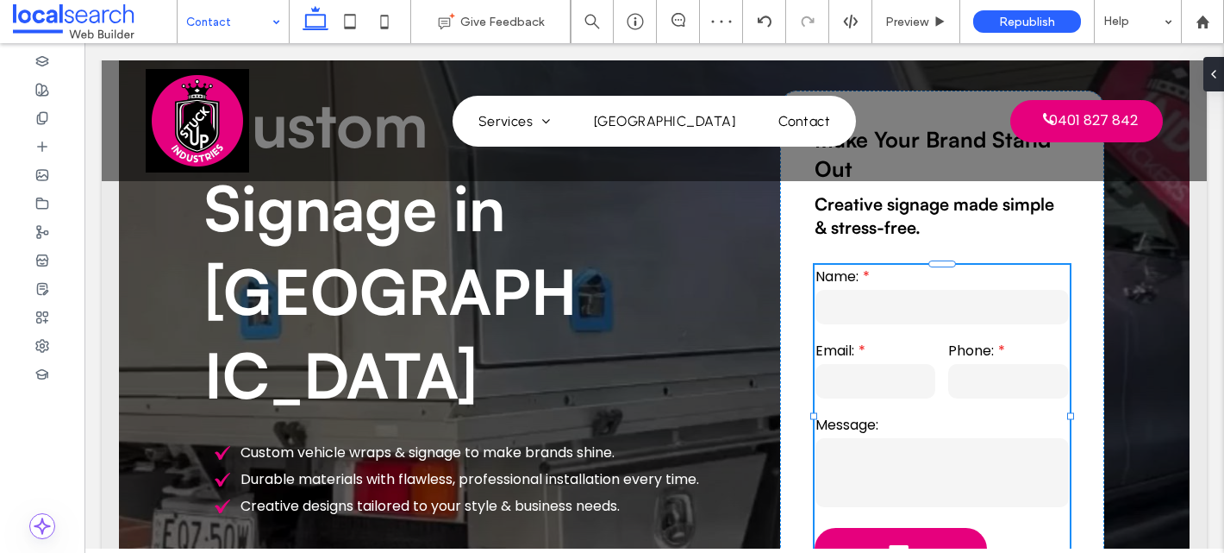
click at [218, 14] on input at bounding box center [228, 21] width 85 height 43
click at [256, 34] on input at bounding box center [228, 21] width 85 height 43
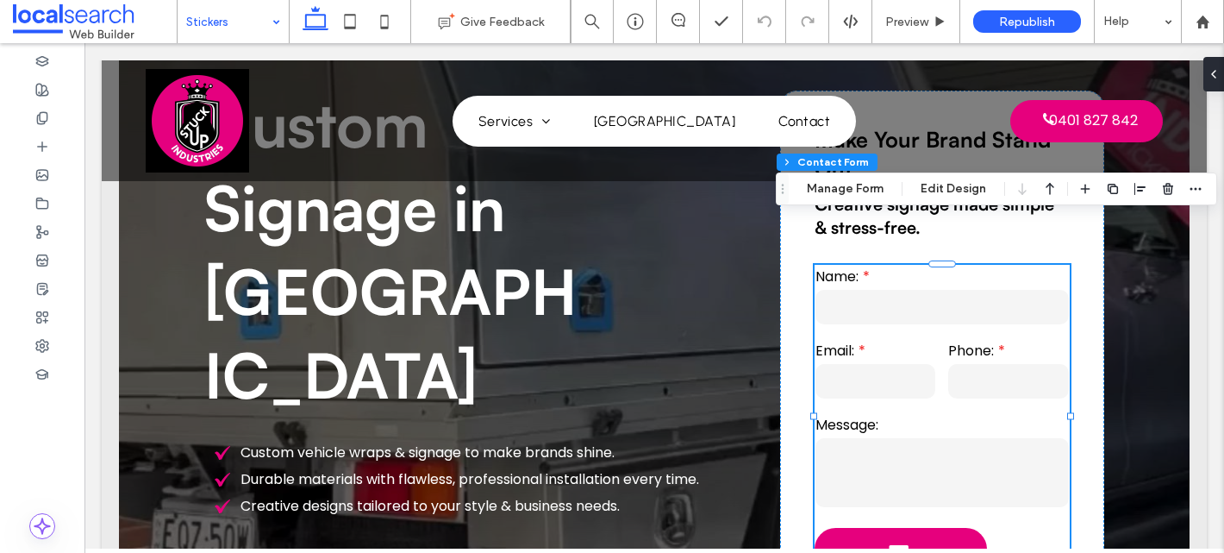
type input "**"
type input "*"
type input "***"
click at [842, 185] on button "Manage Form" at bounding box center [845, 188] width 99 height 21
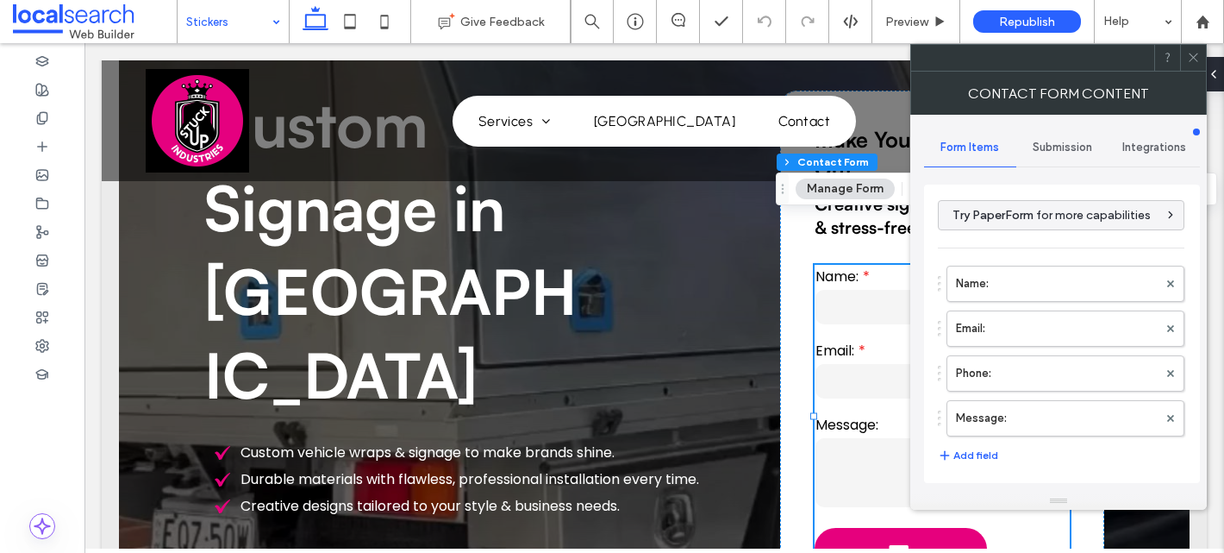
click at [1060, 151] on span "Submission" at bounding box center [1062, 148] width 59 height 14
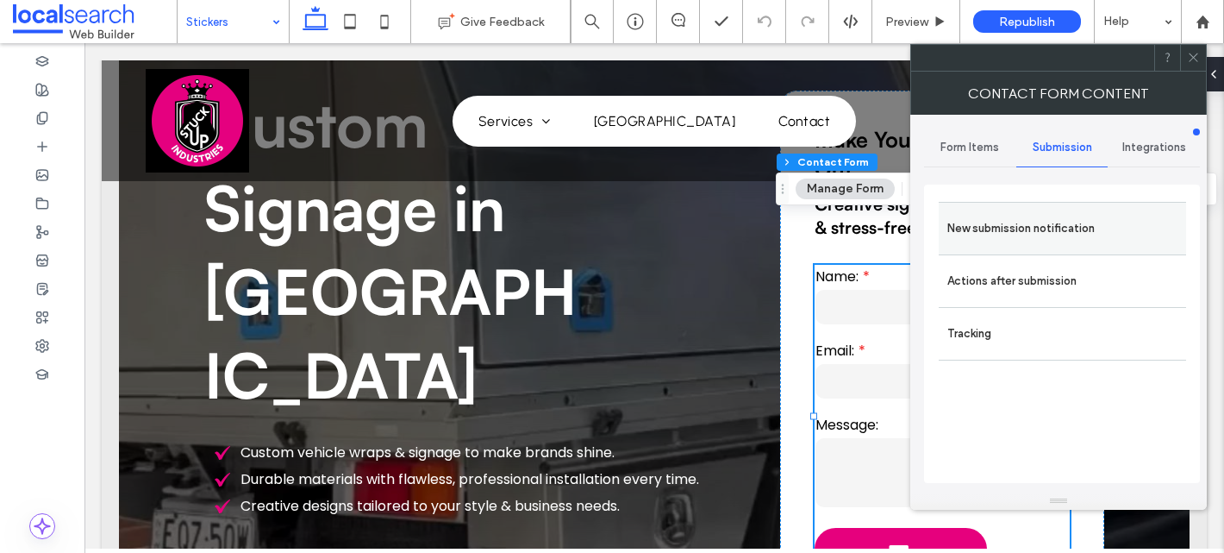
click at [1017, 239] on label "New submission notification" at bounding box center [1063, 228] width 230 height 34
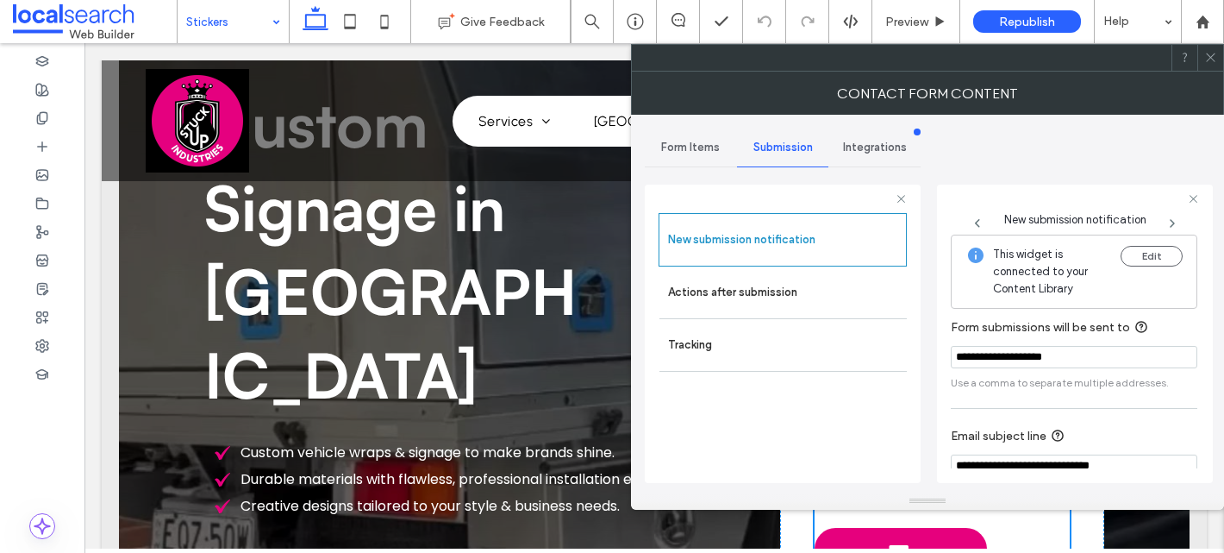
click at [1212, 59] on icon at bounding box center [1210, 57] width 13 height 13
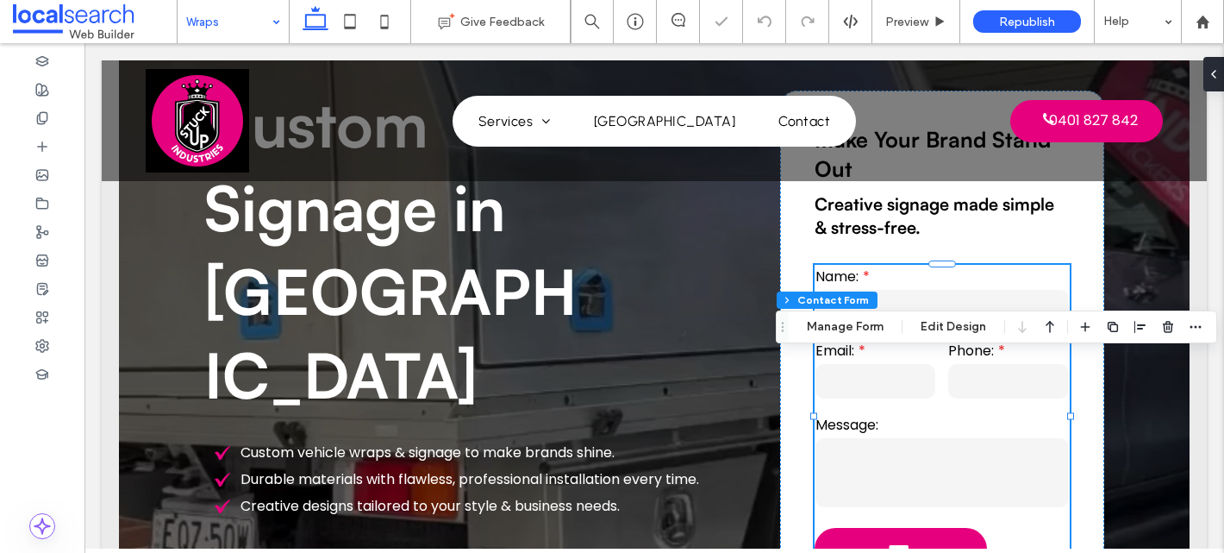
type input "**"
type input "*"
type input "***"
click at [855, 328] on button "Manage Form" at bounding box center [845, 326] width 99 height 21
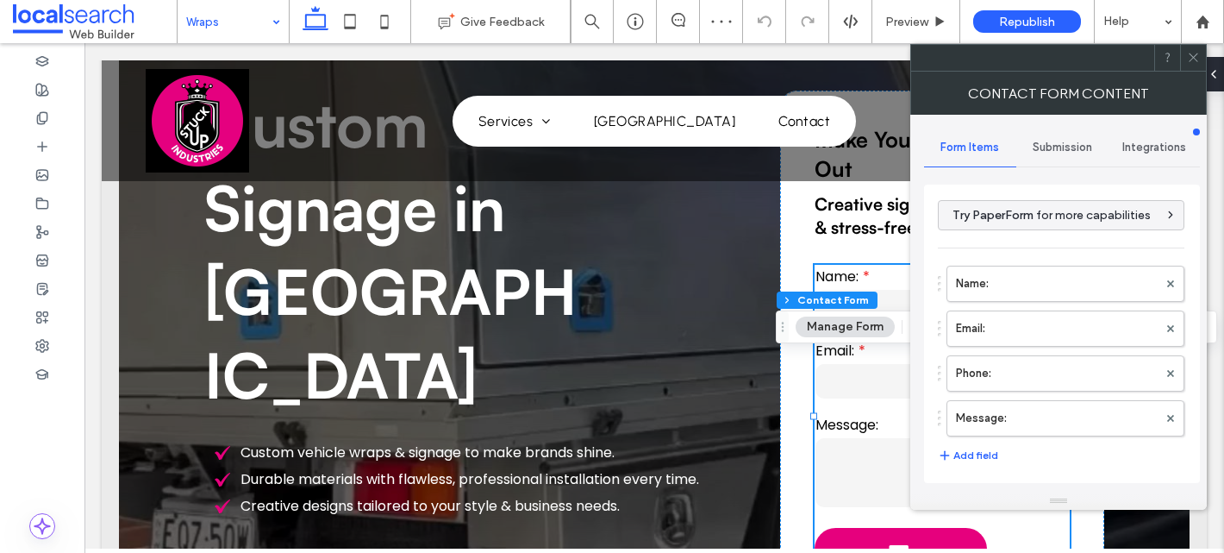
click at [1064, 129] on div "Submission" at bounding box center [1063, 147] width 92 height 38
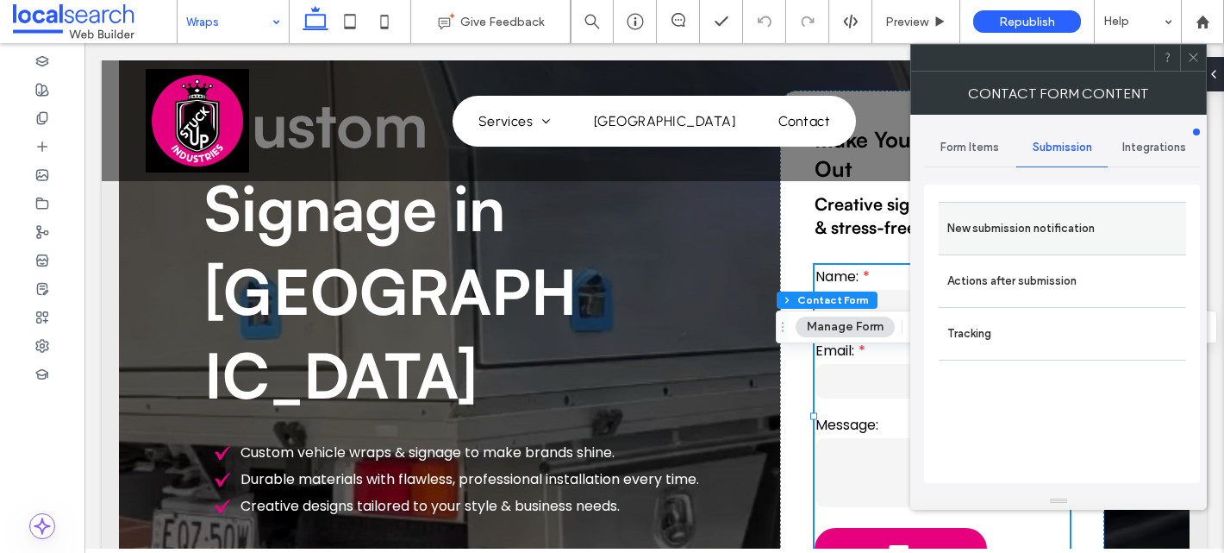
click at [961, 231] on label "New submission notification" at bounding box center [1063, 228] width 230 height 34
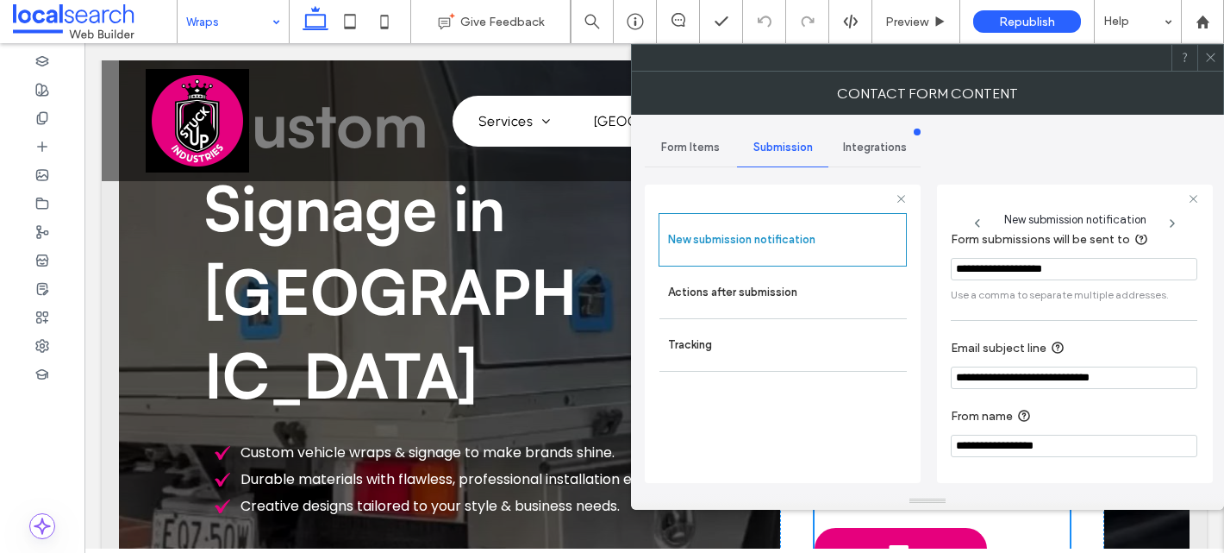
scroll to position [91, 0]
click at [735, 297] on label "Actions after submission" at bounding box center [783, 292] width 230 height 34
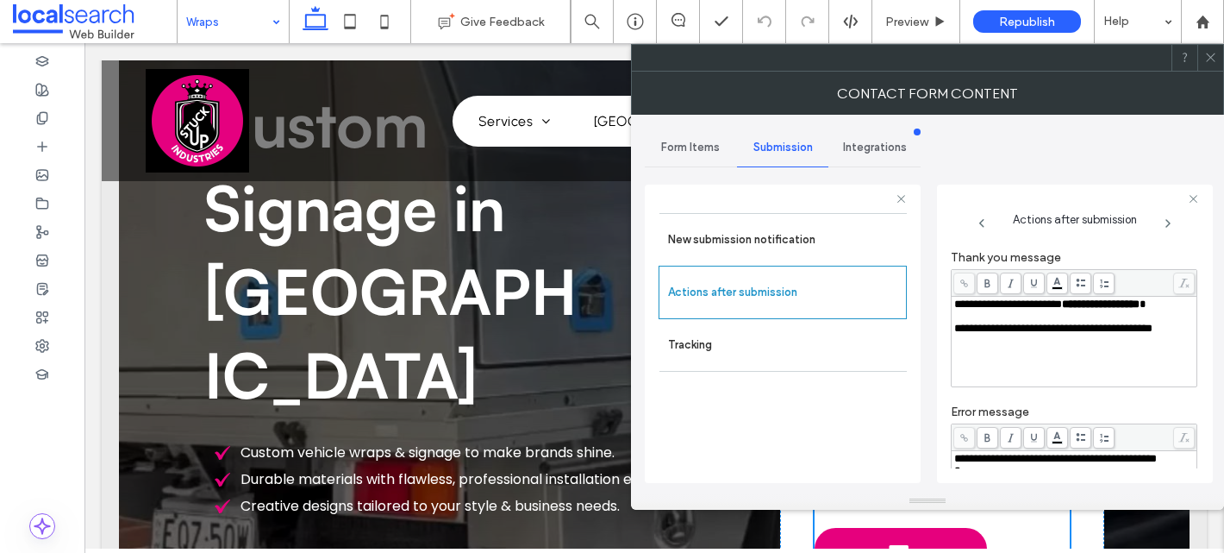
scroll to position [0, 0]
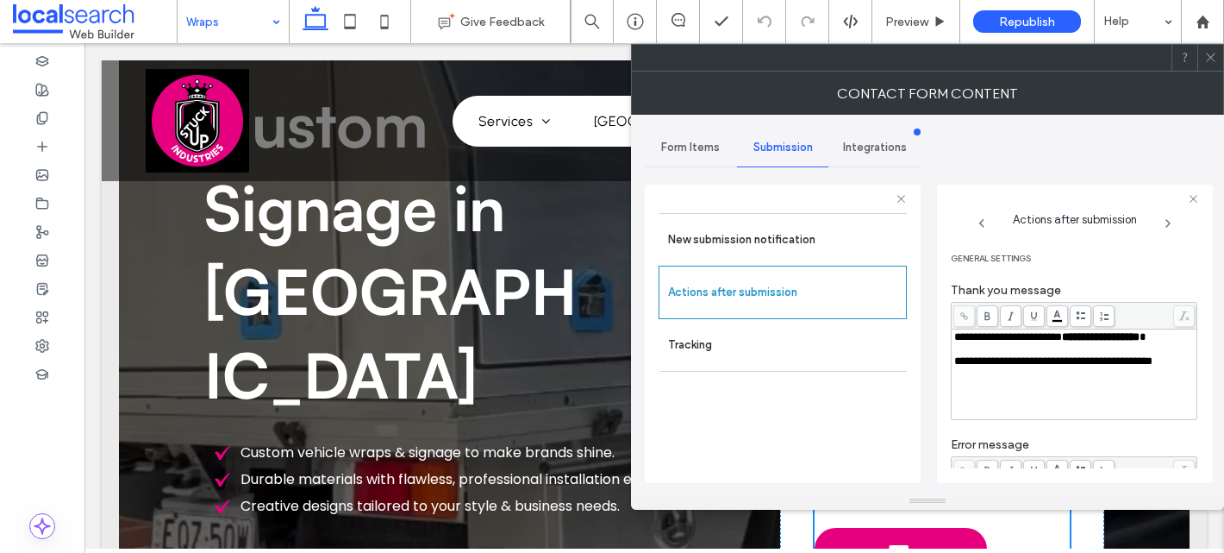
click at [1213, 57] on icon at bounding box center [1210, 57] width 13 height 13
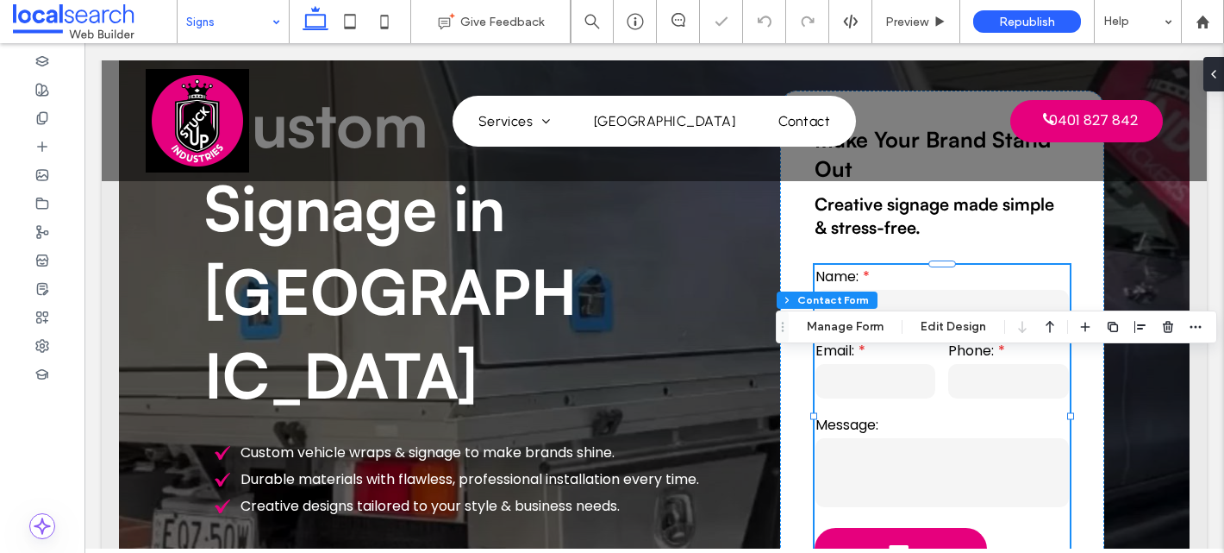
type input "**"
type input "*"
type input "***"
click at [823, 327] on button "Manage Form" at bounding box center [845, 326] width 99 height 21
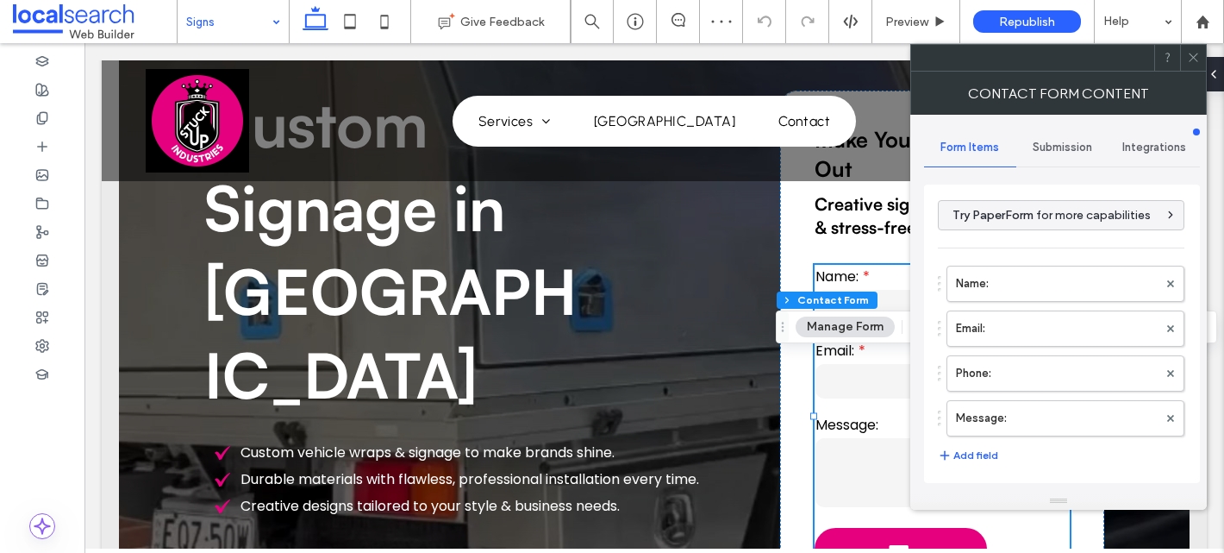
click at [1034, 143] on span "Submission" at bounding box center [1062, 148] width 59 height 14
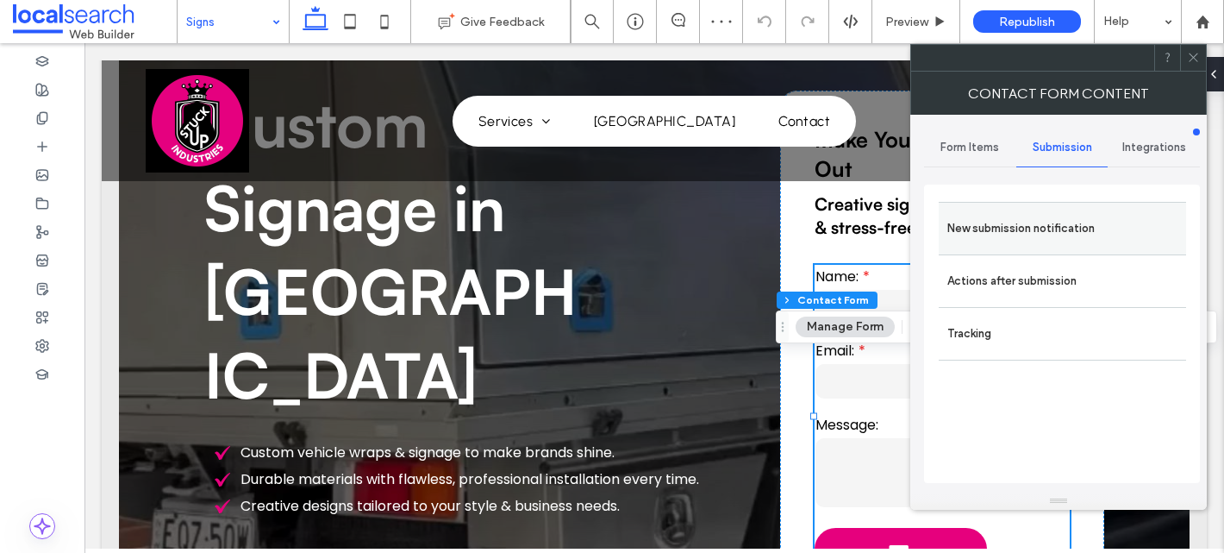
click at [970, 222] on label "New submission notification" at bounding box center [1063, 228] width 230 height 34
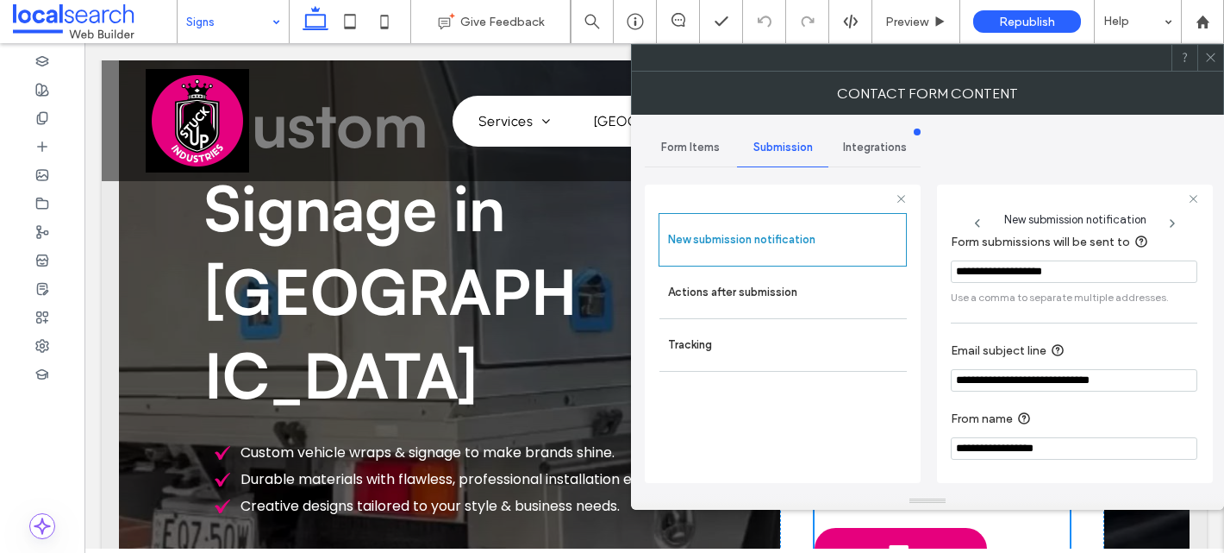
scroll to position [91, 0]
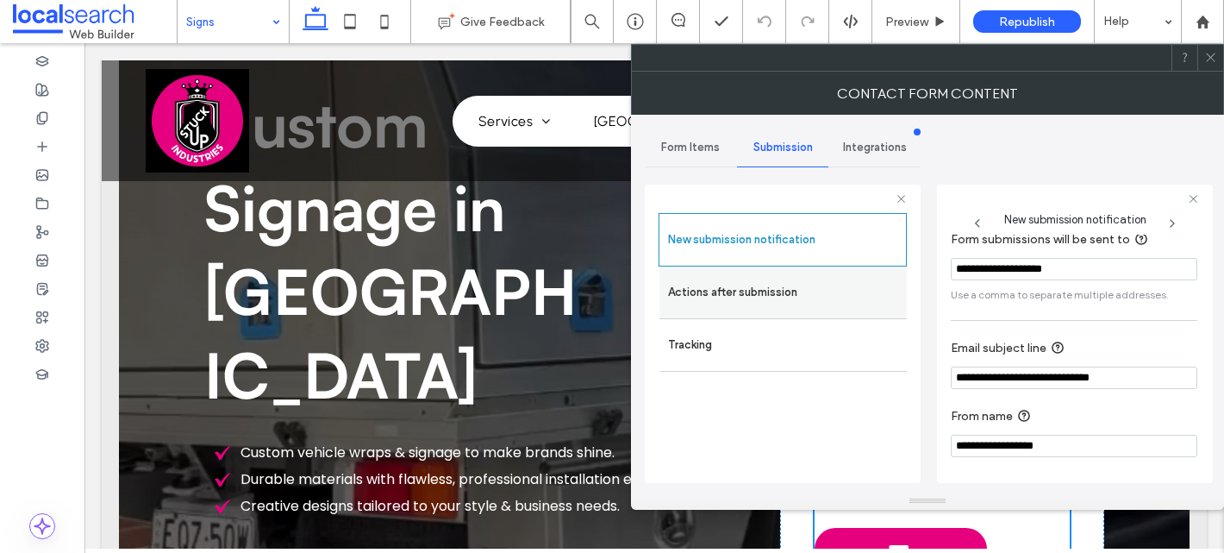
click at [678, 293] on label "Actions after submission" at bounding box center [783, 292] width 230 height 34
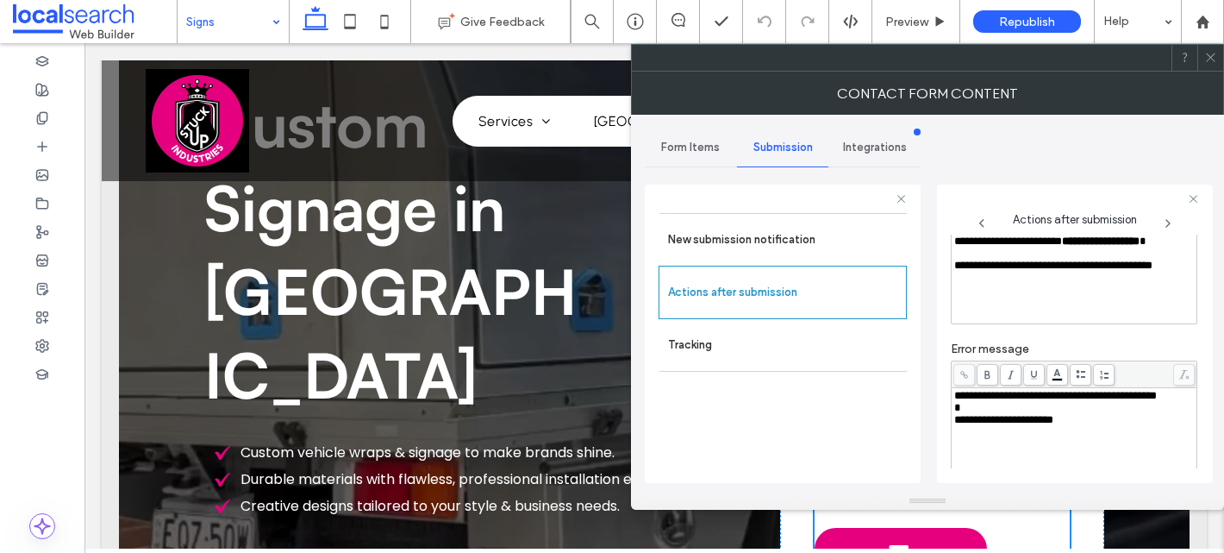
scroll to position [0, 0]
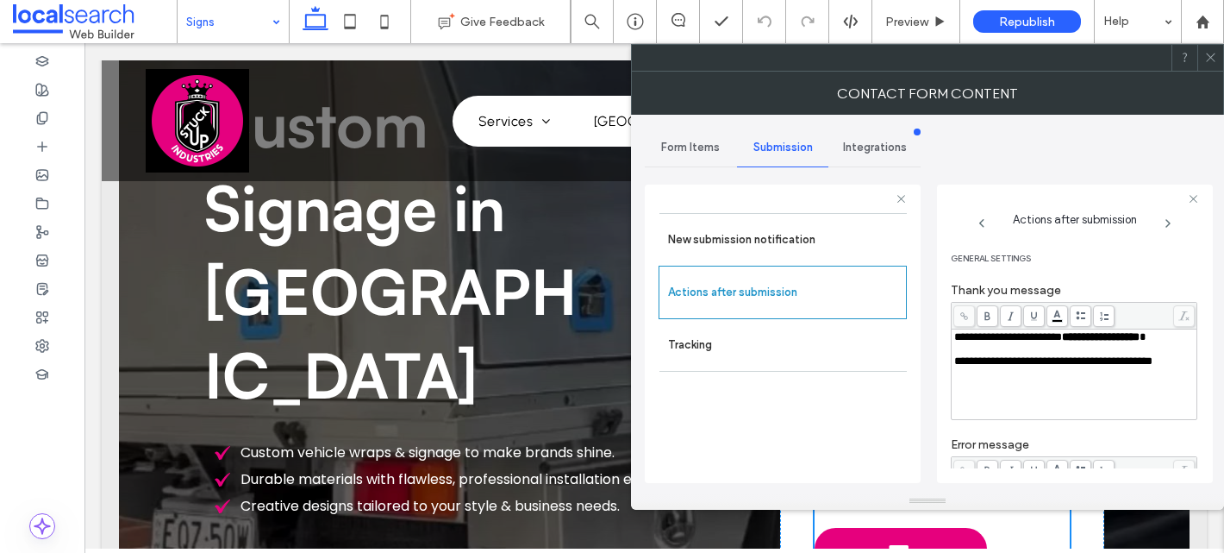
click at [1213, 68] on span at bounding box center [1210, 58] width 13 height 26
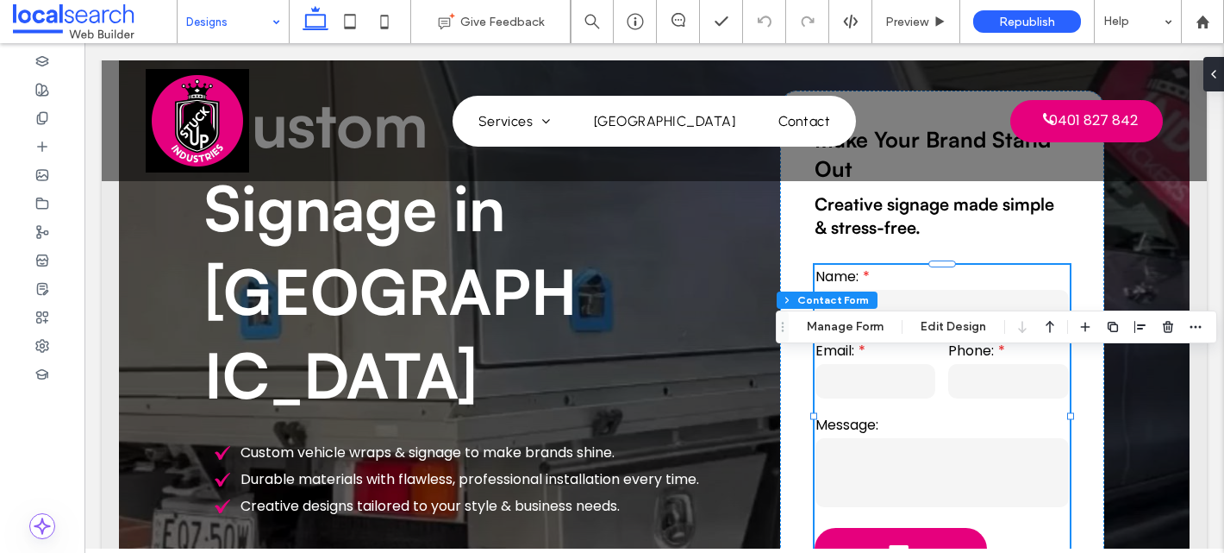
type input "**"
type input "*"
type input "***"
click at [829, 321] on button "Manage Form" at bounding box center [845, 326] width 99 height 21
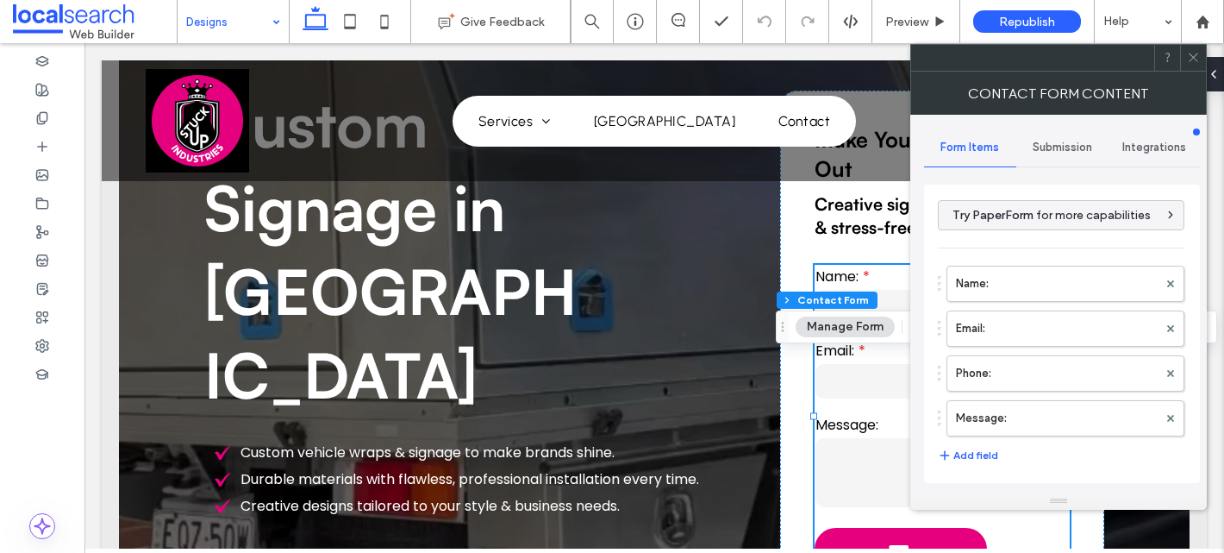
click at [1036, 152] on span "Submission" at bounding box center [1062, 148] width 59 height 14
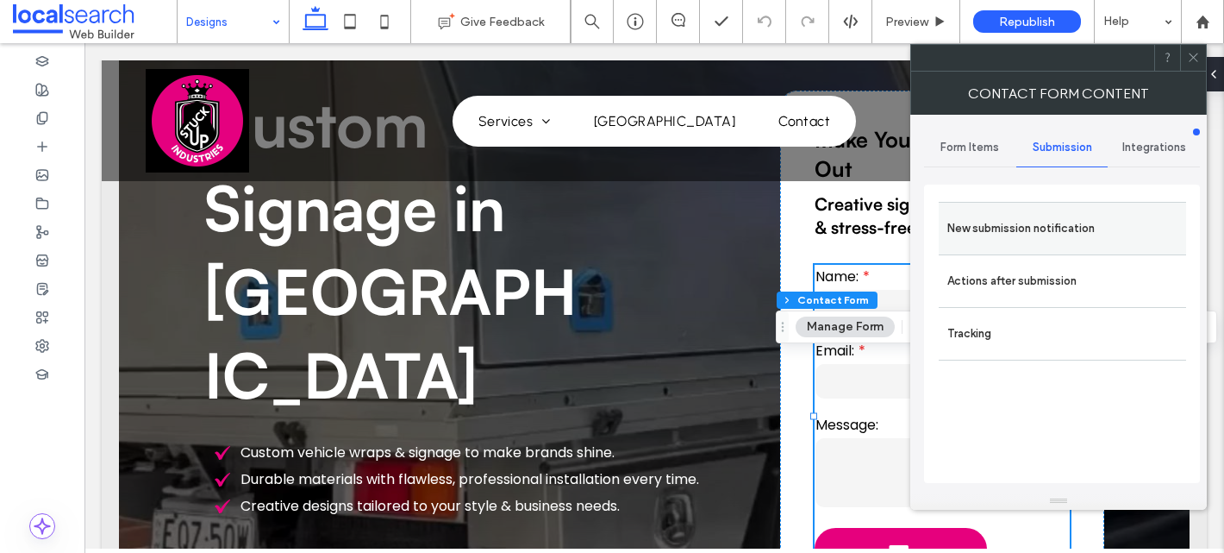
click at [994, 203] on div "New submission notification" at bounding box center [1062, 228] width 247 height 53
click at [994, 220] on label "New submission notification" at bounding box center [1063, 228] width 230 height 34
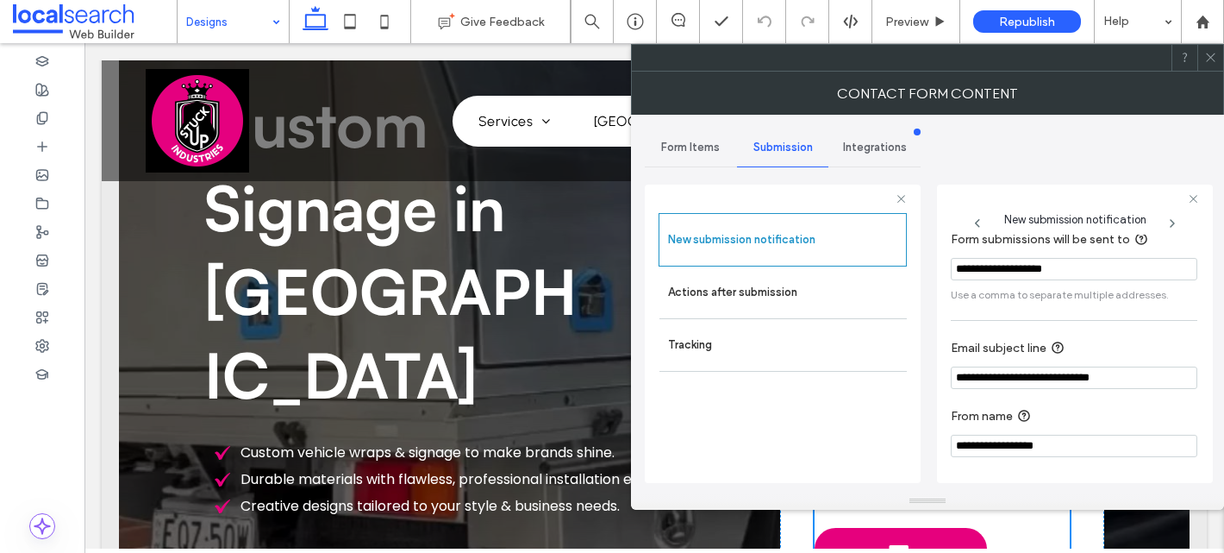
scroll to position [91, 0]
click at [700, 299] on label "Actions after submission" at bounding box center [783, 292] width 230 height 34
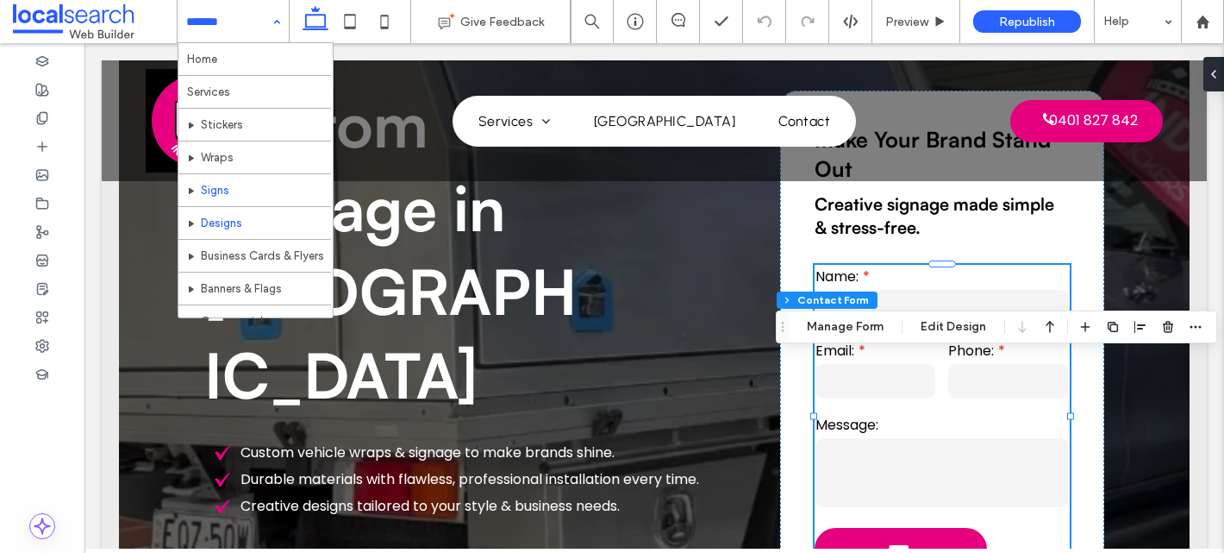
scroll to position [55, 0]
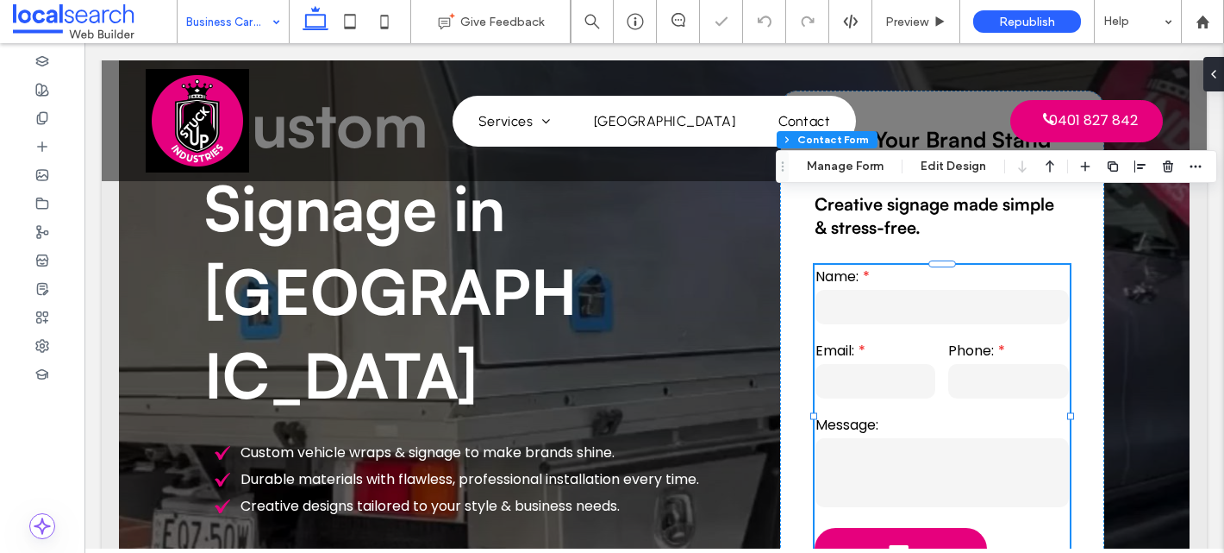
type input "**"
type input "*"
type input "***"
click at [843, 166] on button "Manage Form" at bounding box center [845, 166] width 99 height 21
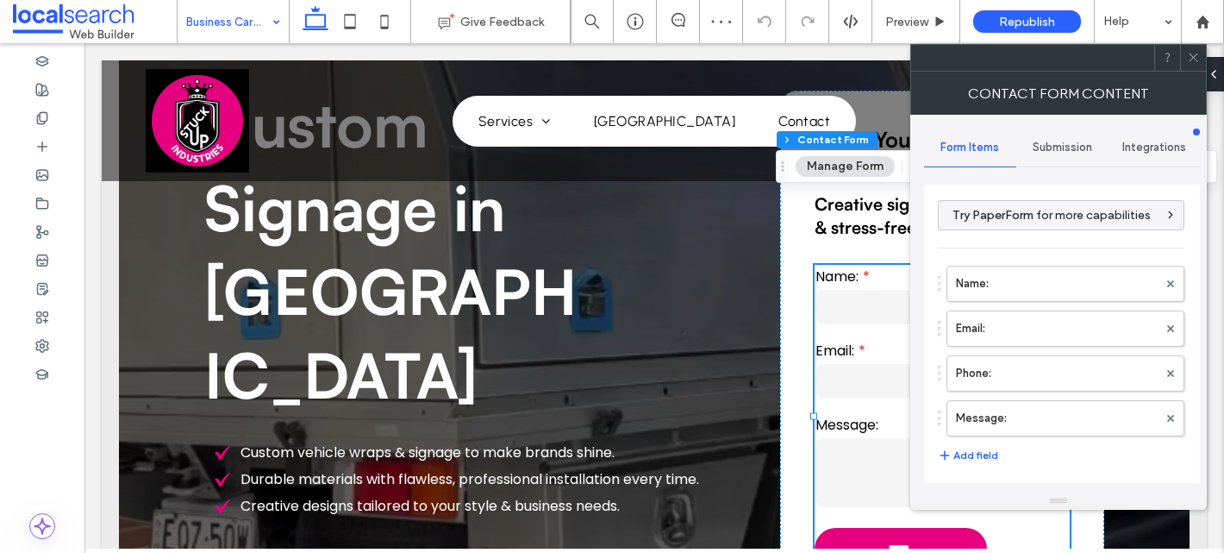
click at [1072, 134] on div "Submission" at bounding box center [1063, 147] width 92 height 38
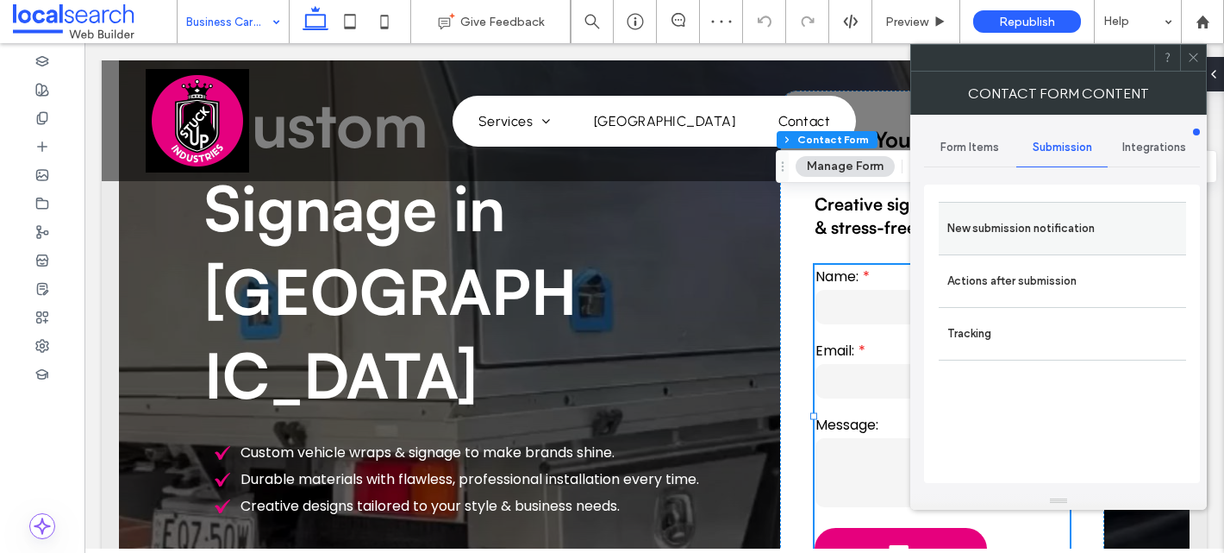
click at [978, 220] on label "New submission notification" at bounding box center [1063, 228] width 230 height 34
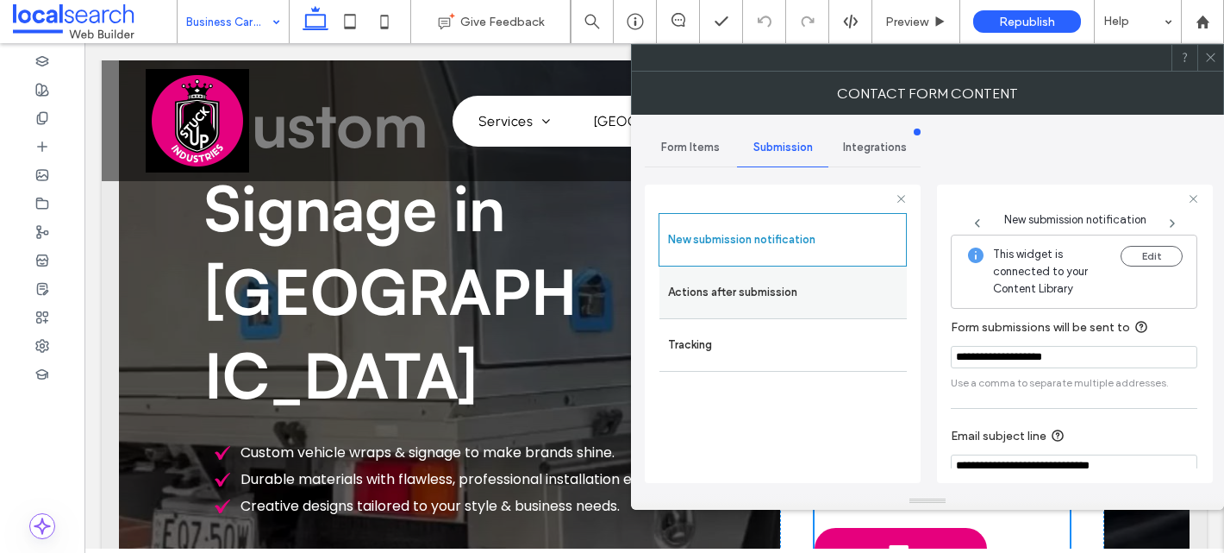
click at [763, 293] on label "Actions after submission" at bounding box center [783, 292] width 230 height 34
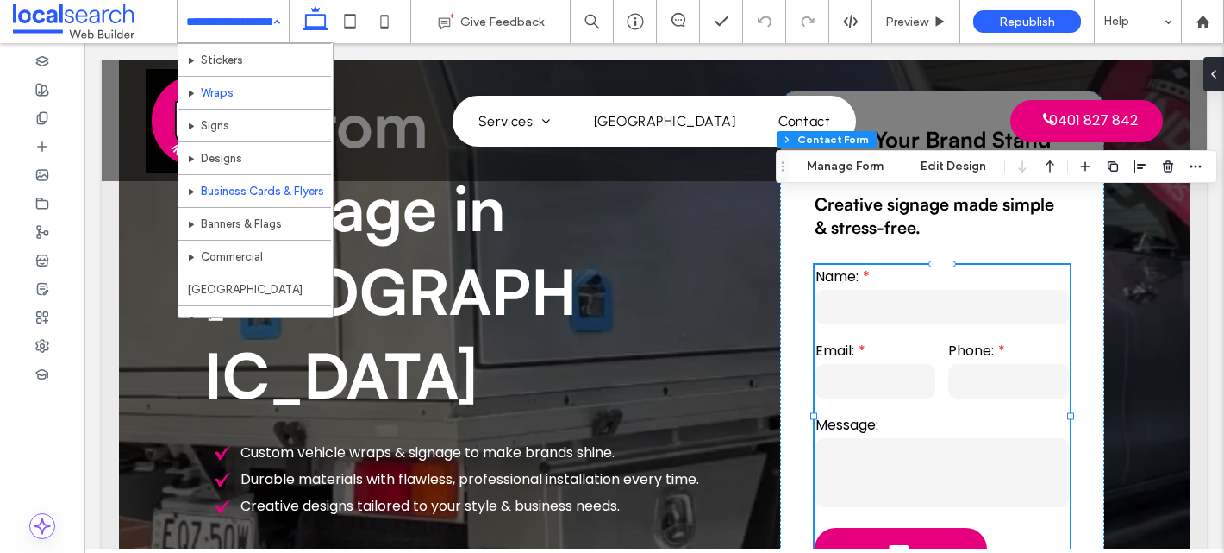
scroll to position [72, 0]
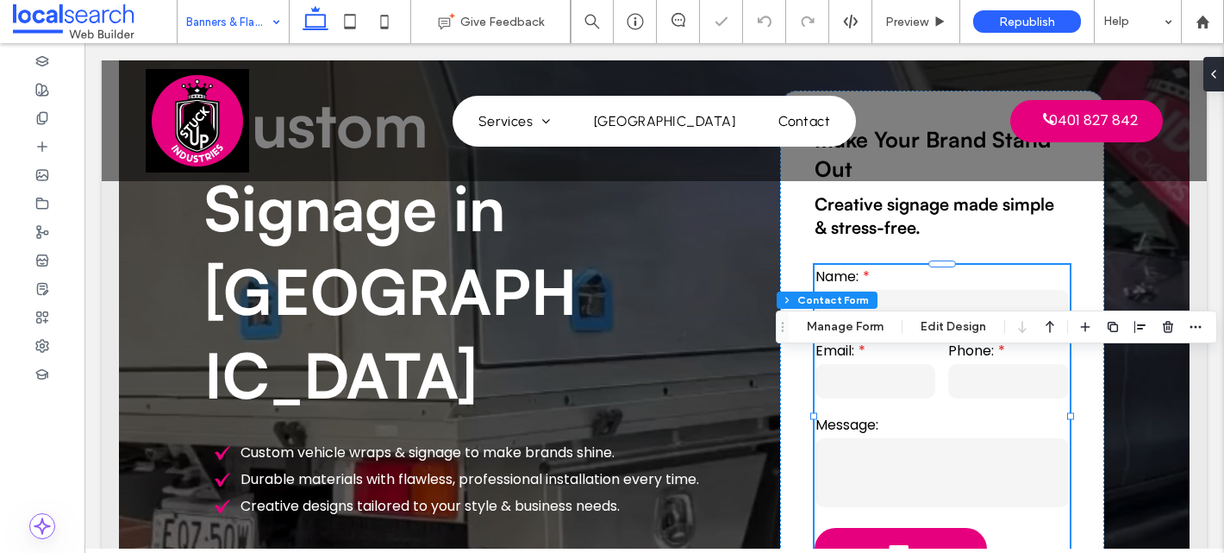
type input "**"
type input "*"
type input "***"
click at [850, 329] on button "Manage Form" at bounding box center [845, 326] width 99 height 21
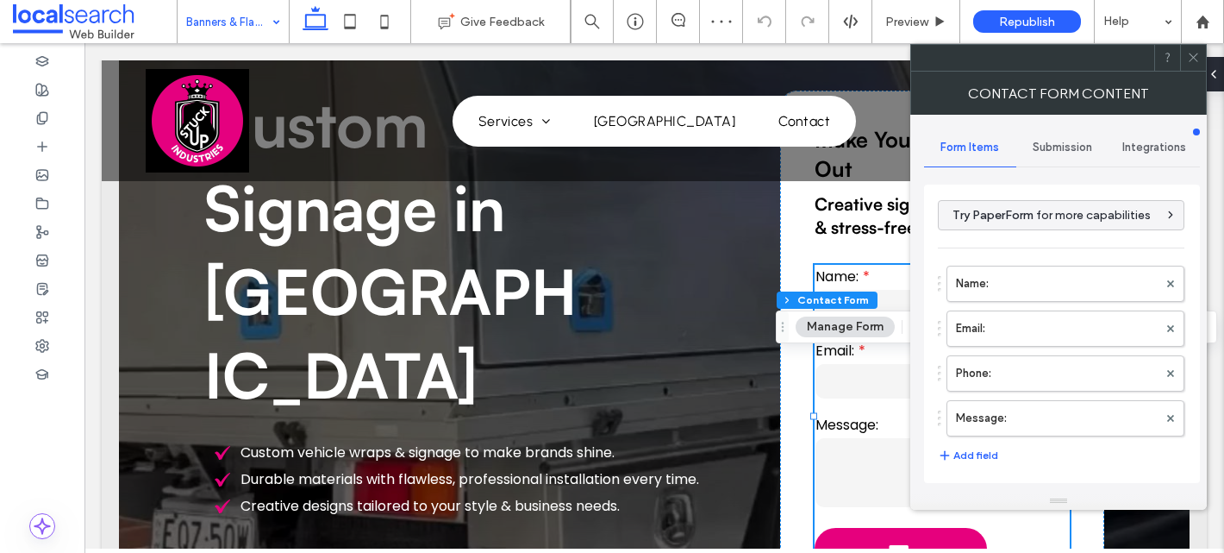
click at [1046, 138] on div "Submission" at bounding box center [1063, 147] width 92 height 38
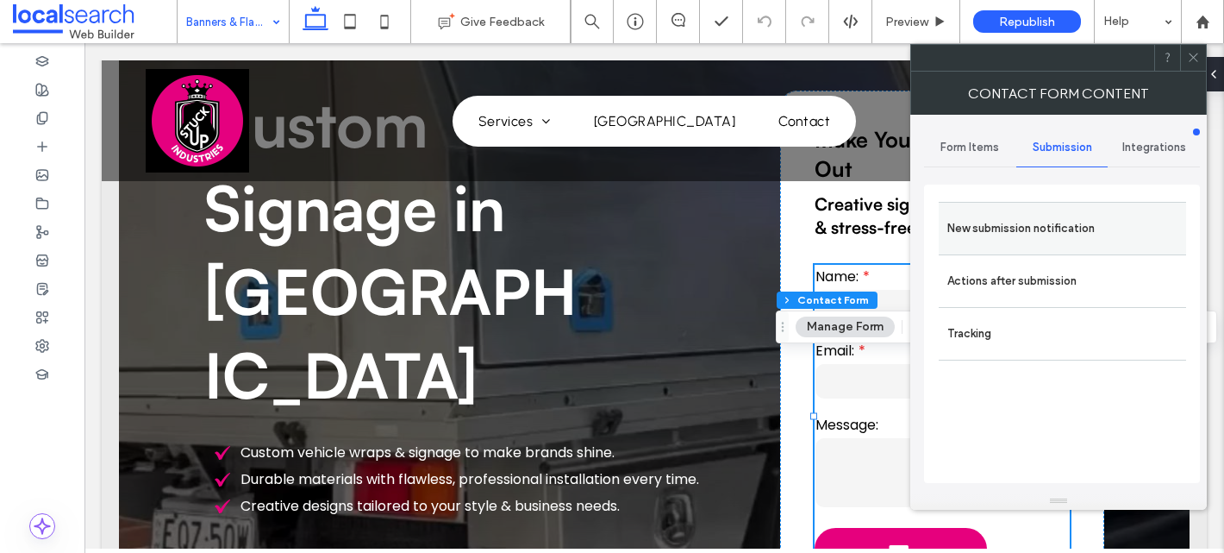
click at [1001, 211] on label "New submission notification" at bounding box center [1063, 228] width 230 height 34
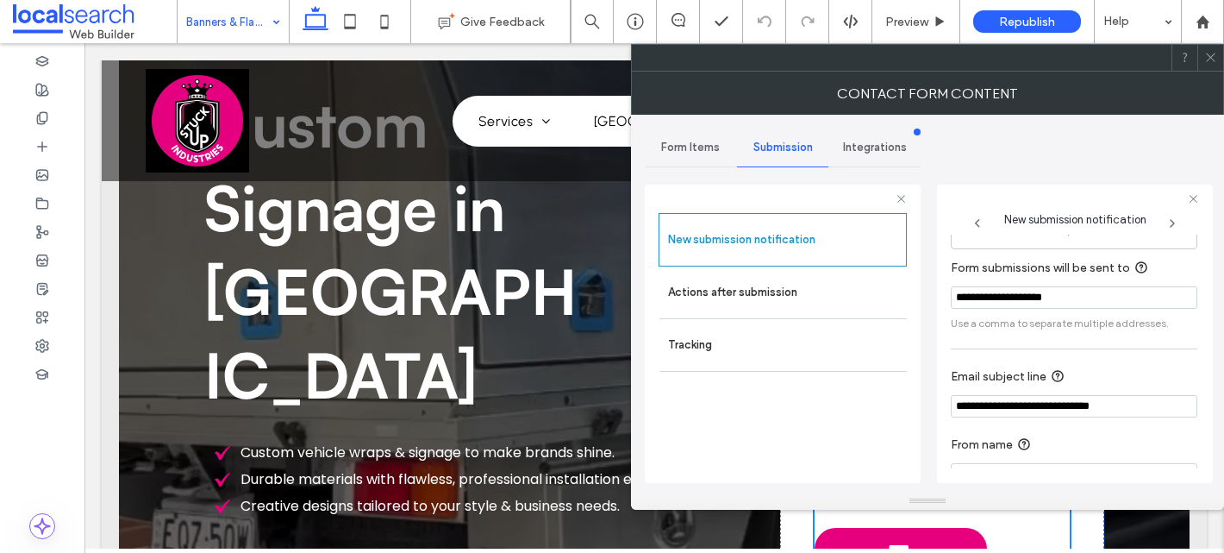
scroll to position [91, 0]
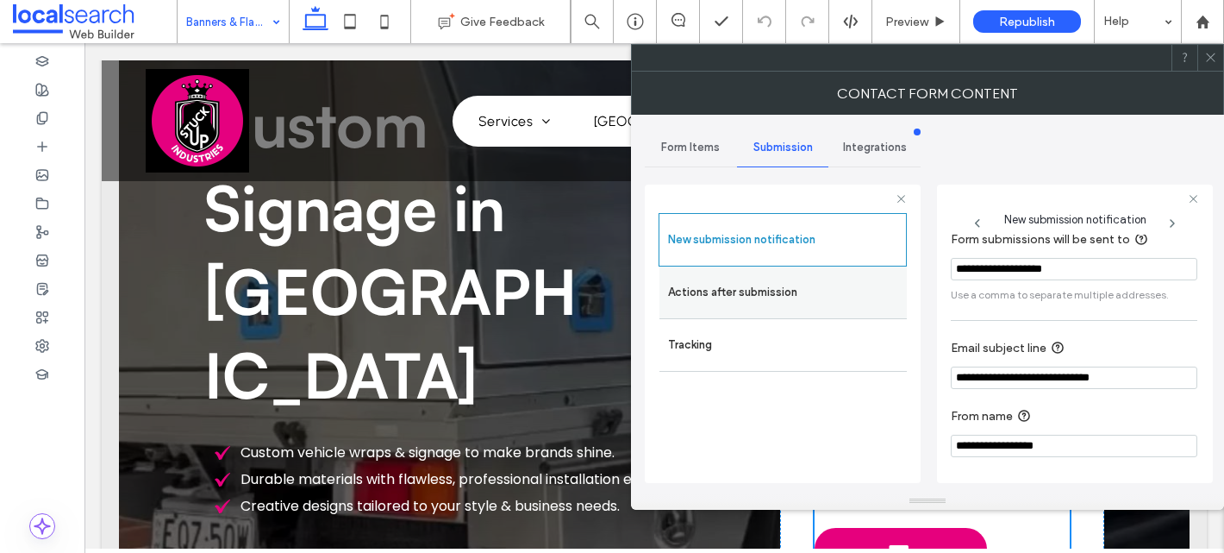
click at [731, 281] on label "Actions after submission" at bounding box center [783, 292] width 230 height 34
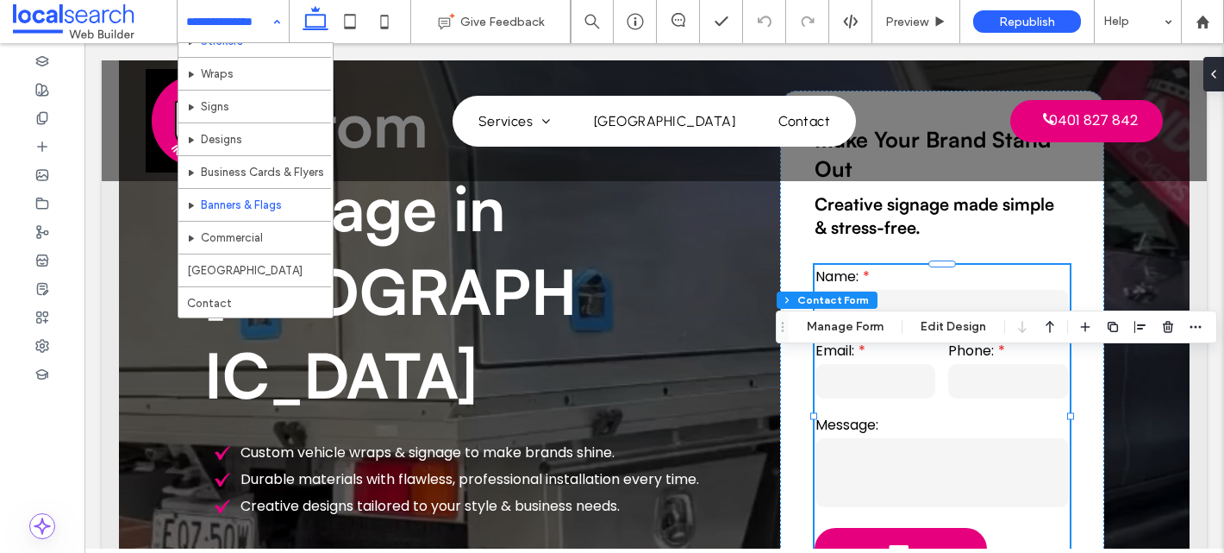
scroll to position [92, 0]
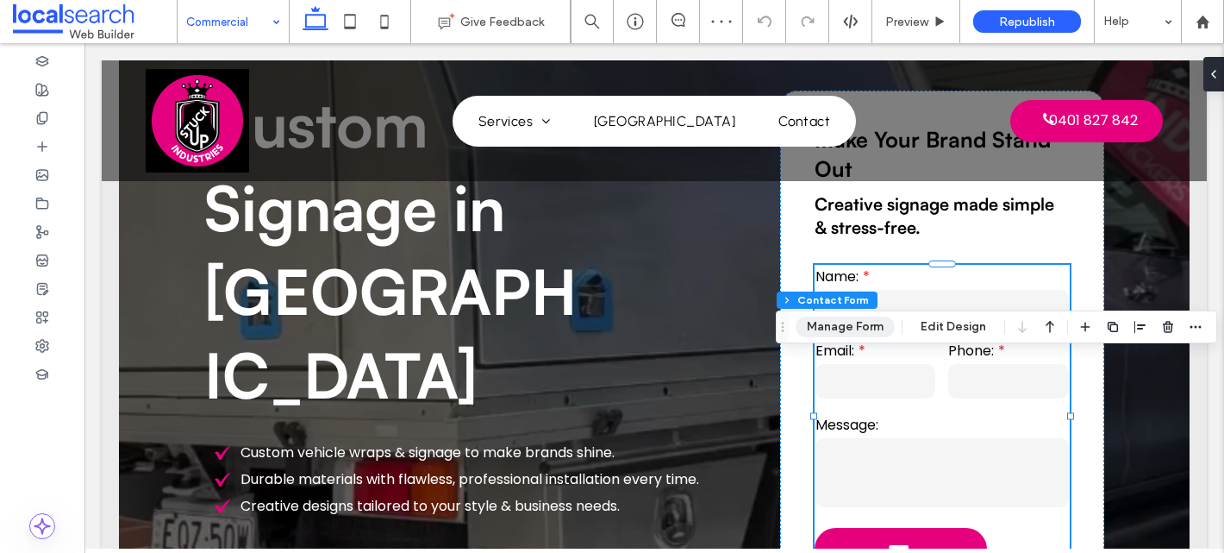
click at [829, 322] on button "Manage Form" at bounding box center [845, 326] width 99 height 21
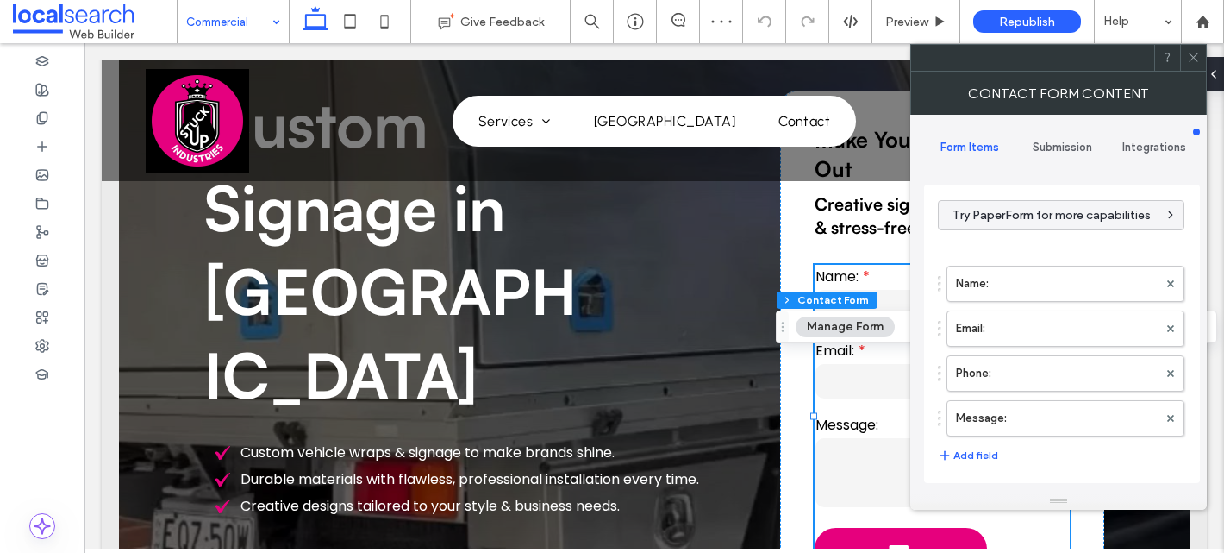
click at [1053, 144] on span "Submission" at bounding box center [1062, 148] width 59 height 14
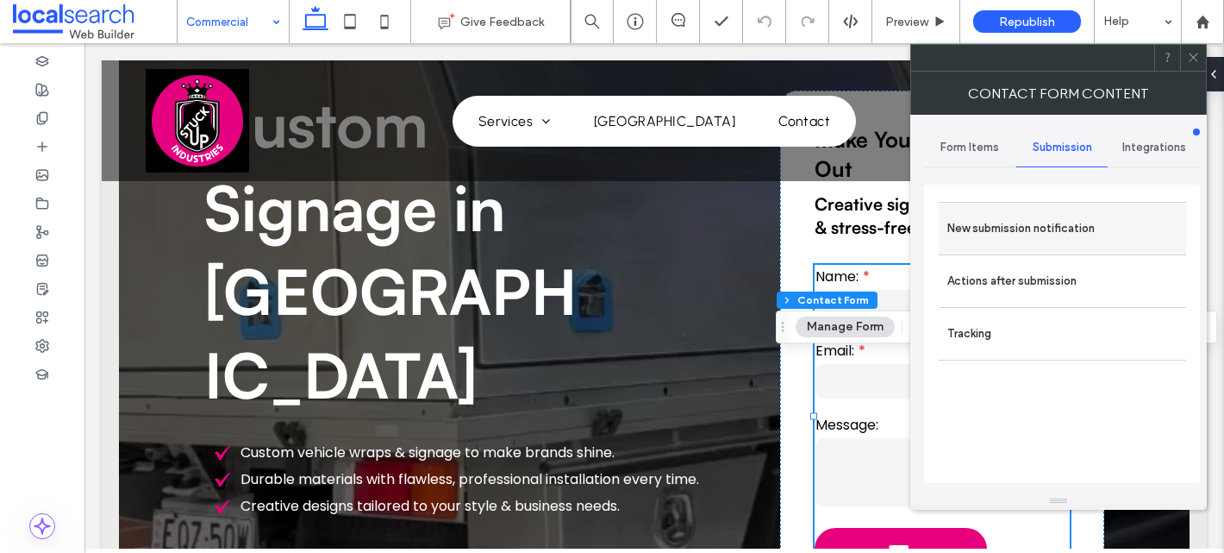
click at [991, 215] on label "New submission notification" at bounding box center [1063, 228] width 230 height 34
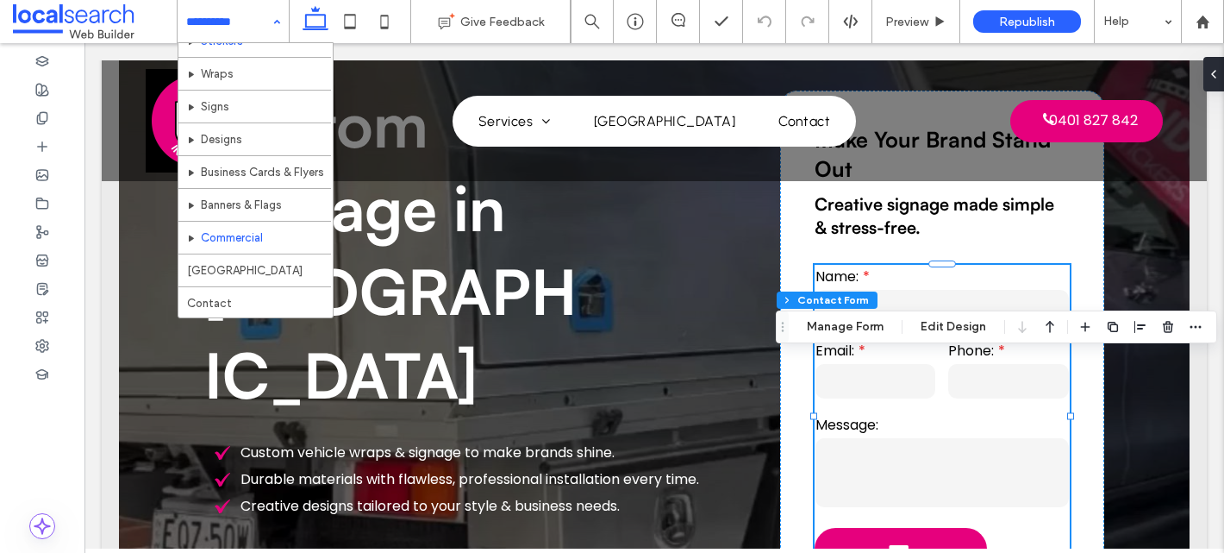
scroll to position [91, 0]
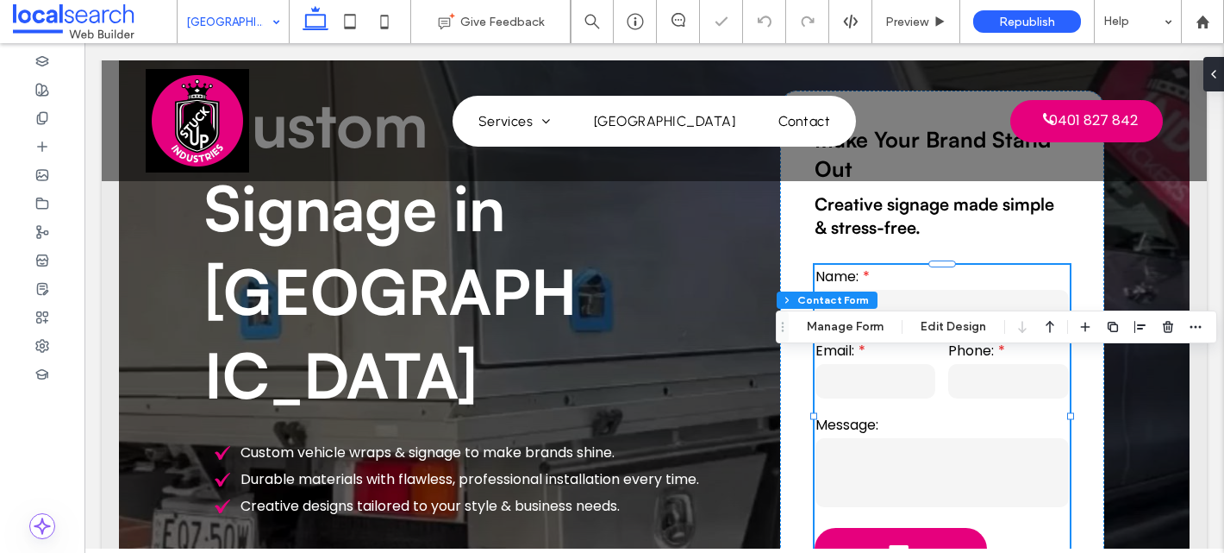
type input "**"
type input "*"
type input "***"
click at [848, 327] on button "Manage Form" at bounding box center [845, 326] width 99 height 21
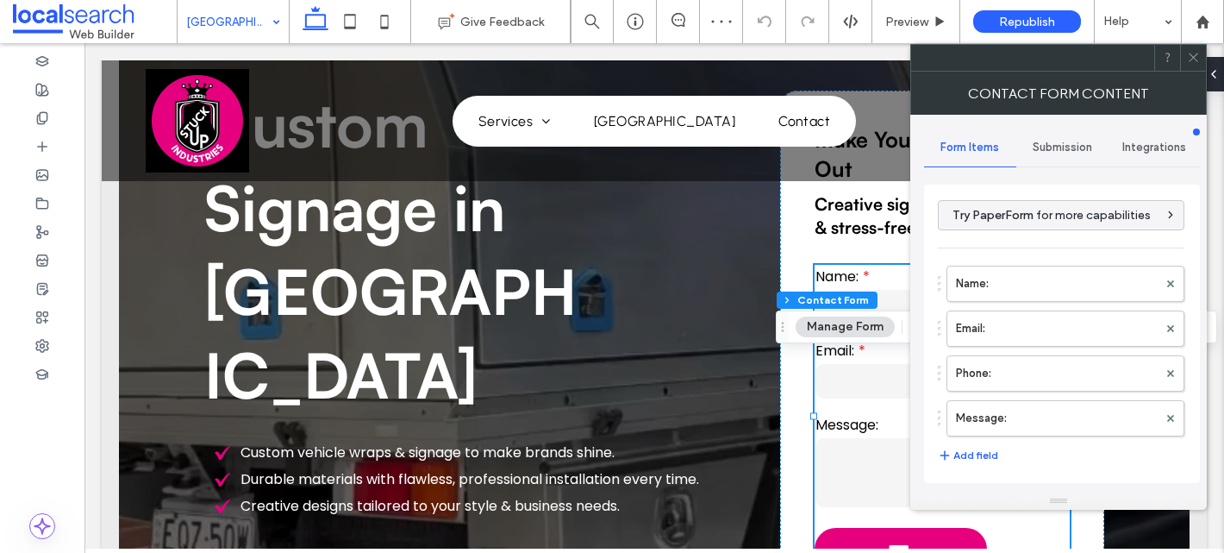
click at [1044, 148] on span "Submission" at bounding box center [1062, 148] width 59 height 14
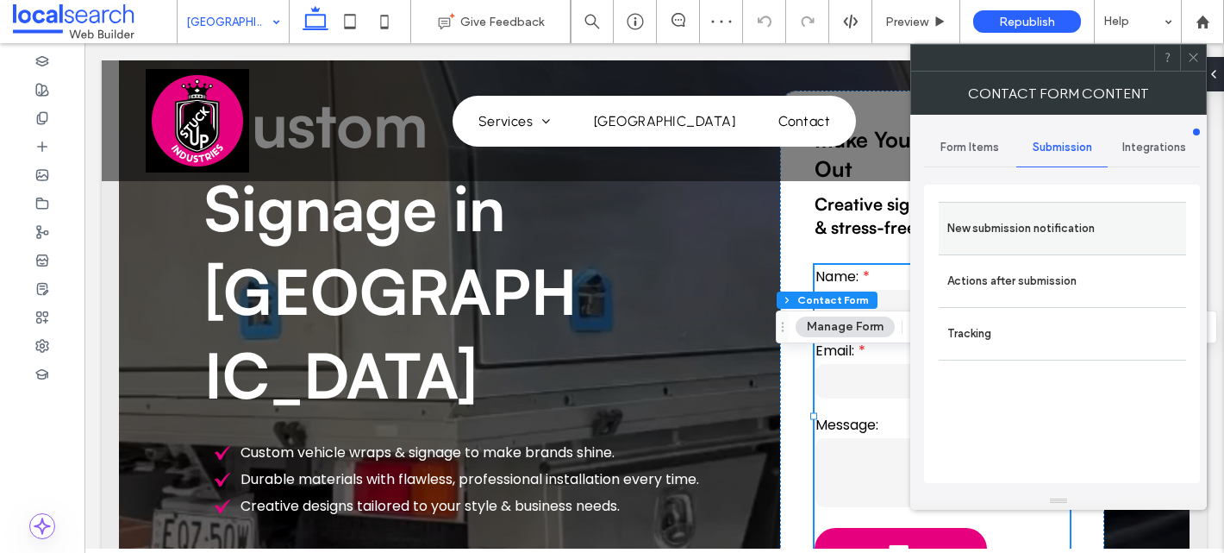
click at [992, 224] on label "New submission notification" at bounding box center [1063, 228] width 230 height 34
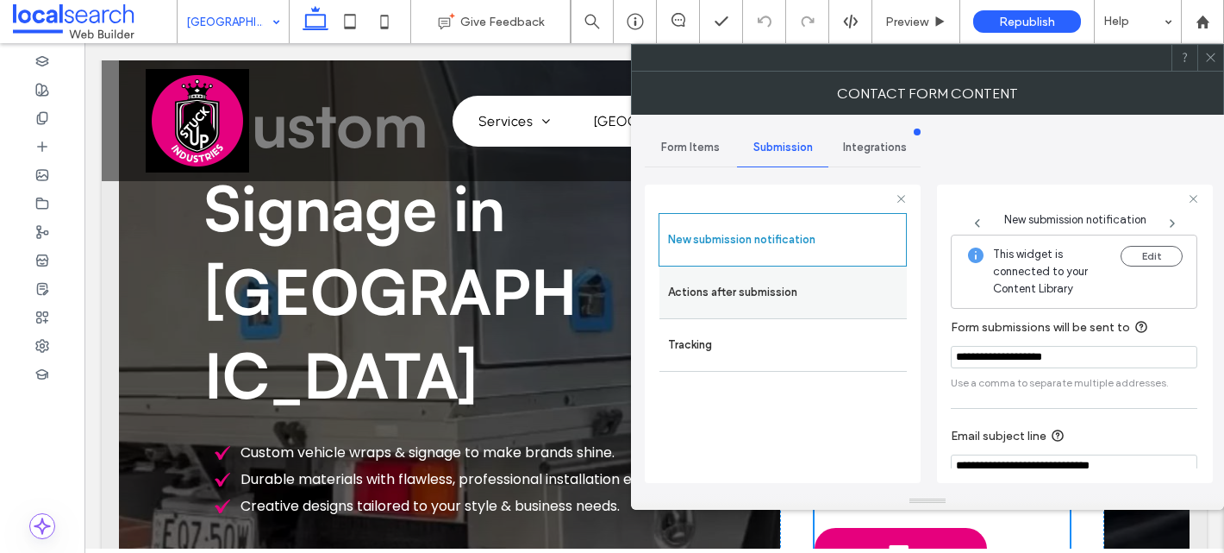
click at [723, 303] on label "Actions after submission" at bounding box center [783, 292] width 230 height 34
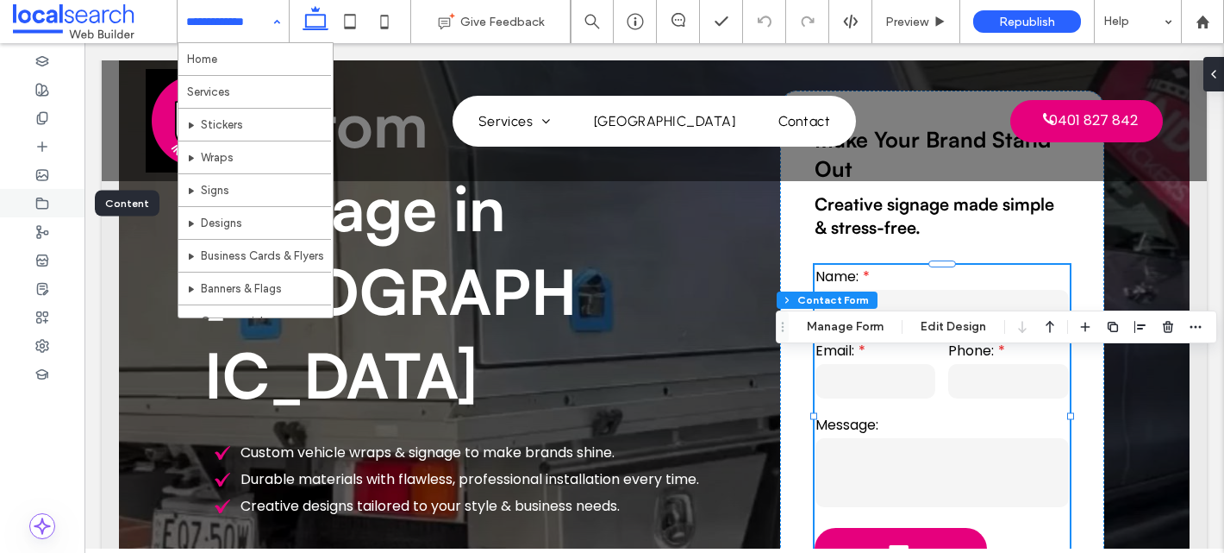
click at [47, 203] on use at bounding box center [42, 202] width 11 height 10
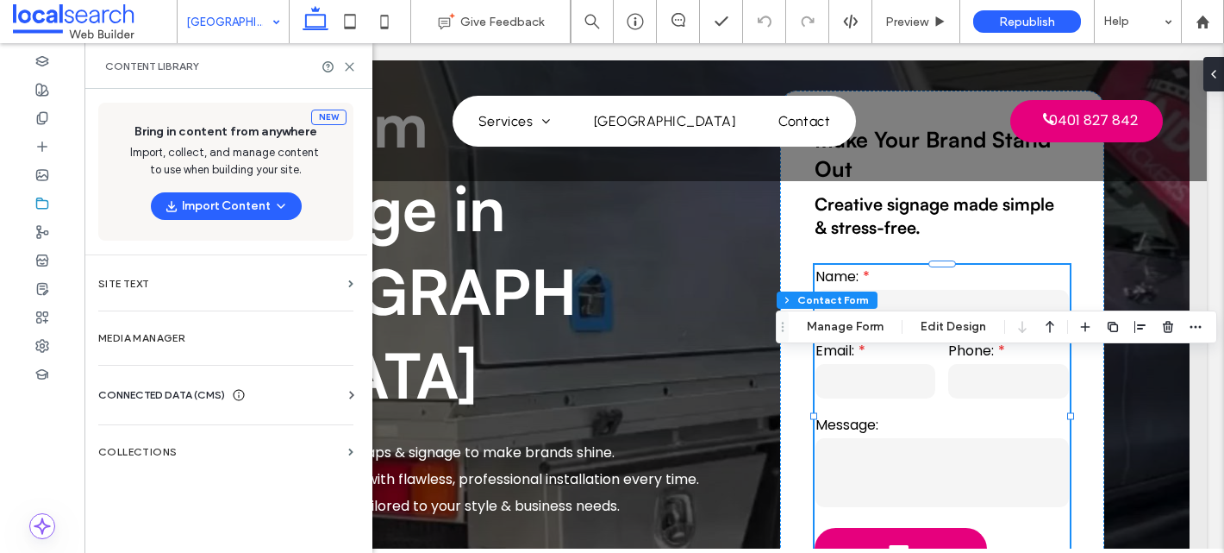
click at [254, 390] on div "CONNECTED DATA (CMS)" at bounding box center [229, 394] width 262 height 17
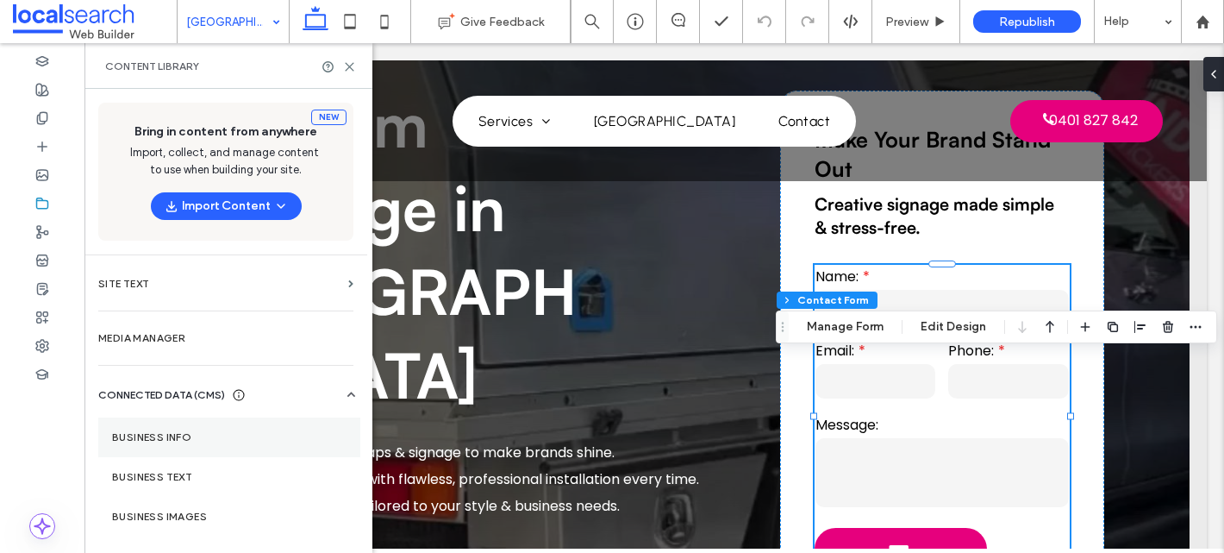
click at [210, 432] on label "Business Info" at bounding box center [229, 437] width 235 height 12
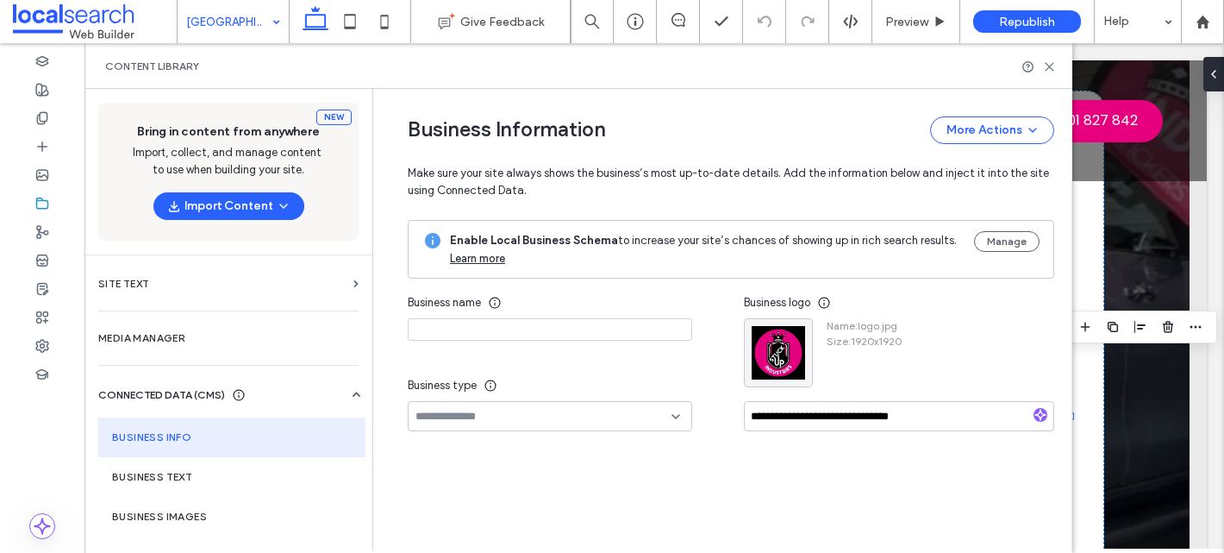
type input "**********"
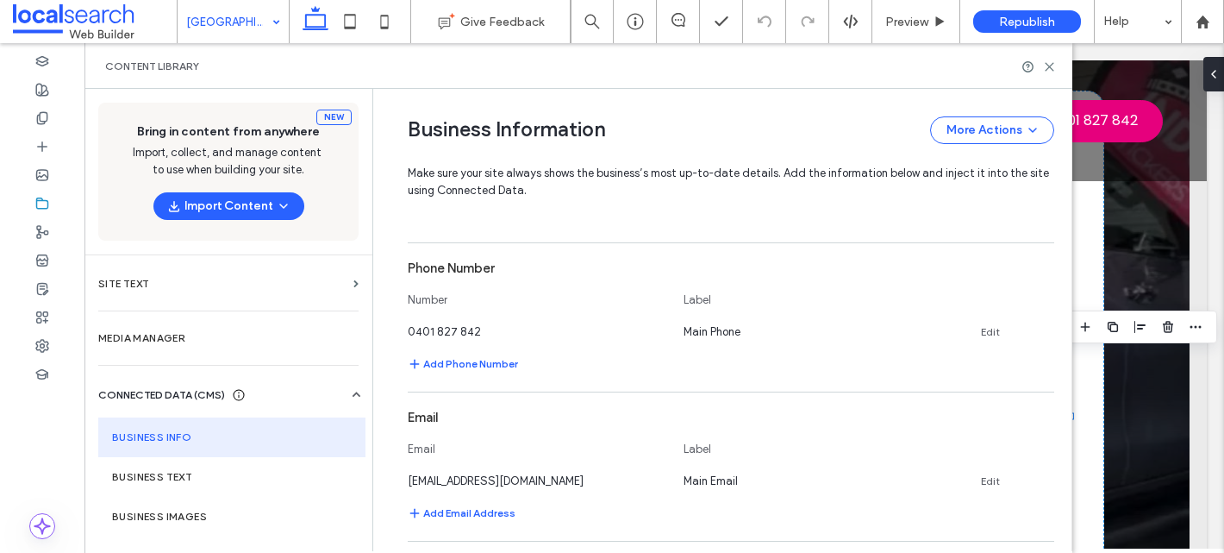
scroll to position [576, 0]
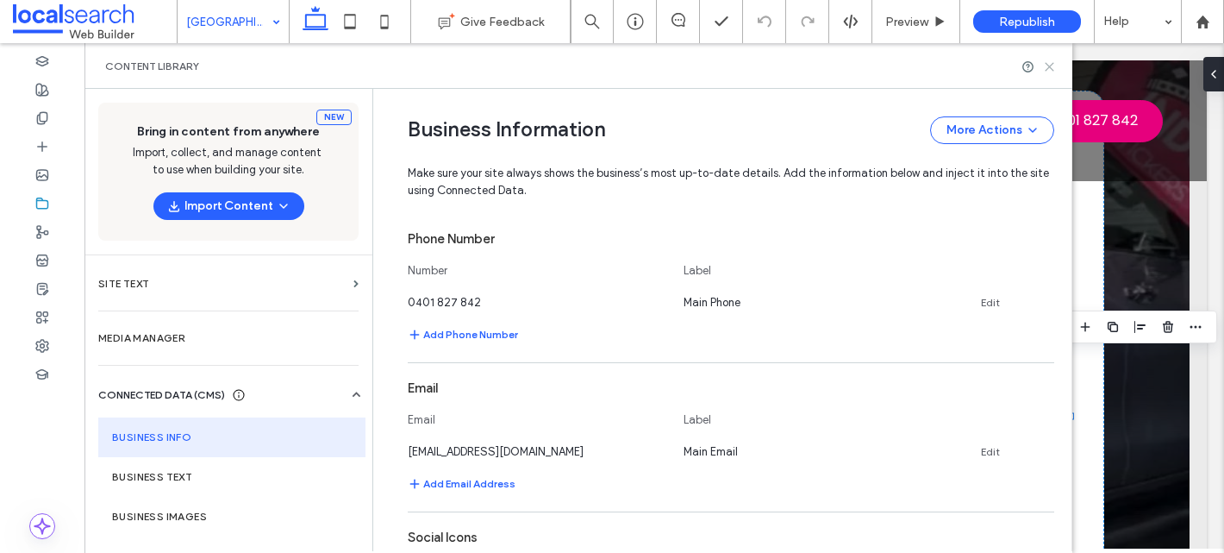
click at [1048, 60] on icon at bounding box center [1049, 66] width 13 height 13
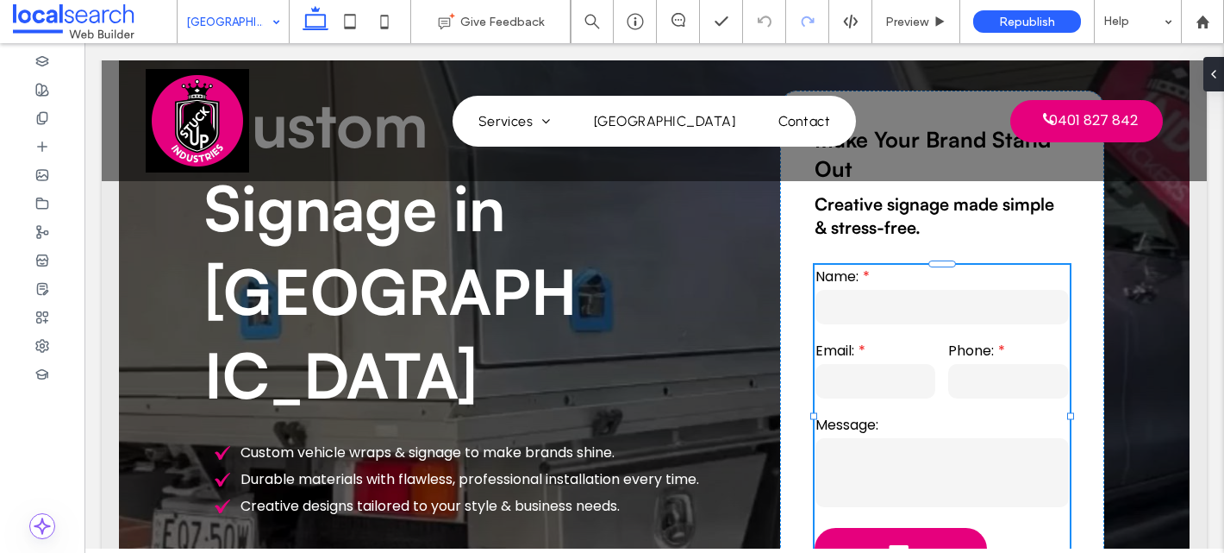
type input "**"
type input "*"
type input "***"
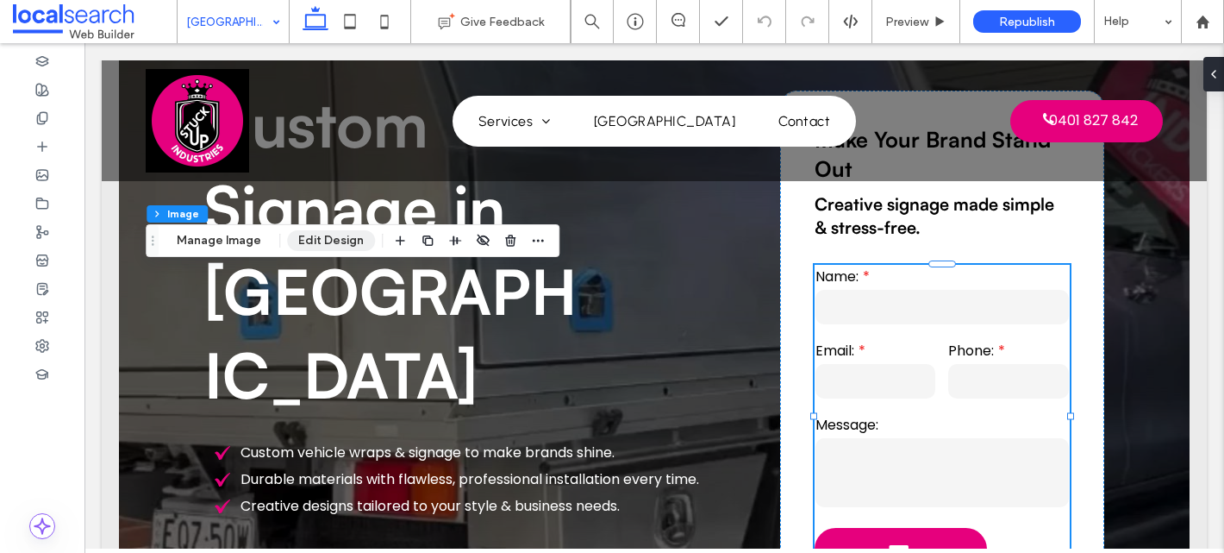
click at [336, 245] on button "Edit Design" at bounding box center [331, 240] width 88 height 21
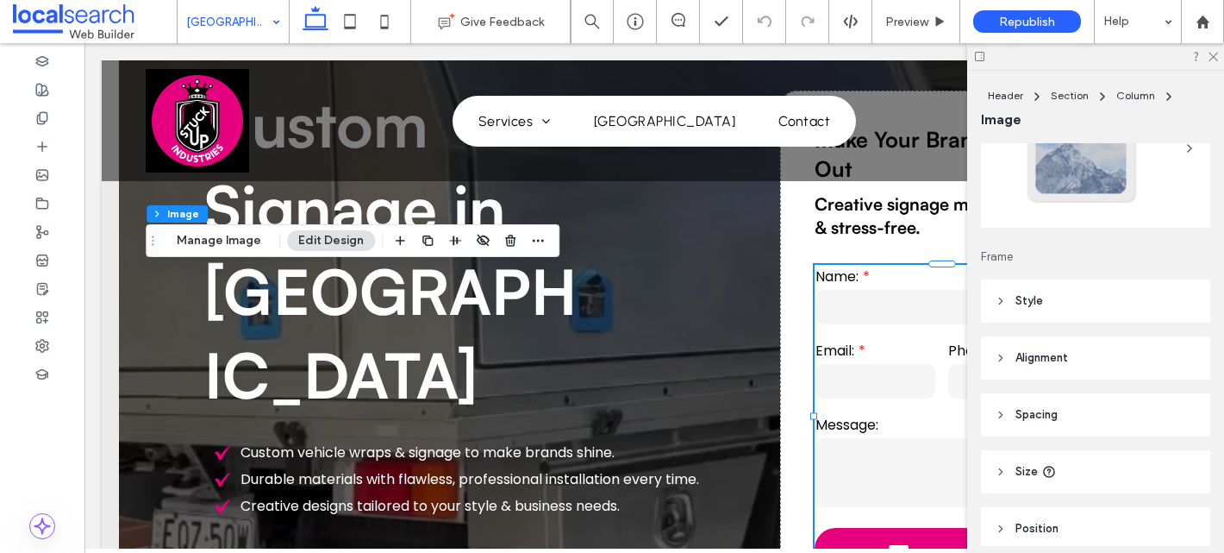
scroll to position [129, 0]
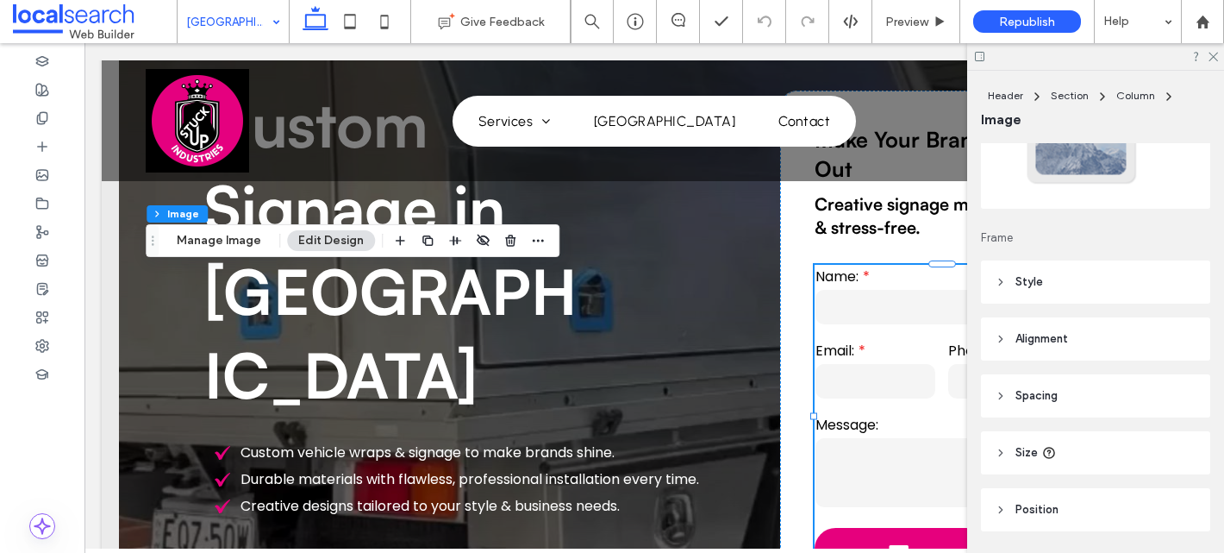
click at [1042, 271] on header "Style" at bounding box center [1095, 281] width 229 height 43
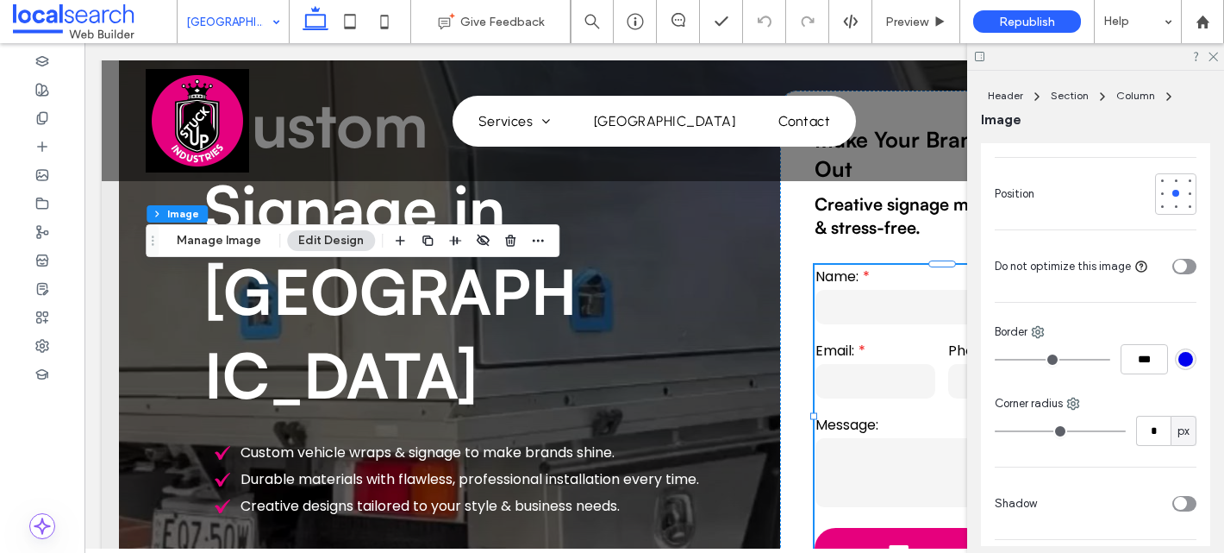
scroll to position [360, 0]
click at [1161, 424] on input "*" at bounding box center [1153, 429] width 34 height 30
type input "**"
click at [1213, 59] on icon at bounding box center [1212, 55] width 11 height 11
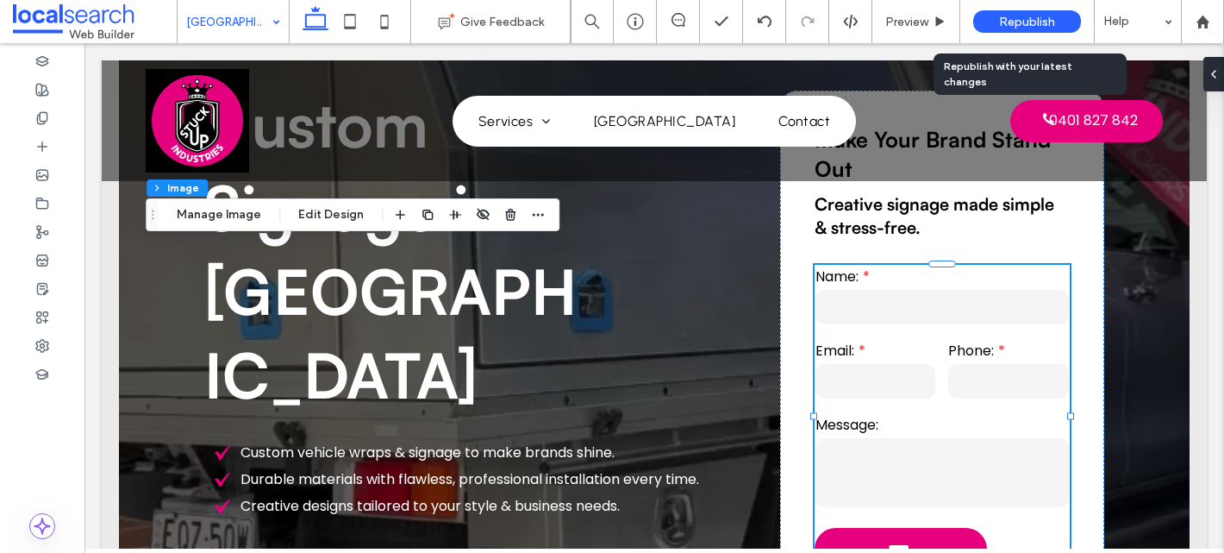
click at [998, 24] on div "Republish" at bounding box center [1027, 21] width 108 height 22
